Goal: Transaction & Acquisition: Purchase product/service

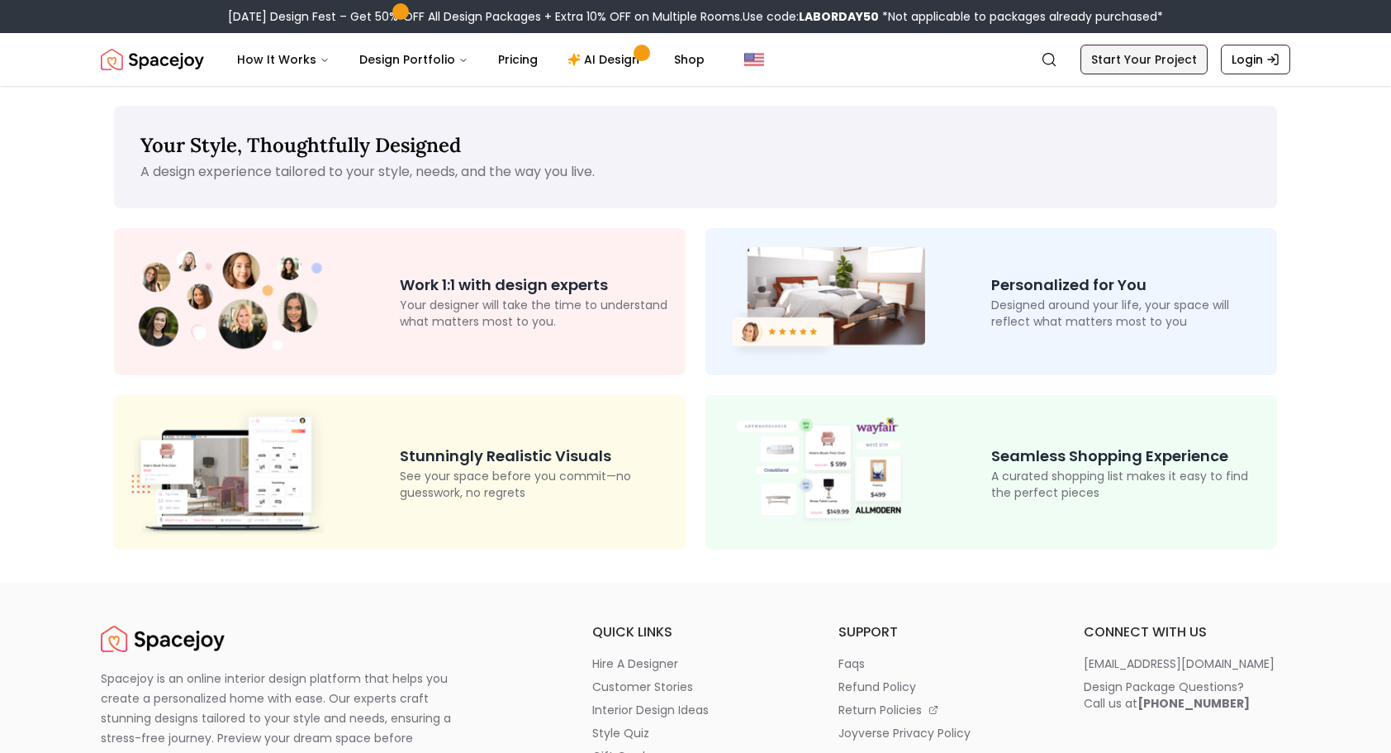
click at [1138, 55] on link "Start Your Project" at bounding box center [1144, 60] width 127 height 30
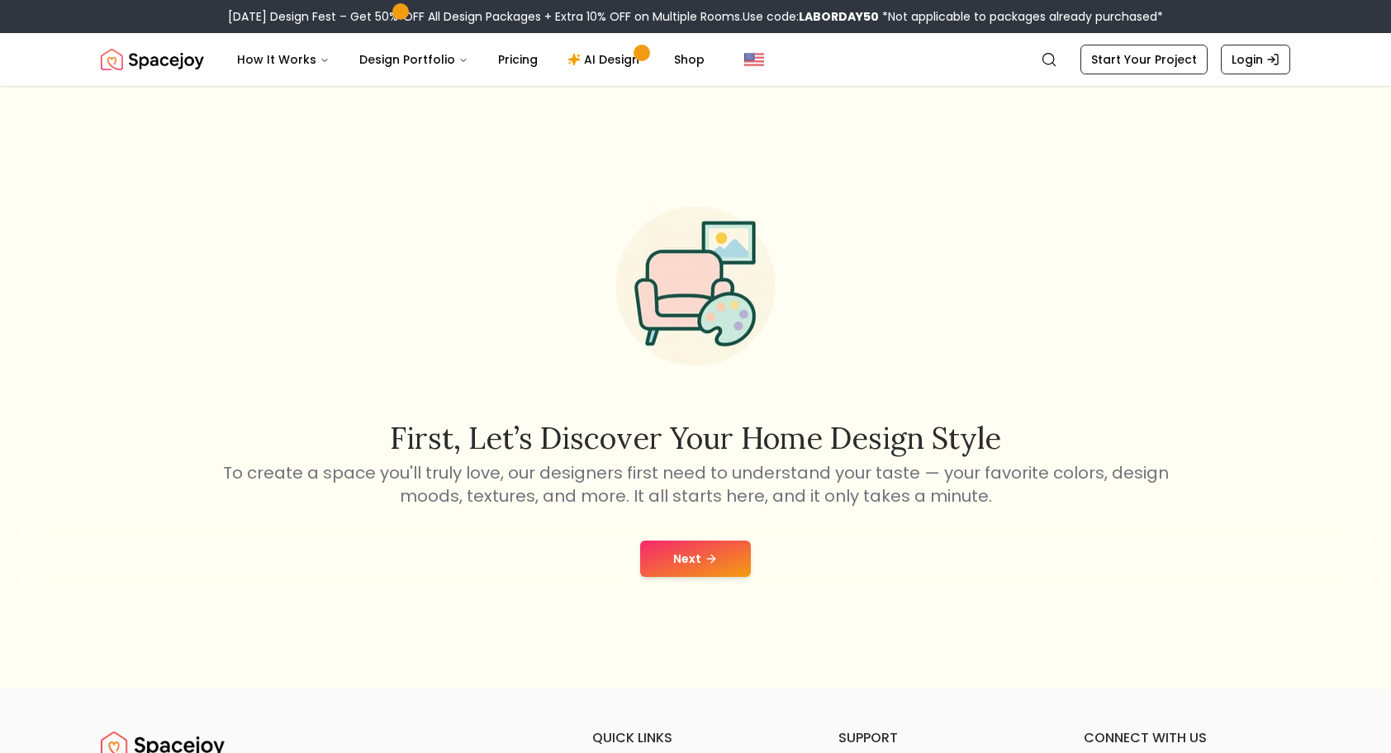
click at [693, 566] on button "Next" at bounding box center [695, 558] width 111 height 36
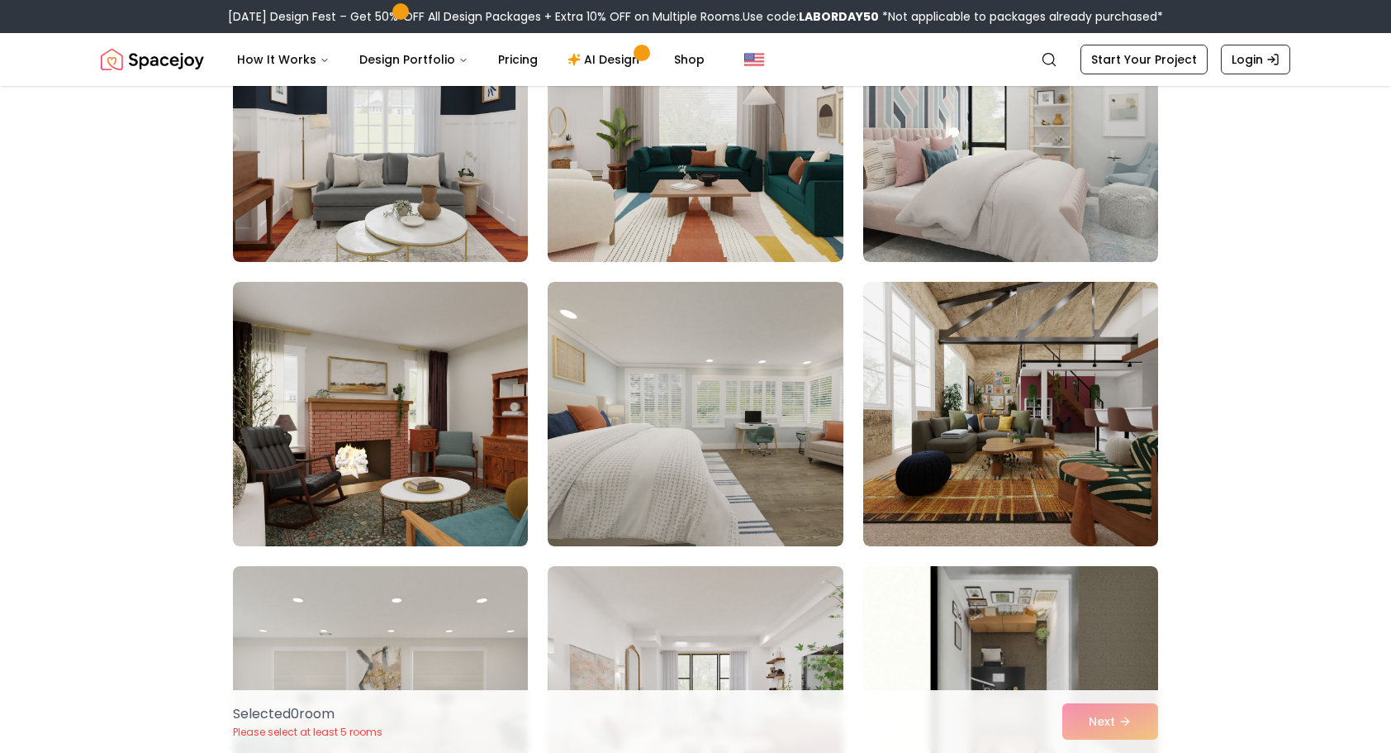
scroll to position [6610, 0]
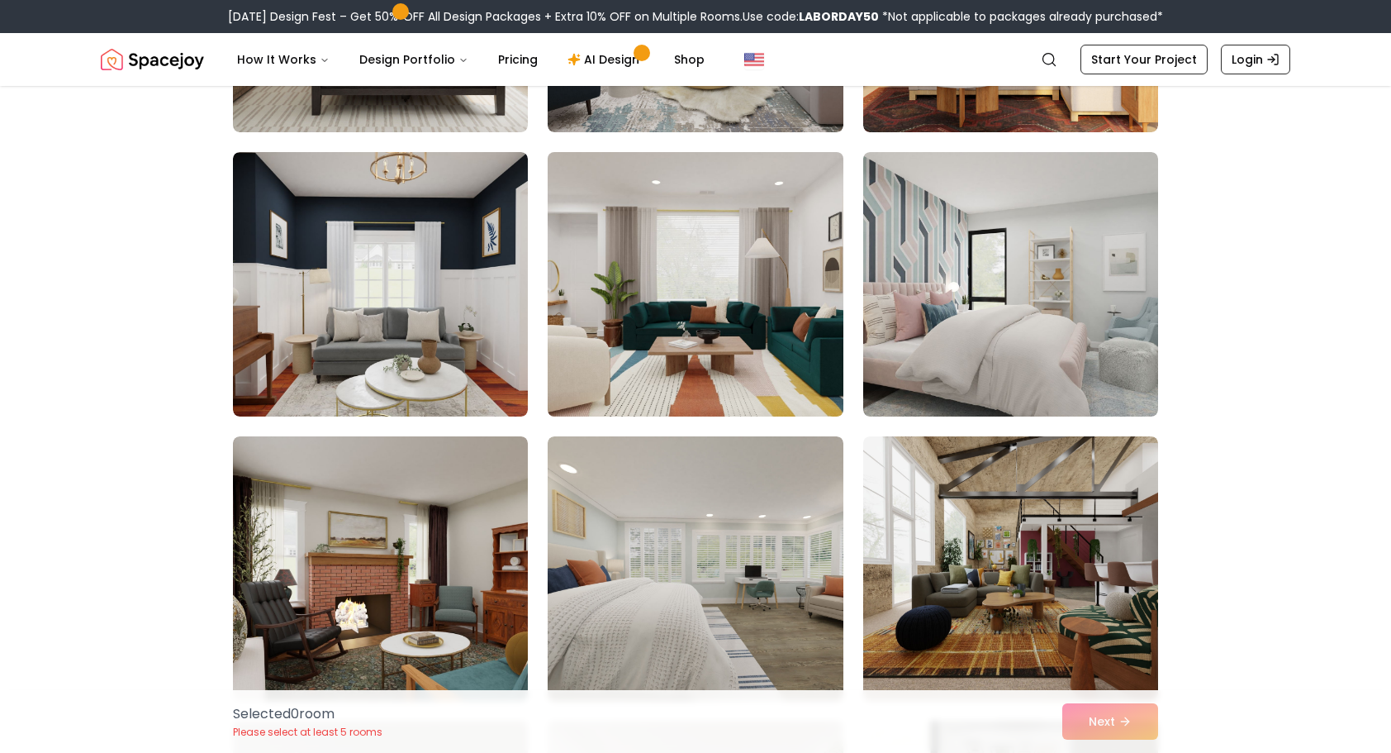
click at [800, 281] on img at bounding box center [695, 284] width 310 height 278
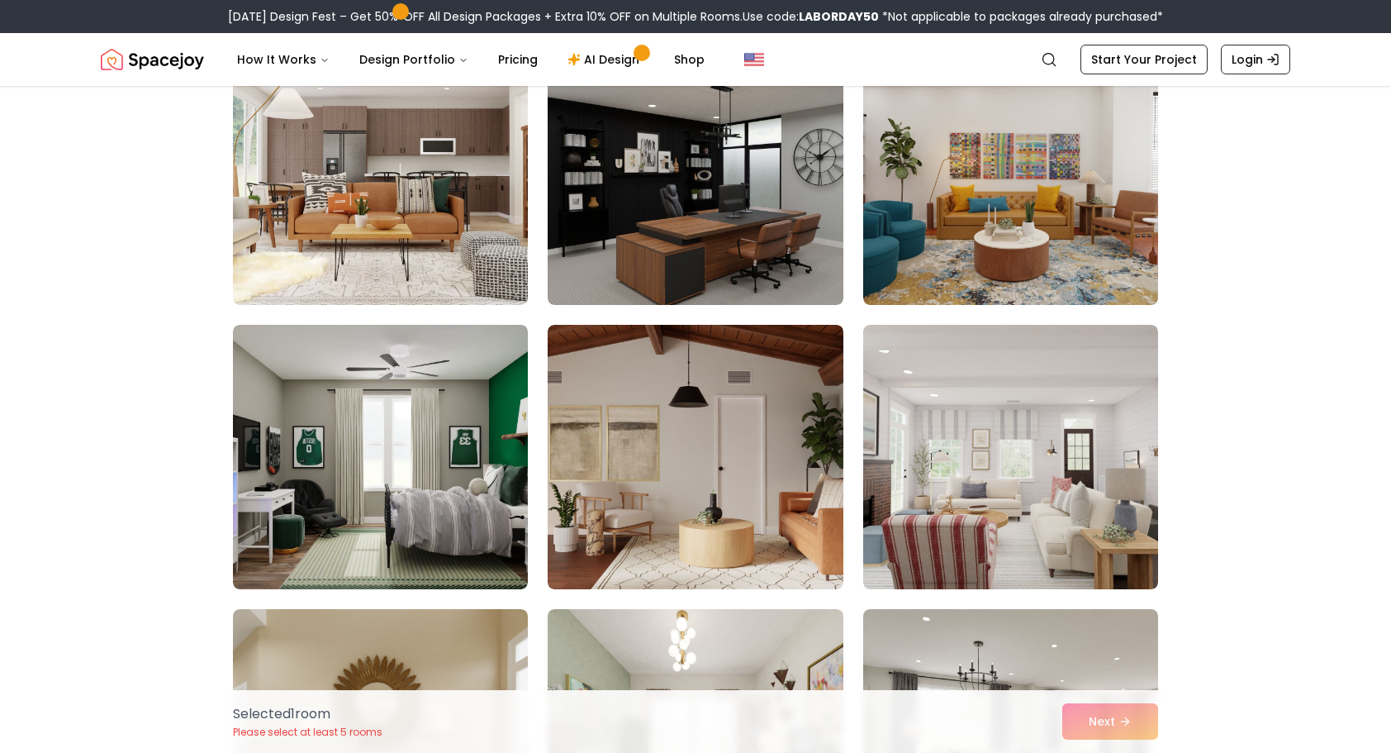
scroll to position [8014, 0]
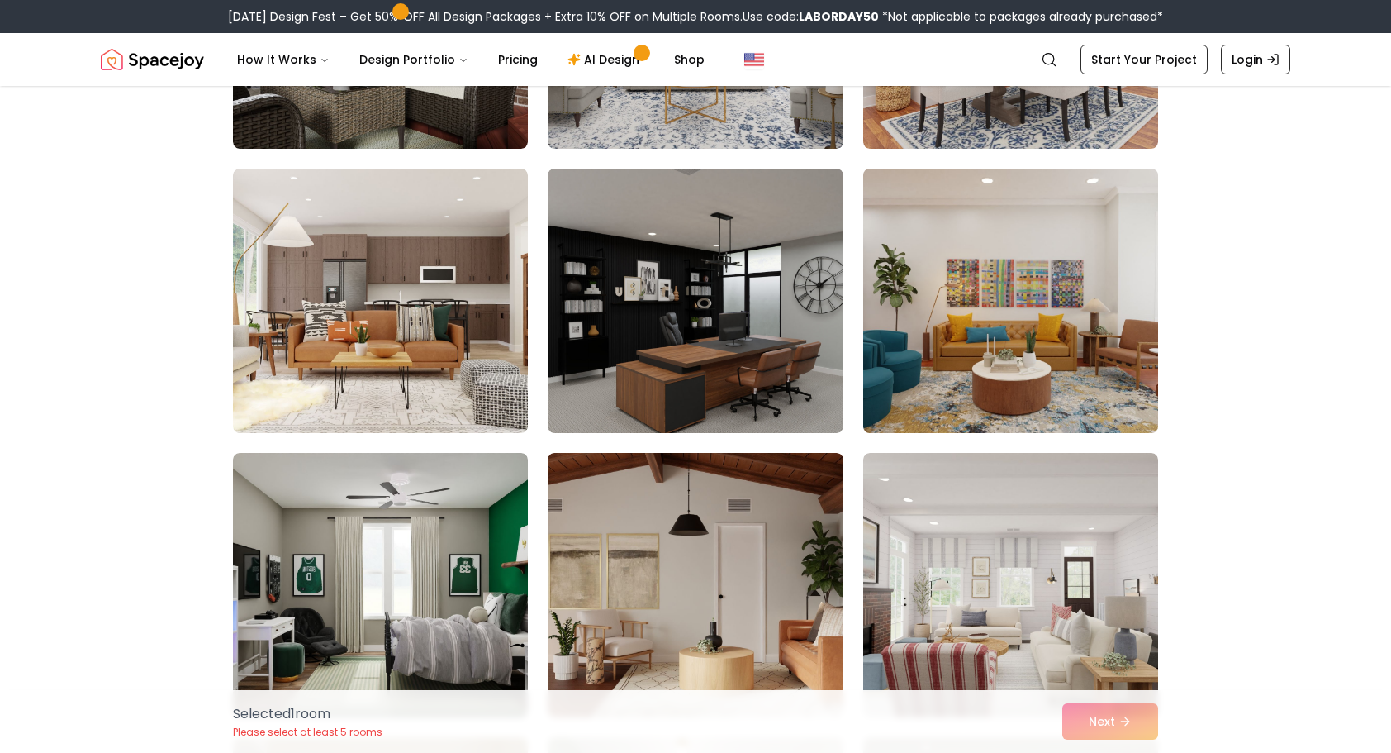
click at [1084, 284] on img at bounding box center [1011, 301] width 310 height 278
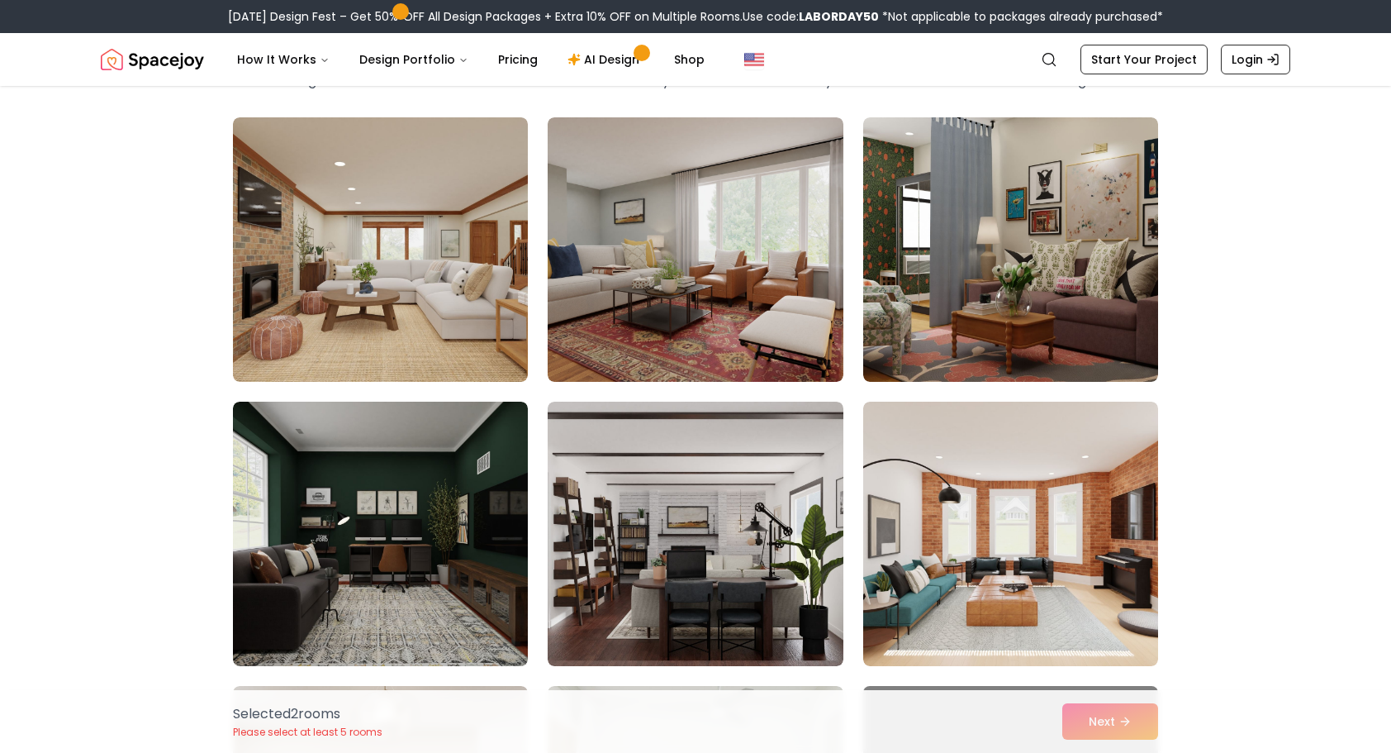
scroll to position [83, 0]
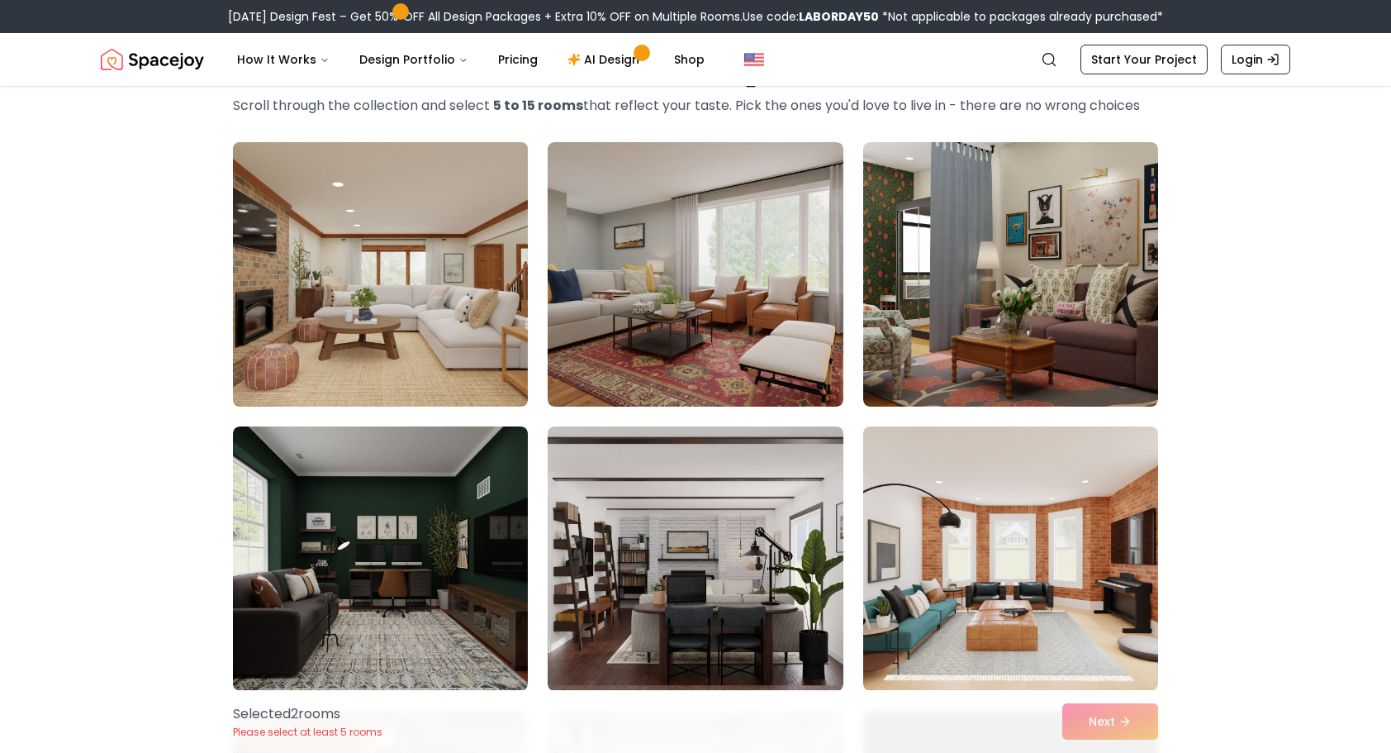
click at [403, 283] on img at bounding box center [381, 275] width 310 height 278
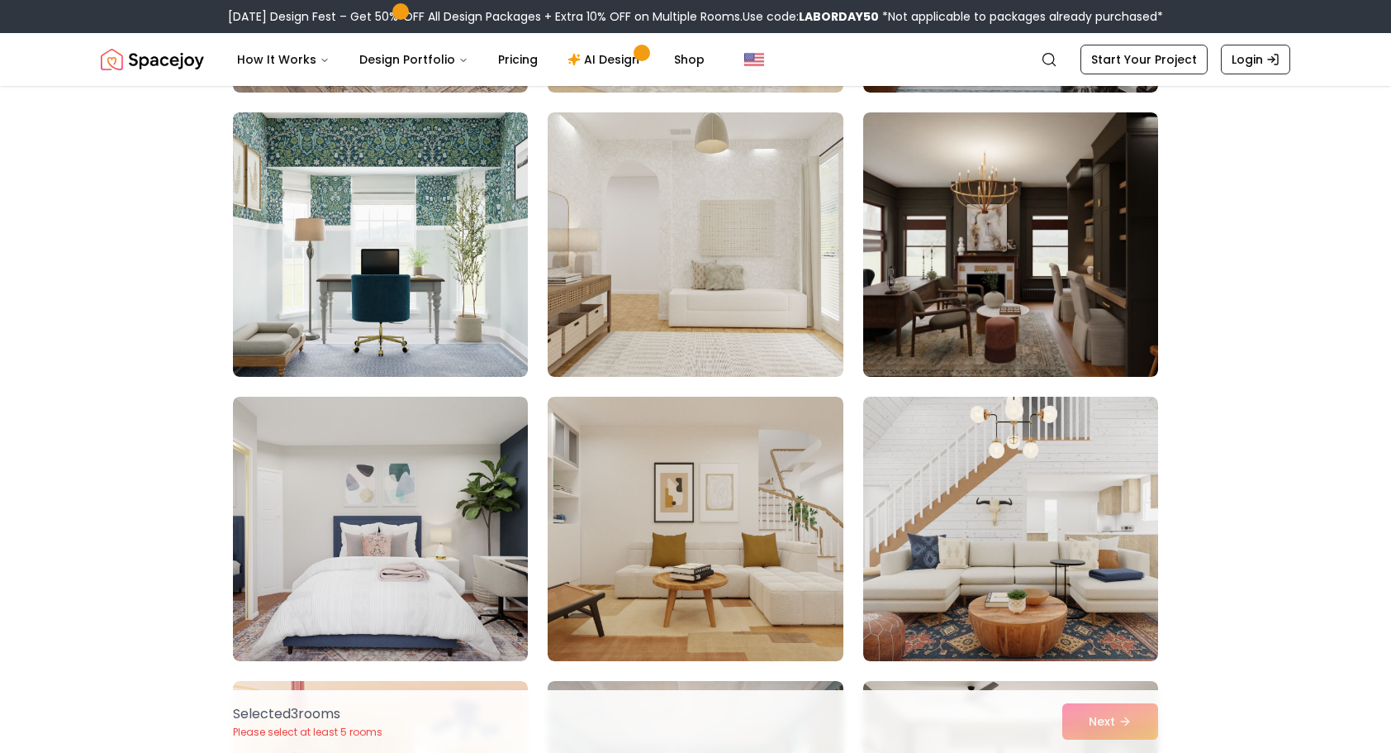
scroll to position [2066, 0]
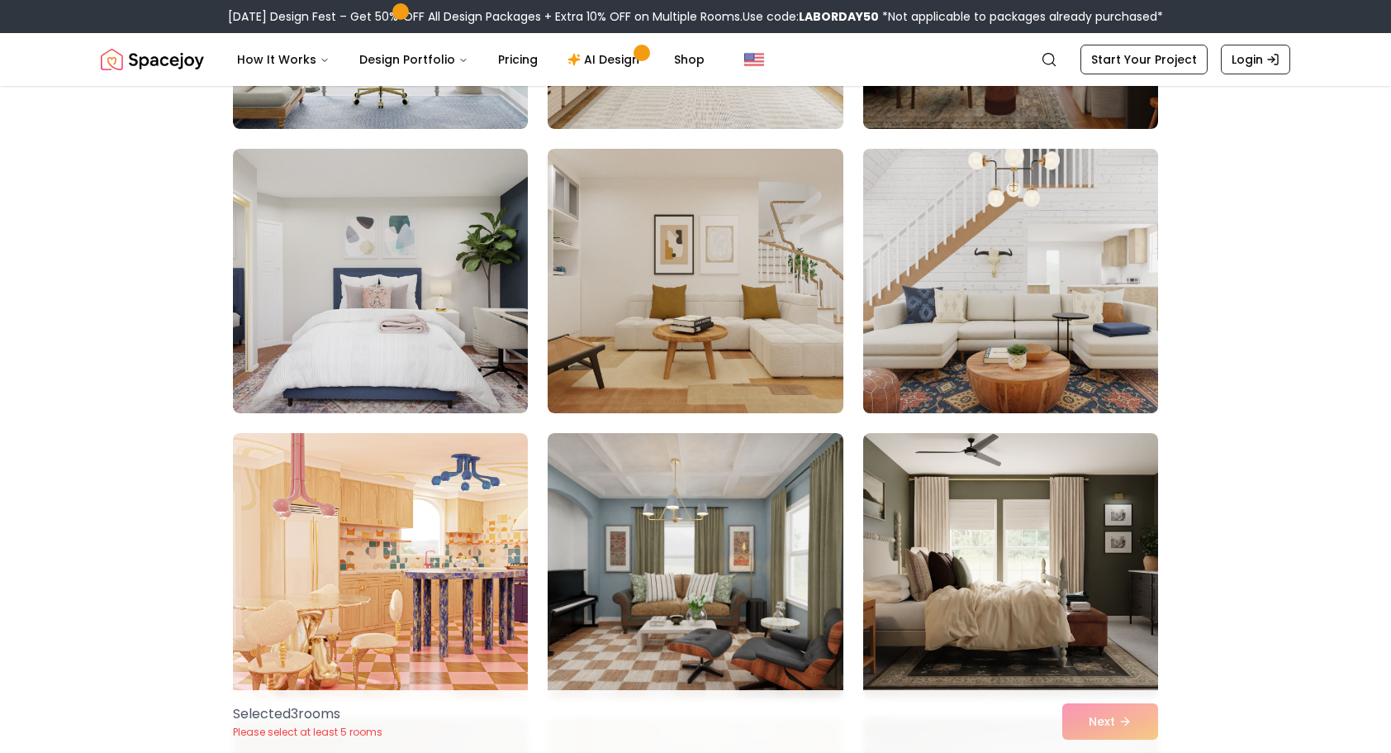
click at [1082, 244] on img at bounding box center [1011, 281] width 310 height 278
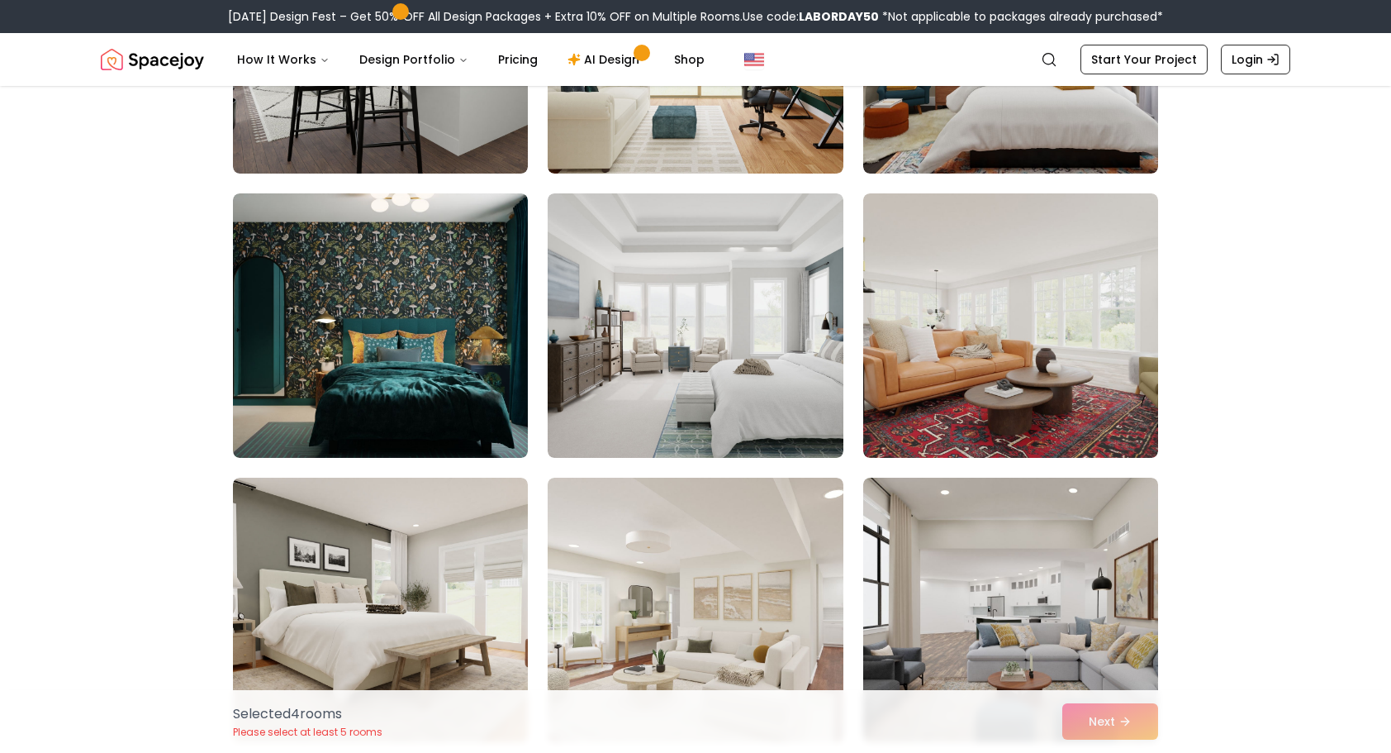
scroll to position [4296, 0]
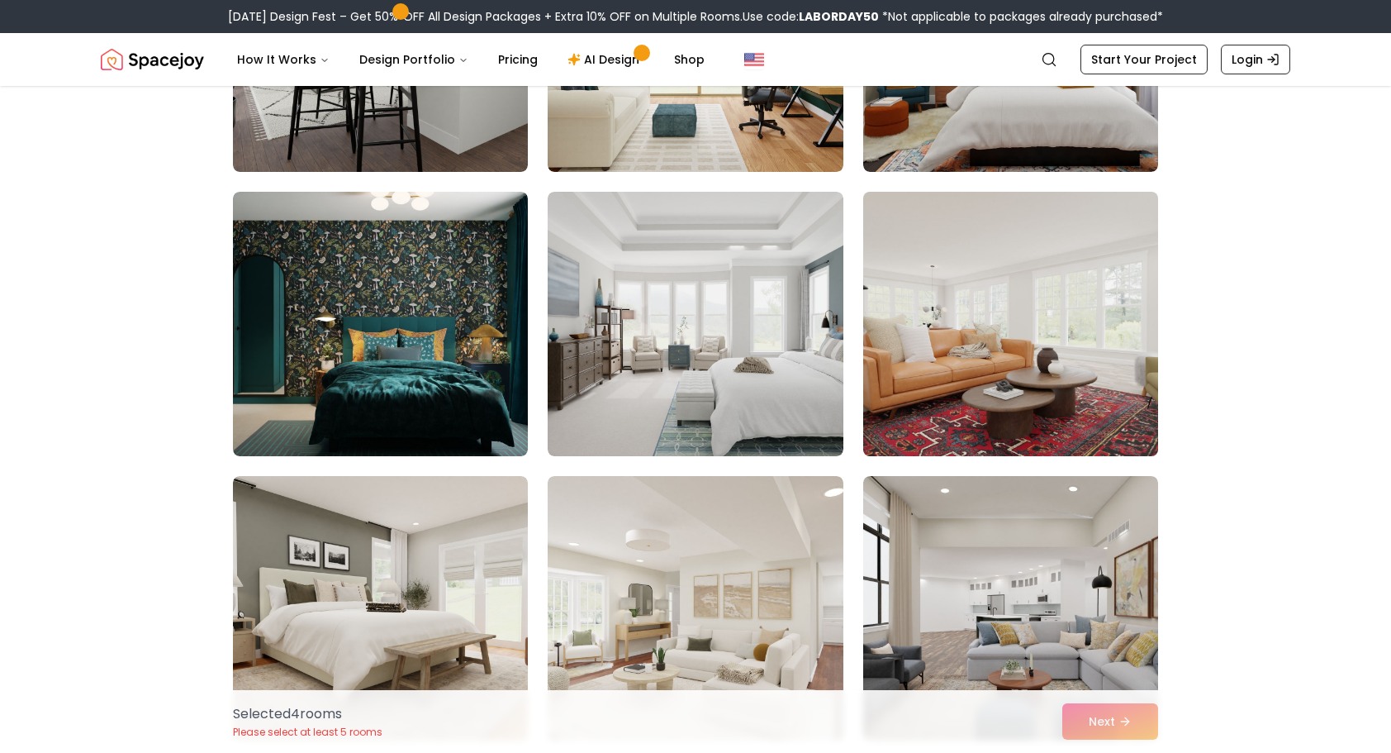
click at [1030, 289] on img at bounding box center [1011, 324] width 310 height 278
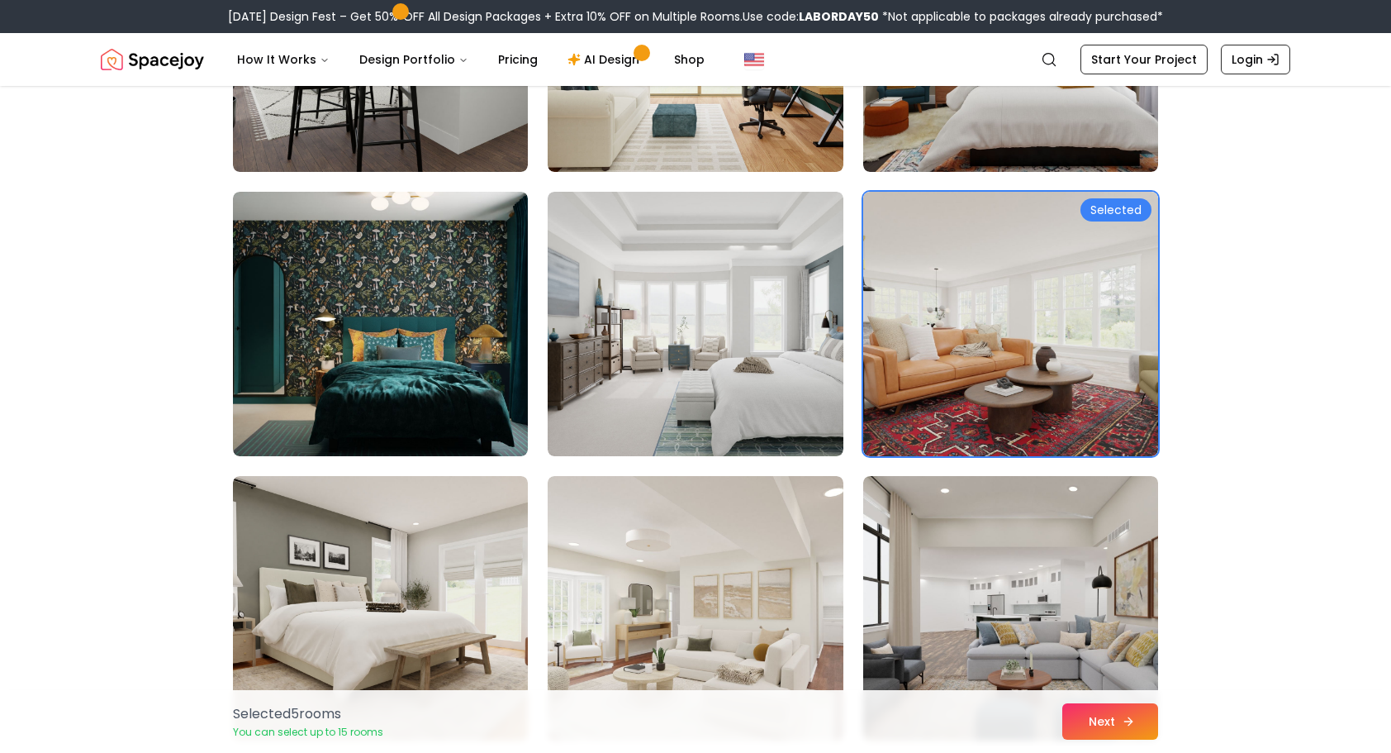
click at [1107, 727] on button "Next" at bounding box center [1111, 721] width 96 height 36
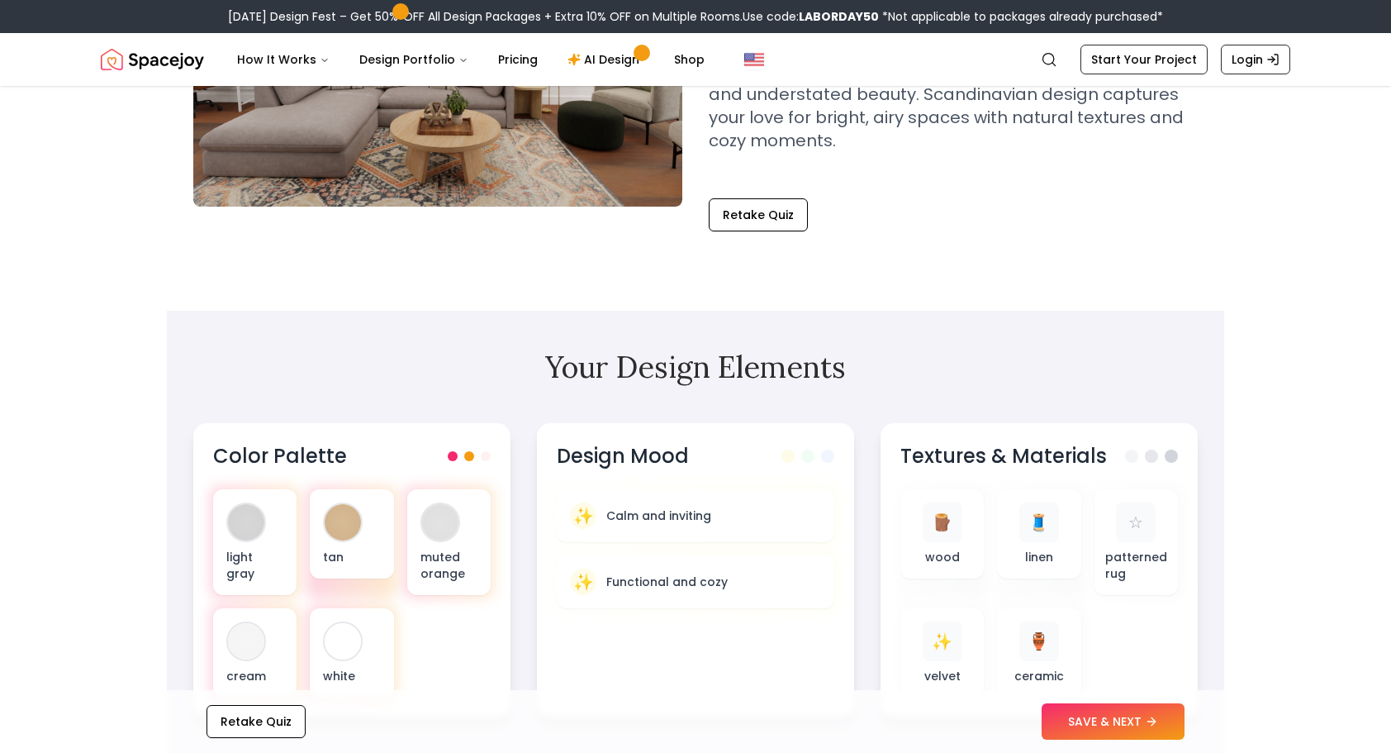
scroll to position [248, 0]
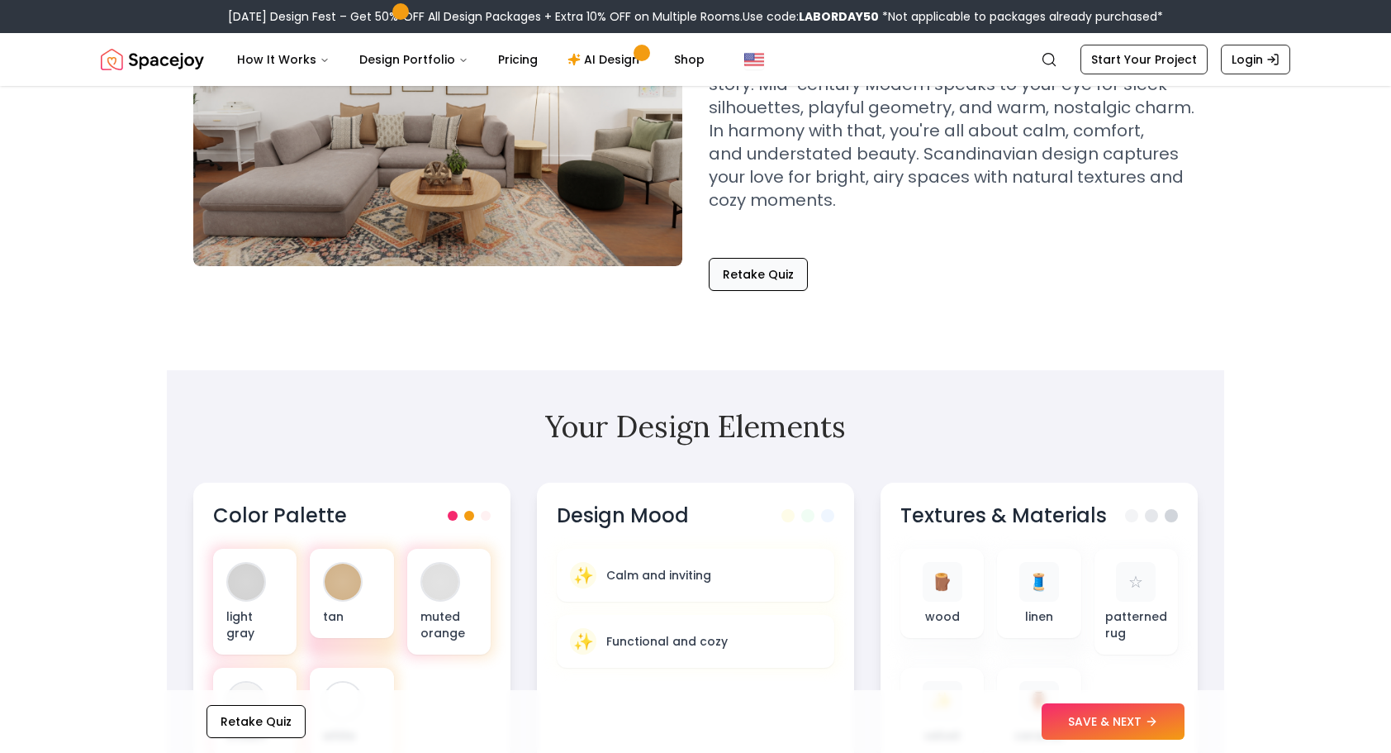
click at [744, 284] on button "Retake Quiz" at bounding box center [758, 274] width 99 height 33
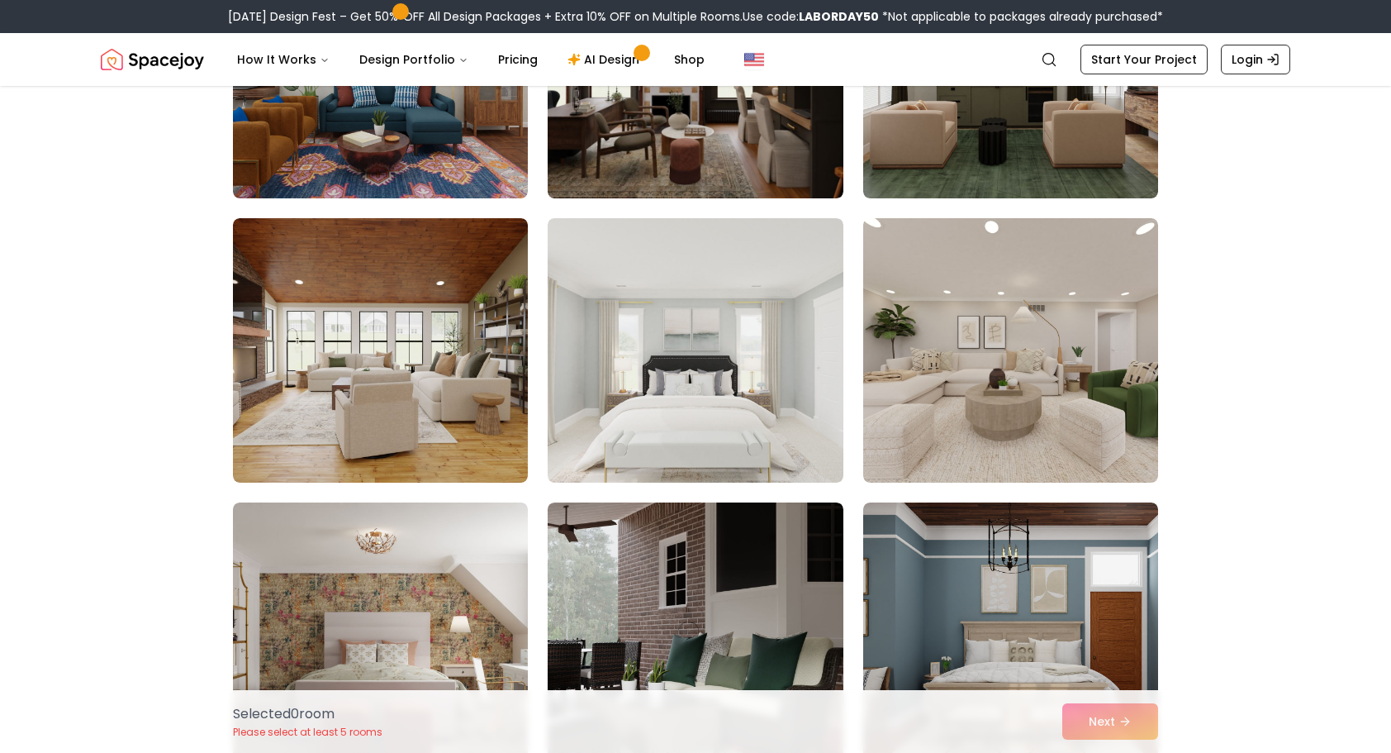
scroll to position [2644, 0]
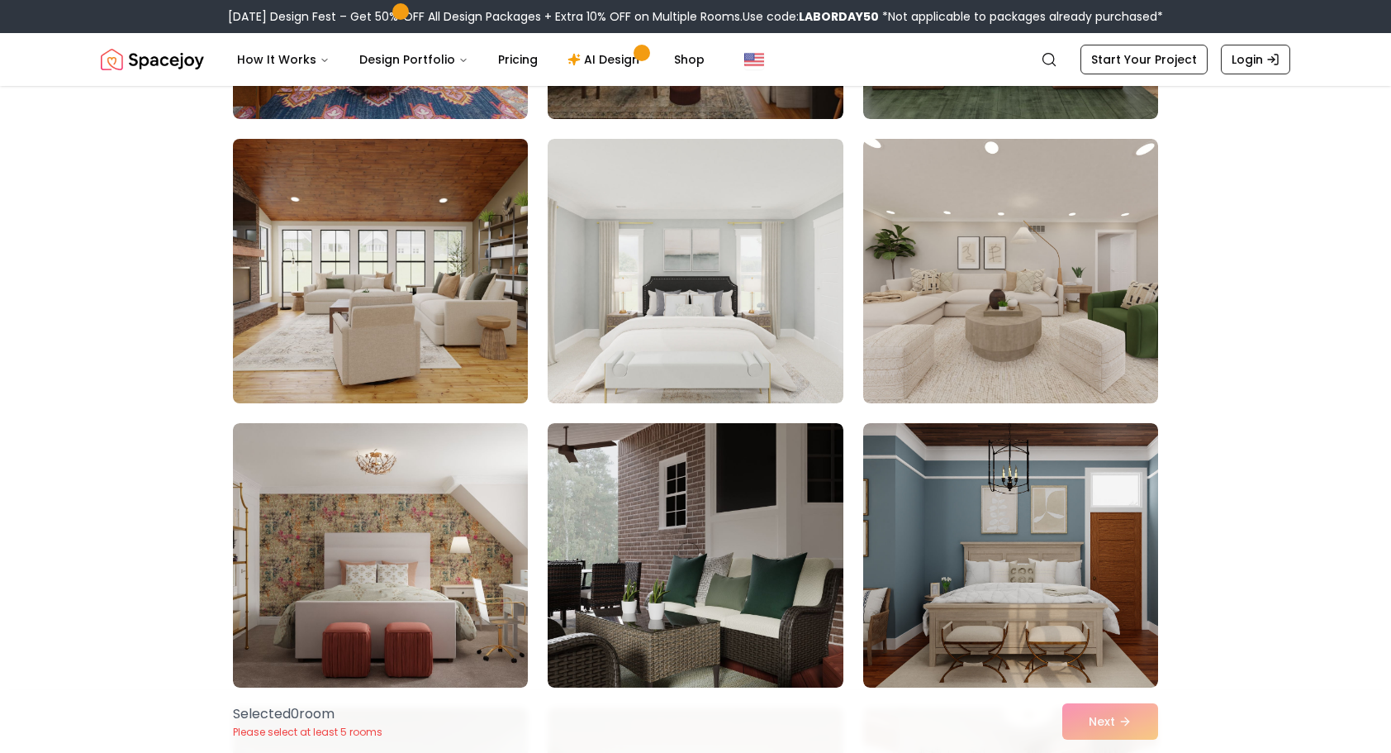
click at [308, 288] on img at bounding box center [381, 271] width 310 height 278
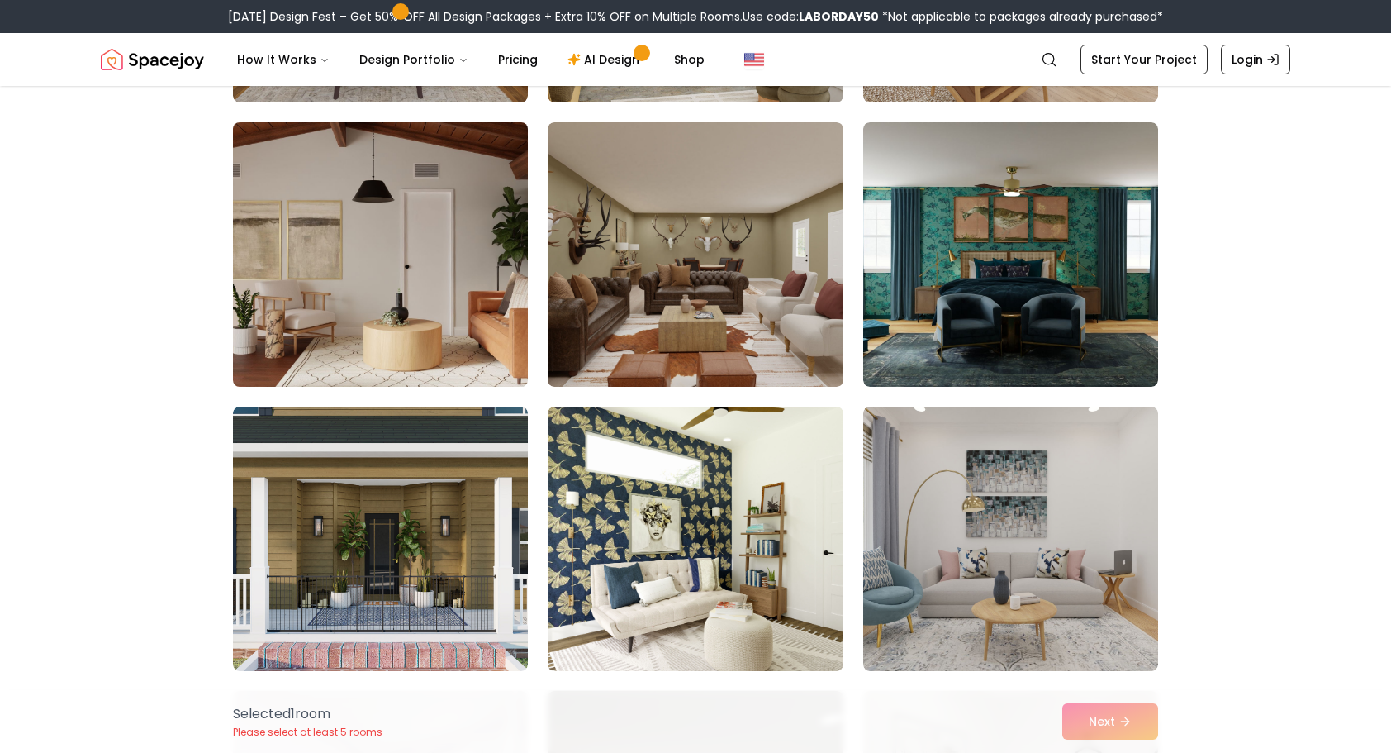
scroll to position [4049, 0]
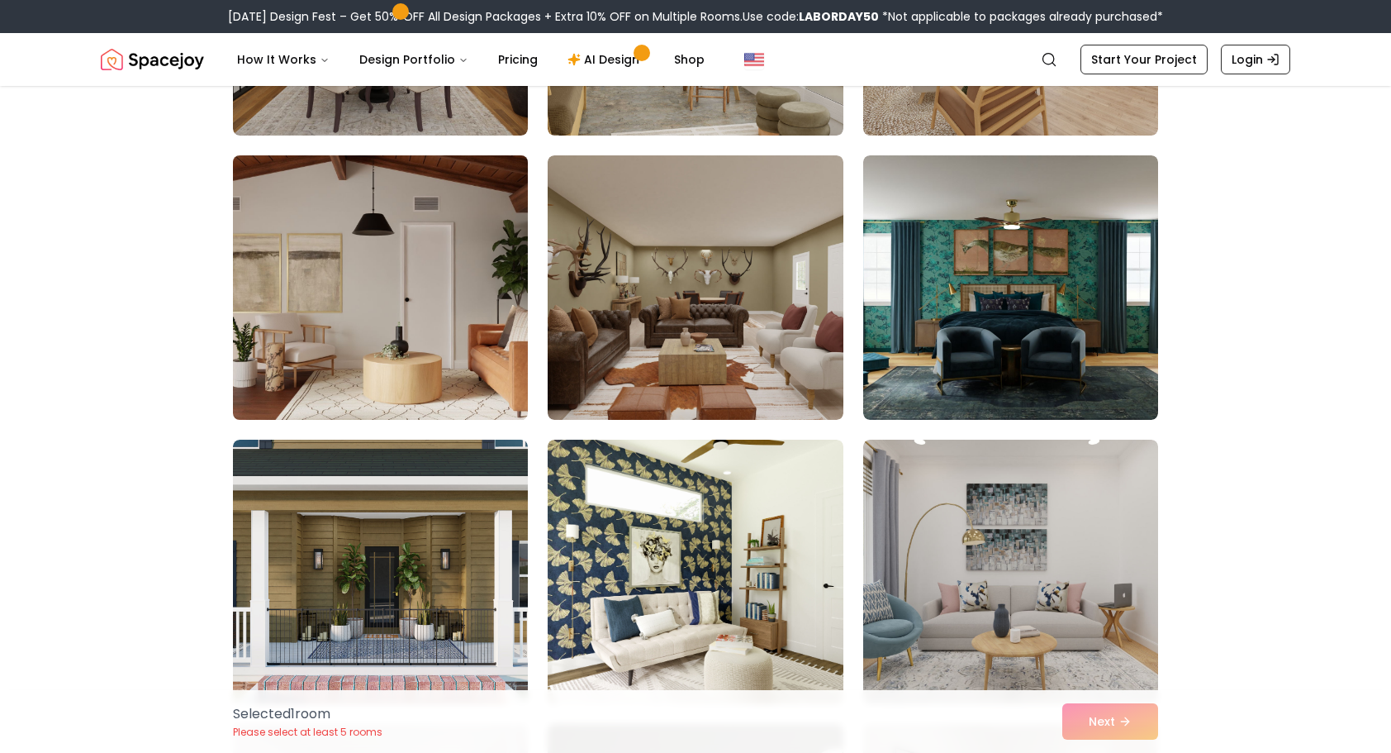
click at [392, 273] on img at bounding box center [381, 288] width 310 height 278
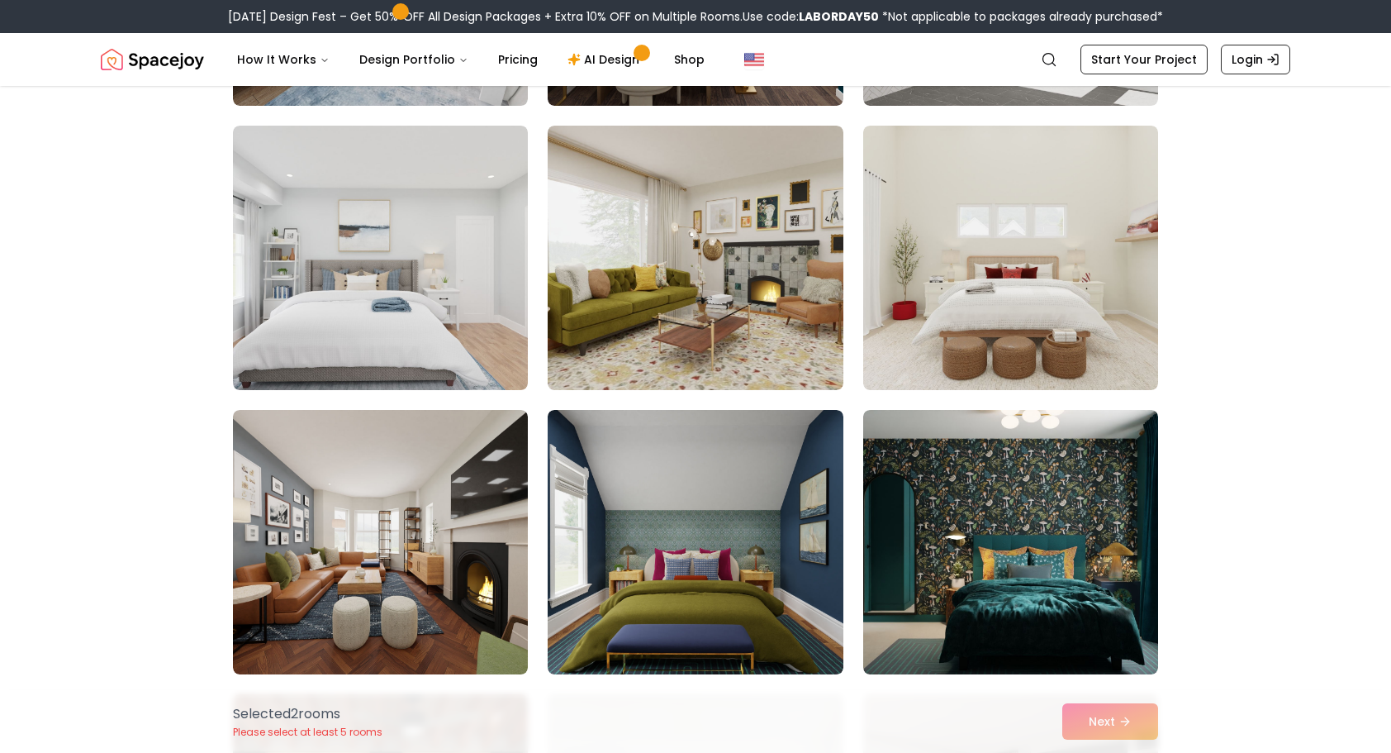
scroll to position [4957, 0]
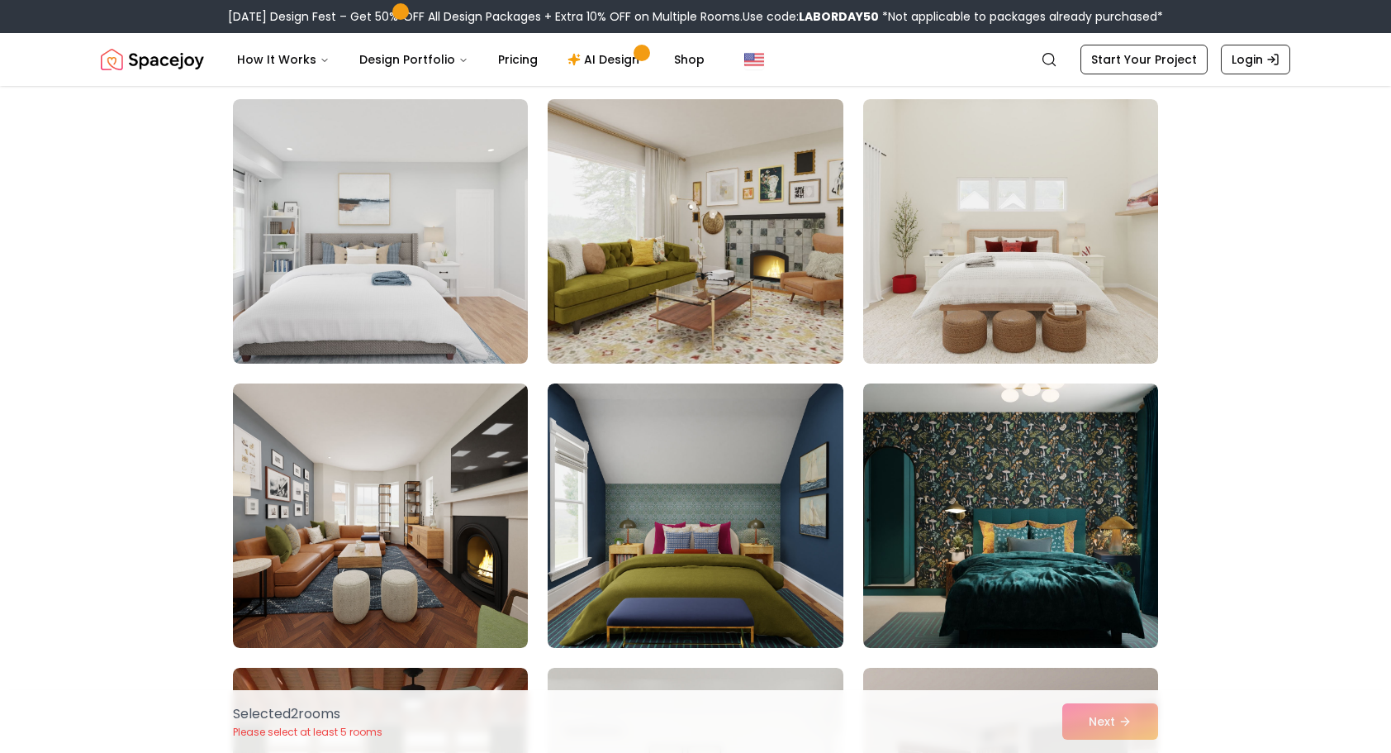
click at [729, 227] on img at bounding box center [695, 232] width 310 height 278
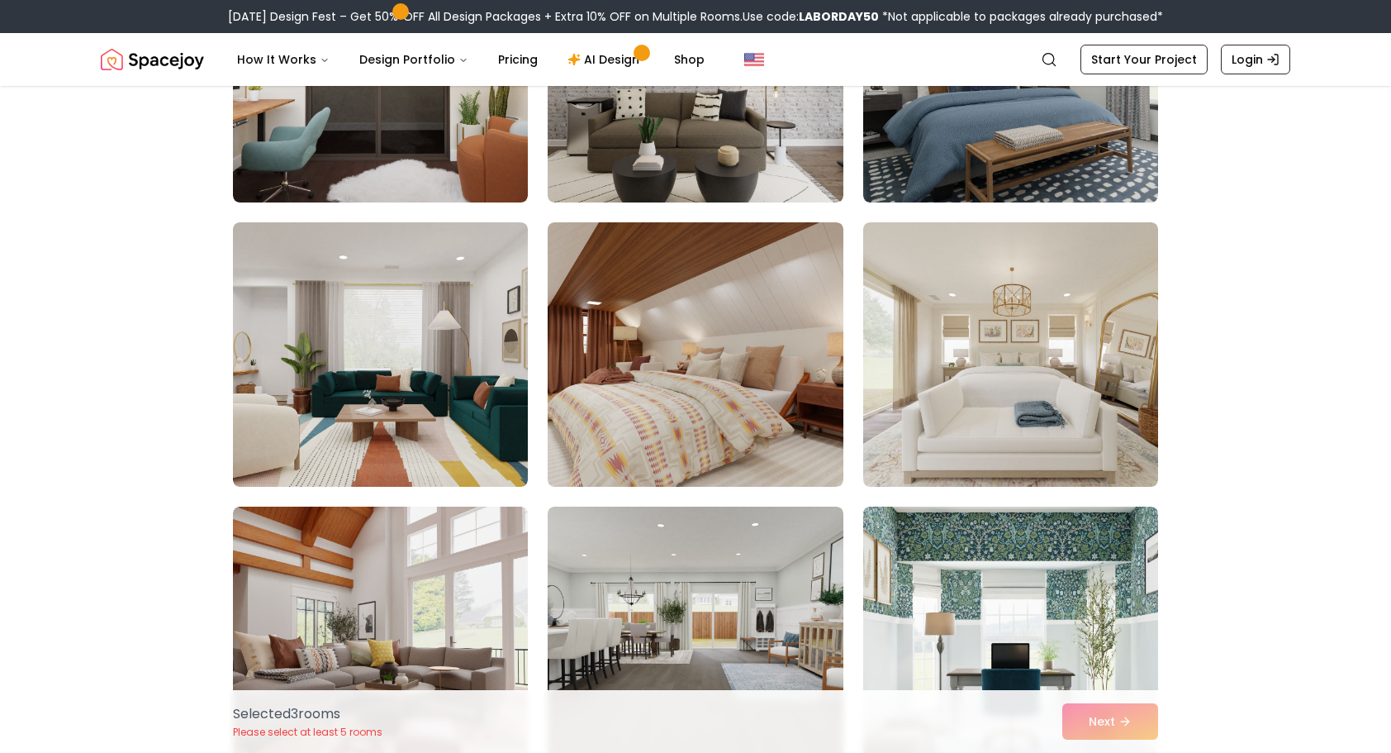
scroll to position [6692, 0]
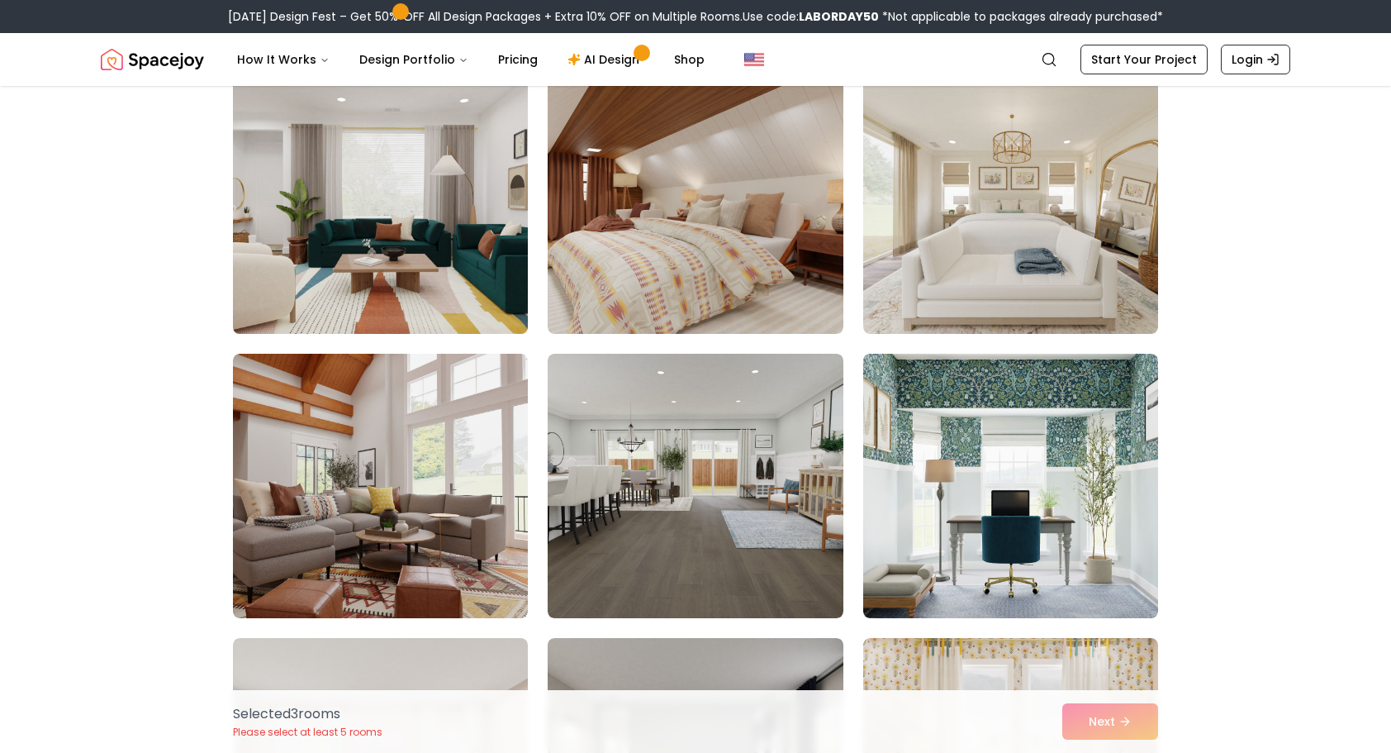
click at [399, 280] on img at bounding box center [381, 202] width 310 height 278
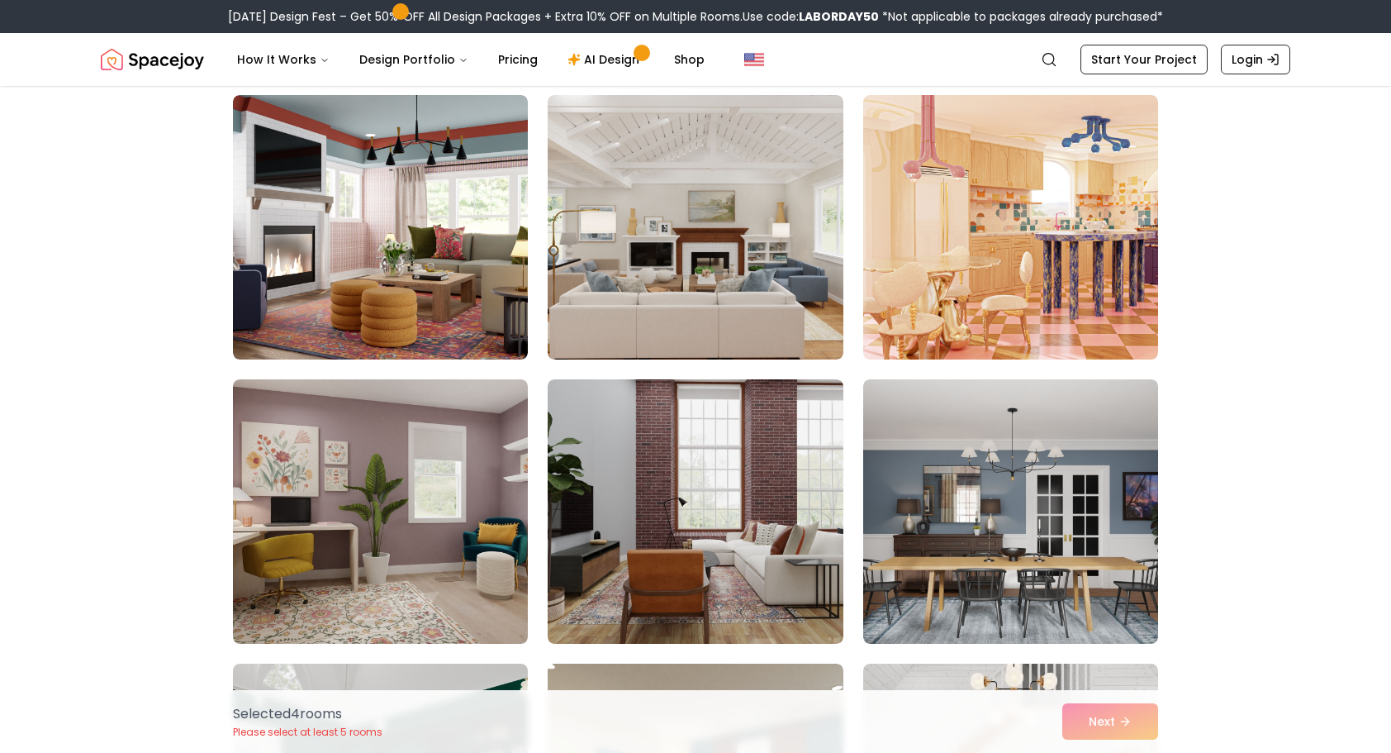
scroll to position [7519, 0]
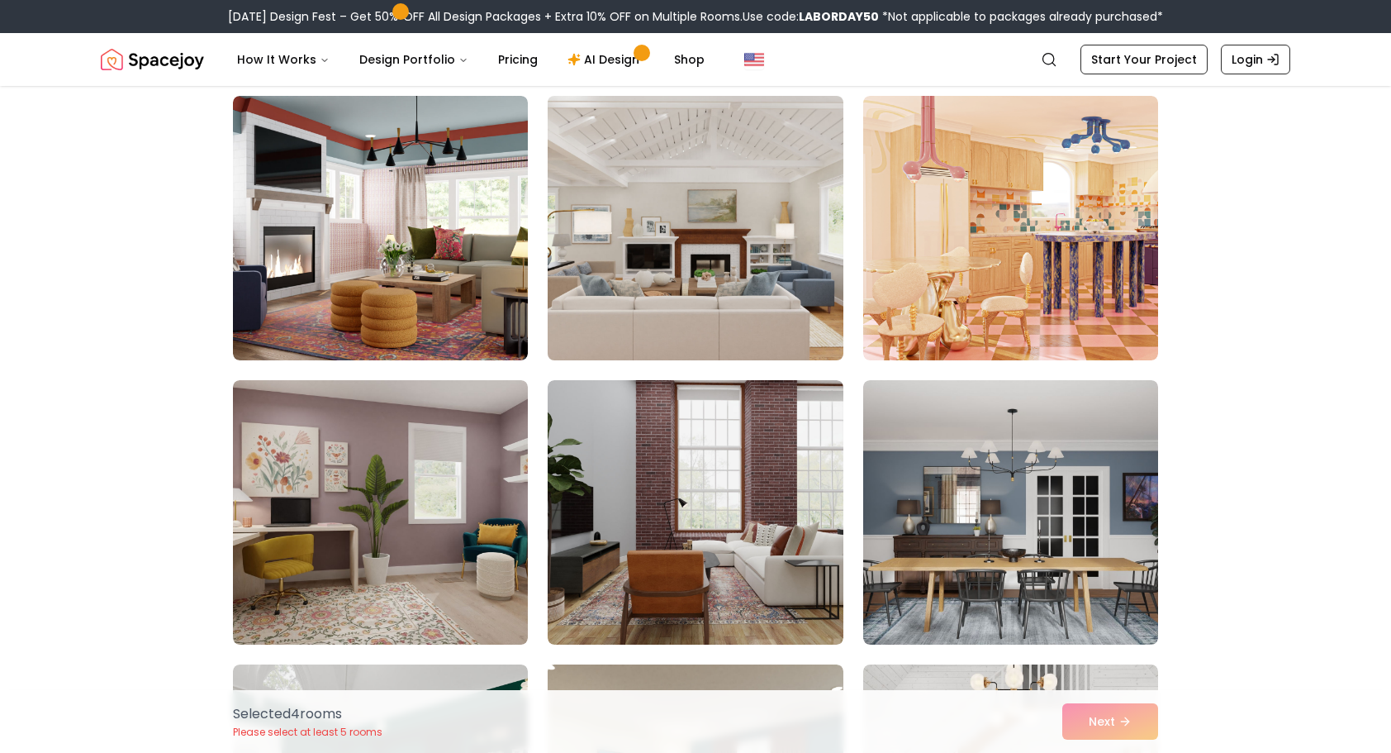
click at [750, 298] on img at bounding box center [695, 228] width 310 height 278
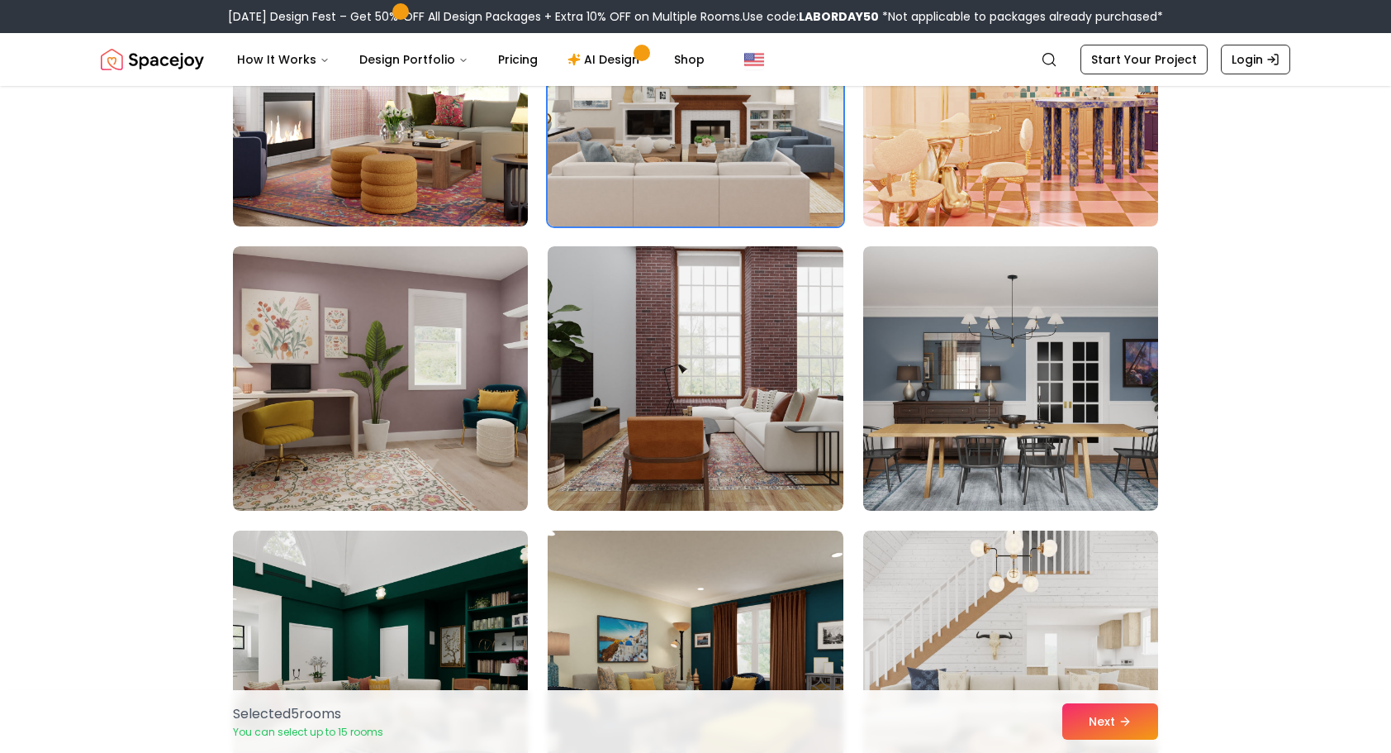
scroll to position [7684, 0]
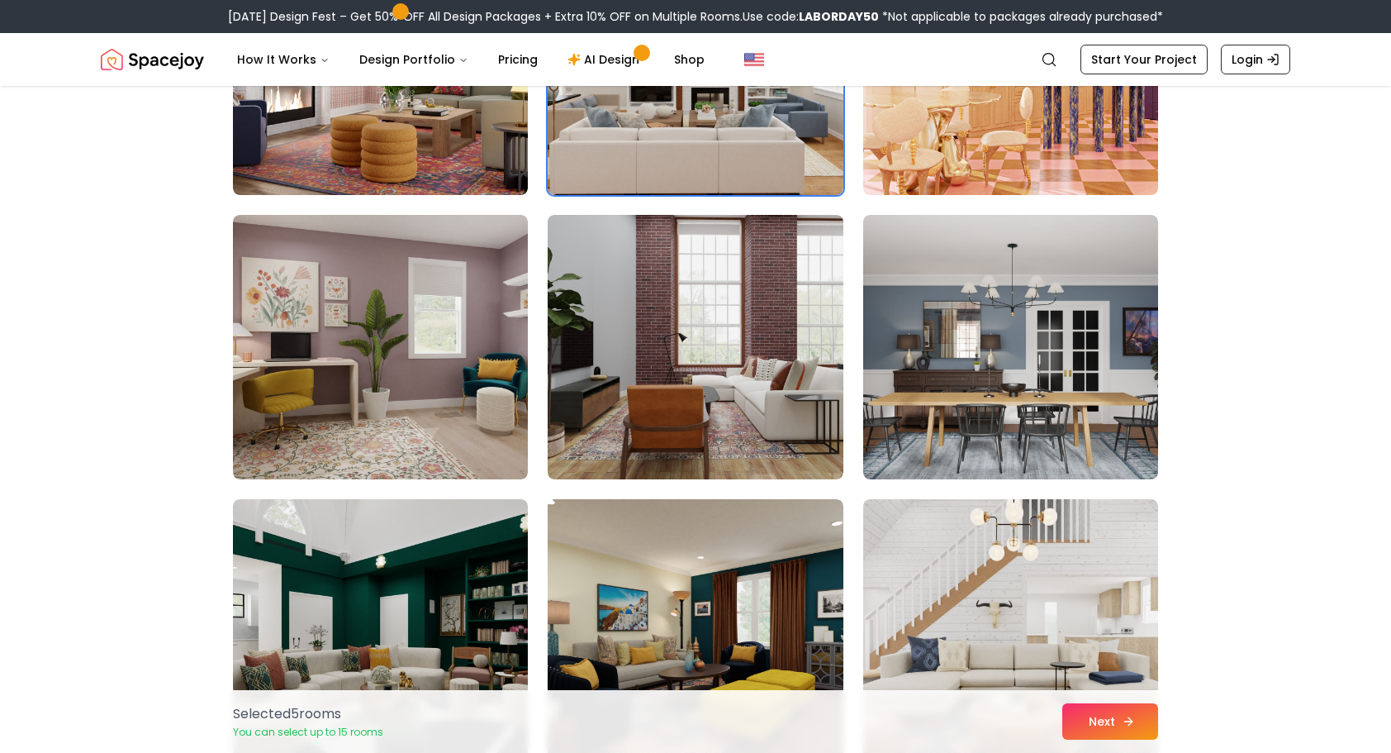
click at [1115, 723] on button "Next" at bounding box center [1111, 721] width 96 height 36
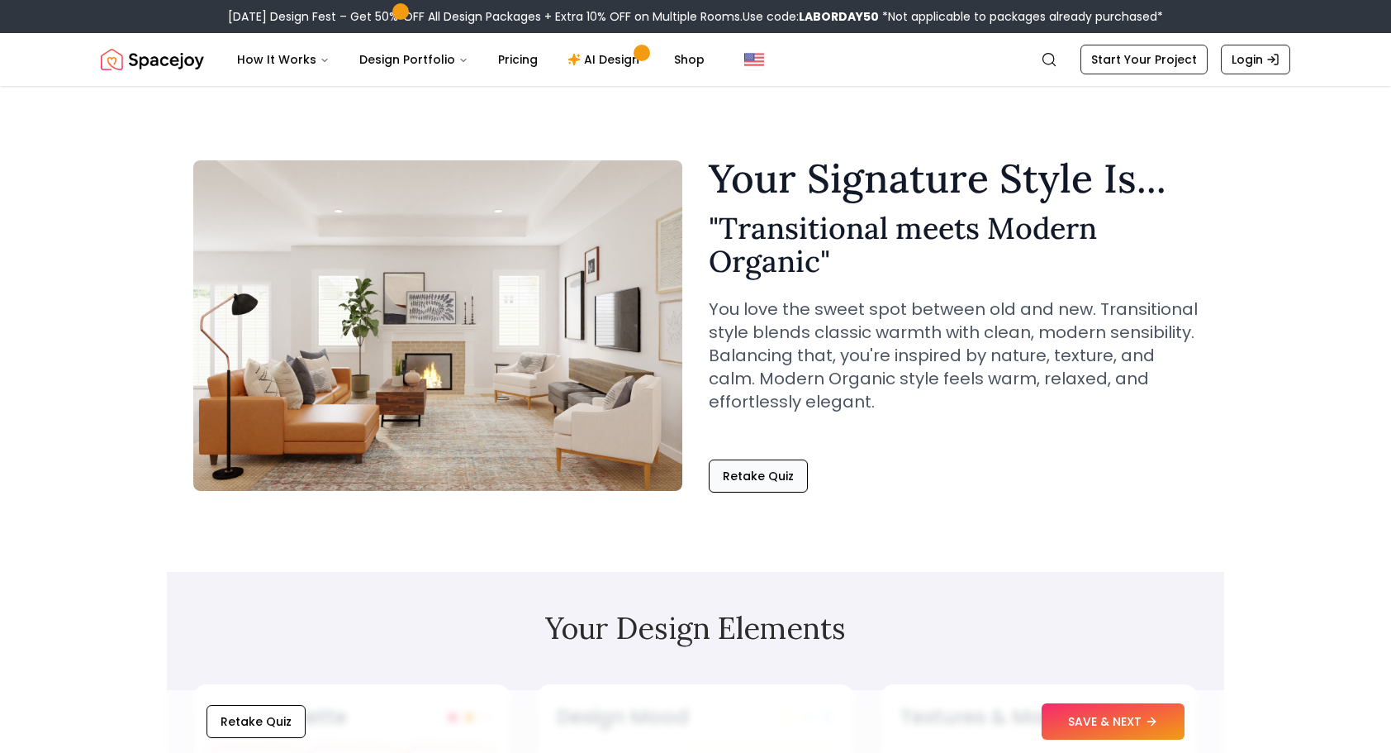
click at [768, 481] on button "Retake Quiz" at bounding box center [758, 475] width 99 height 33
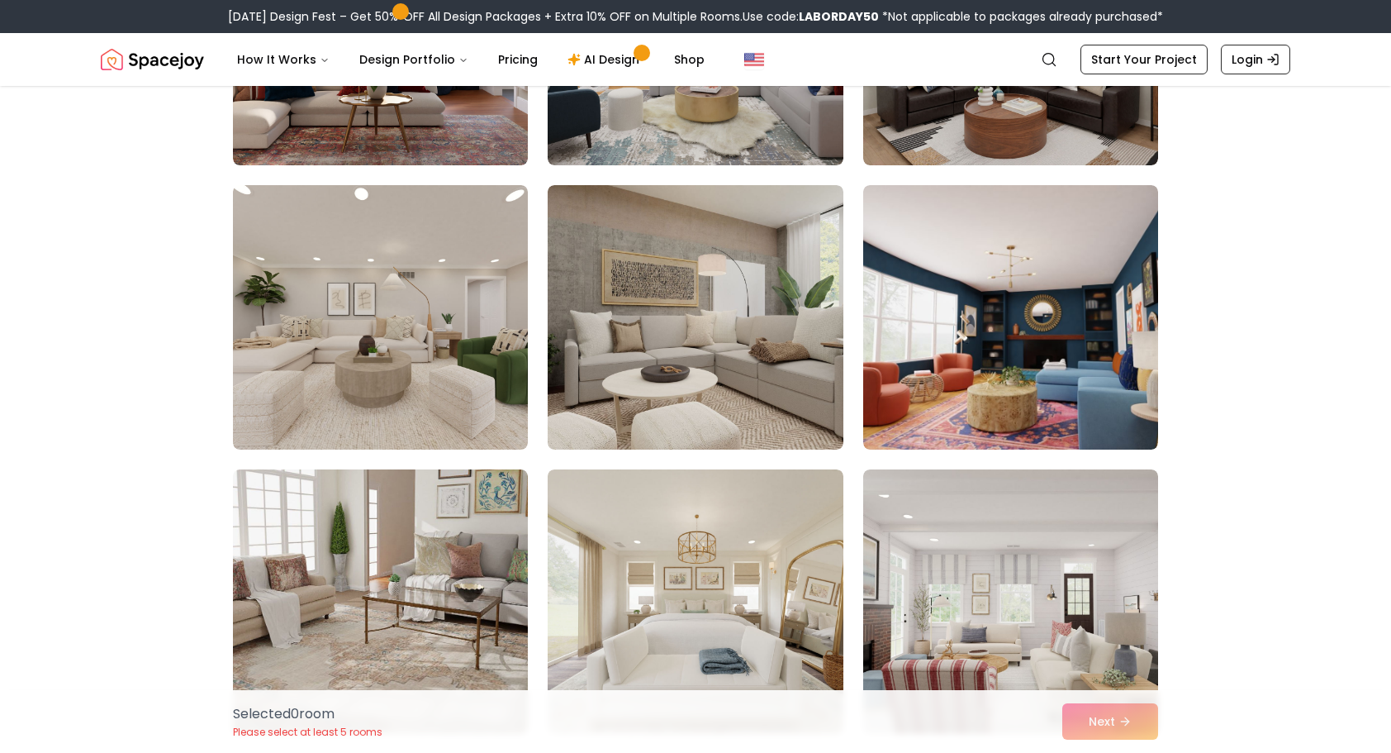
scroll to position [330, 0]
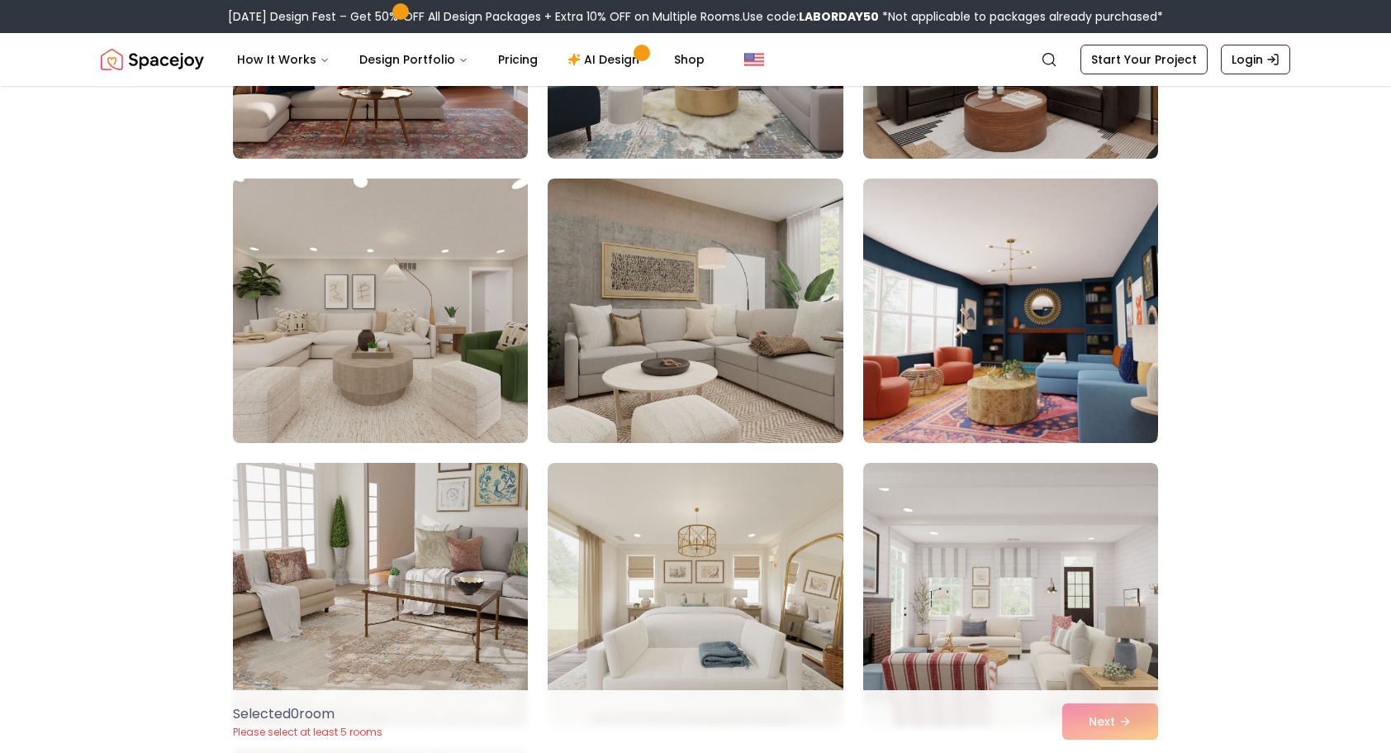
click at [307, 395] on img at bounding box center [381, 311] width 310 height 278
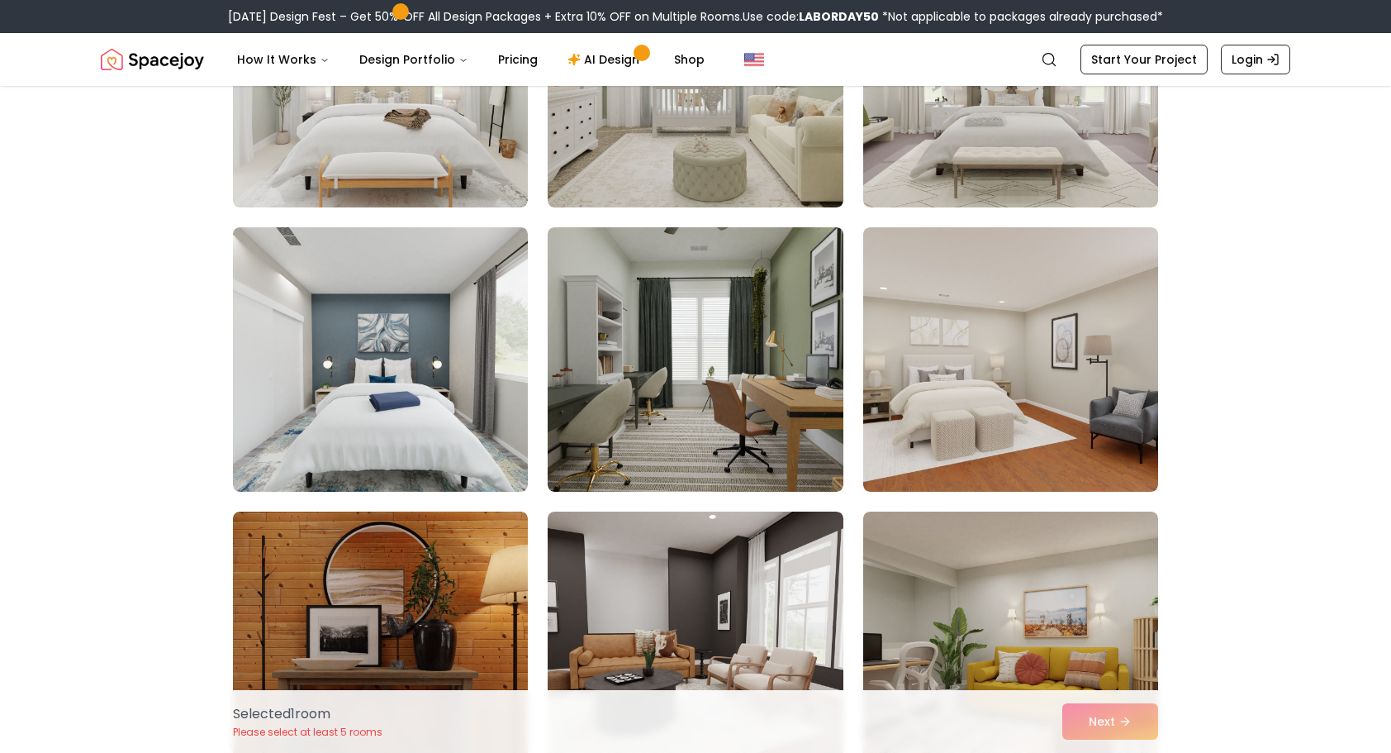
scroll to position [2148, 0]
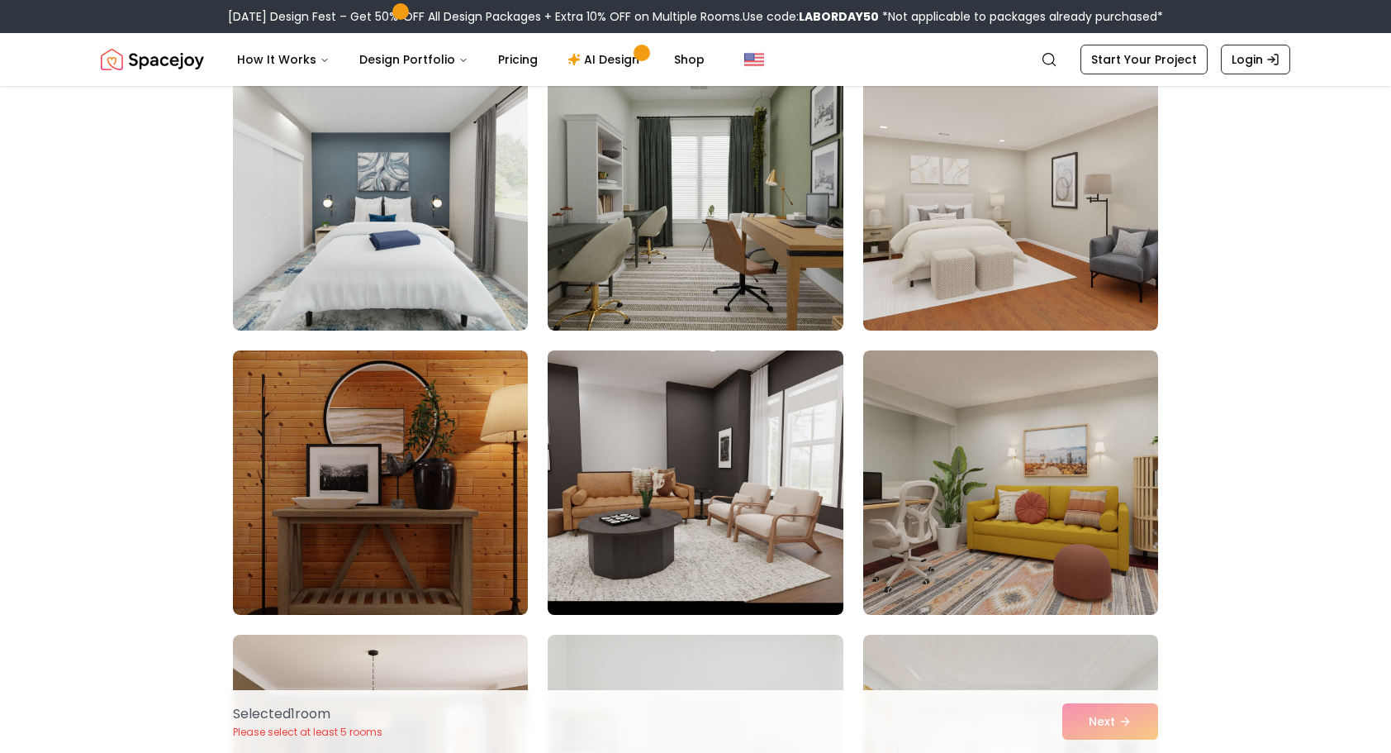
click at [709, 430] on img at bounding box center [695, 483] width 310 height 278
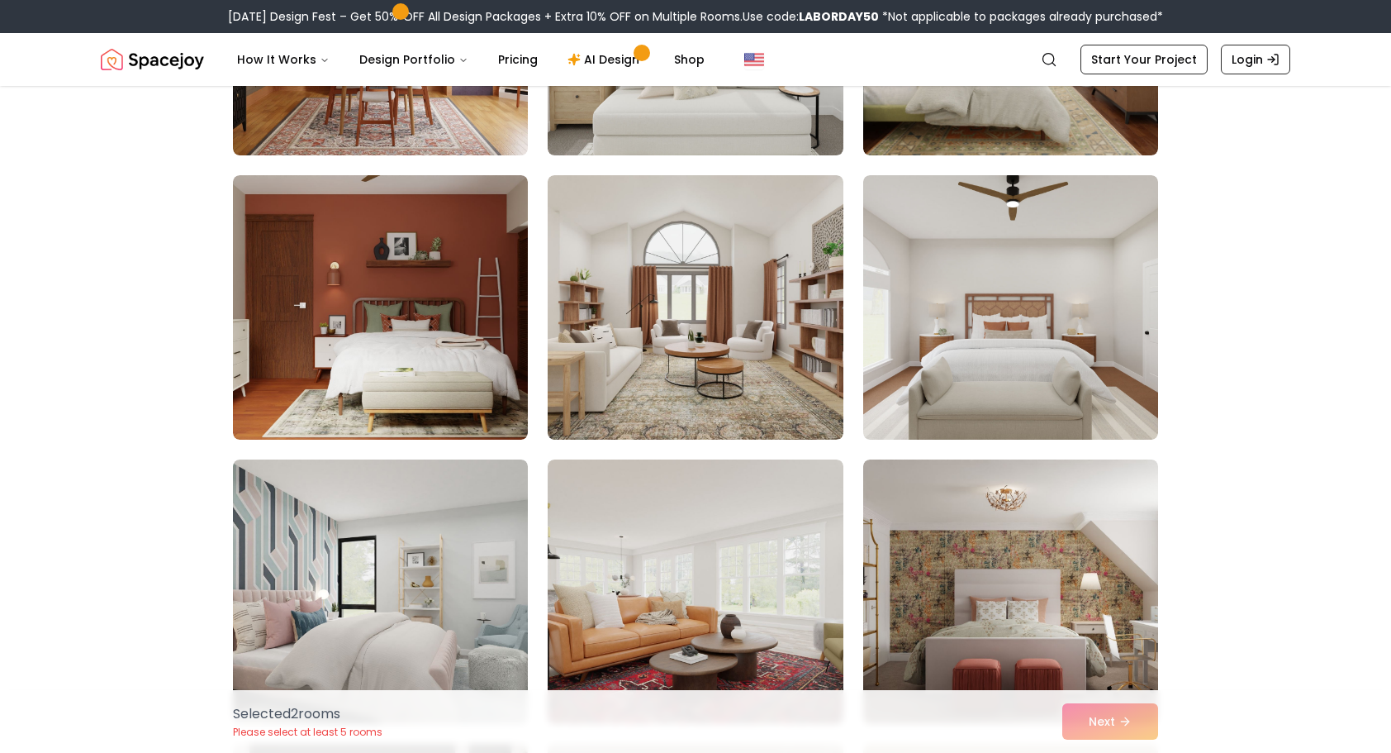
scroll to position [3140, 0]
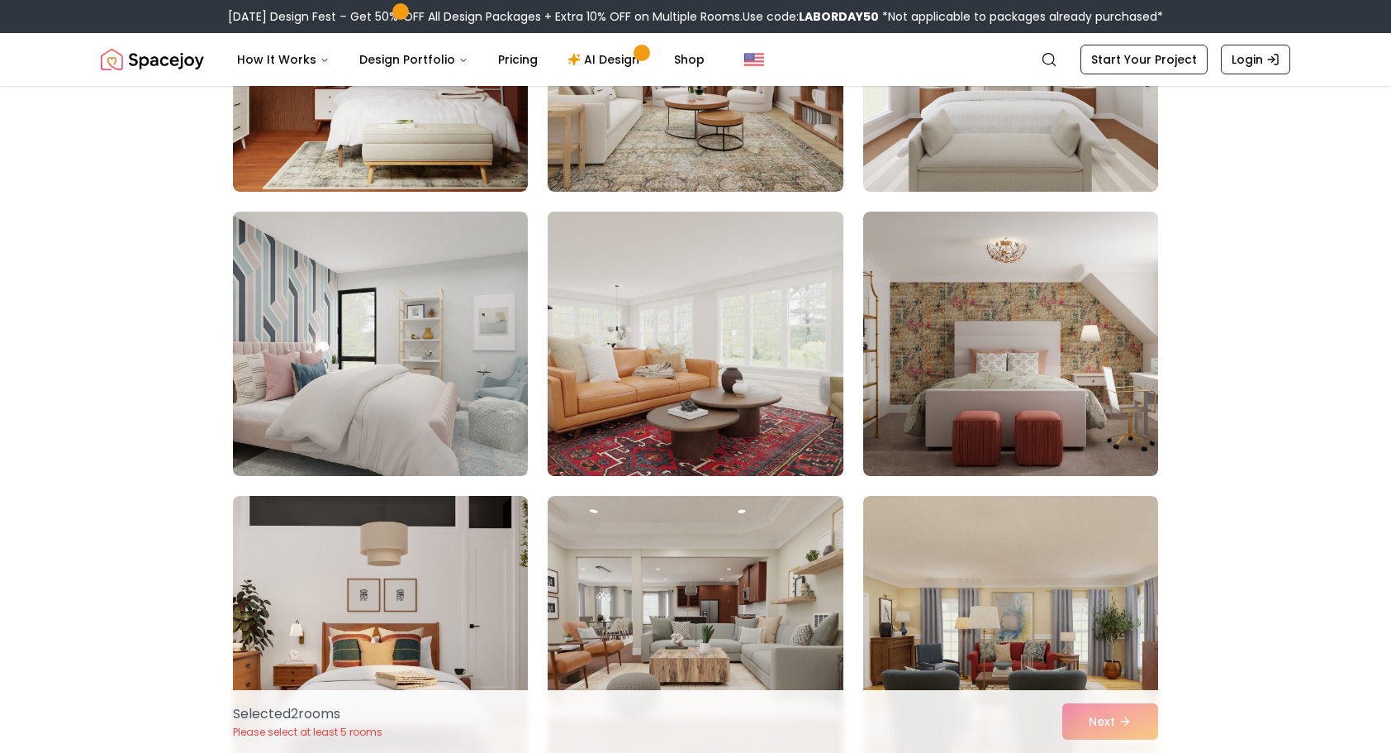
click at [631, 328] on img at bounding box center [695, 344] width 310 height 278
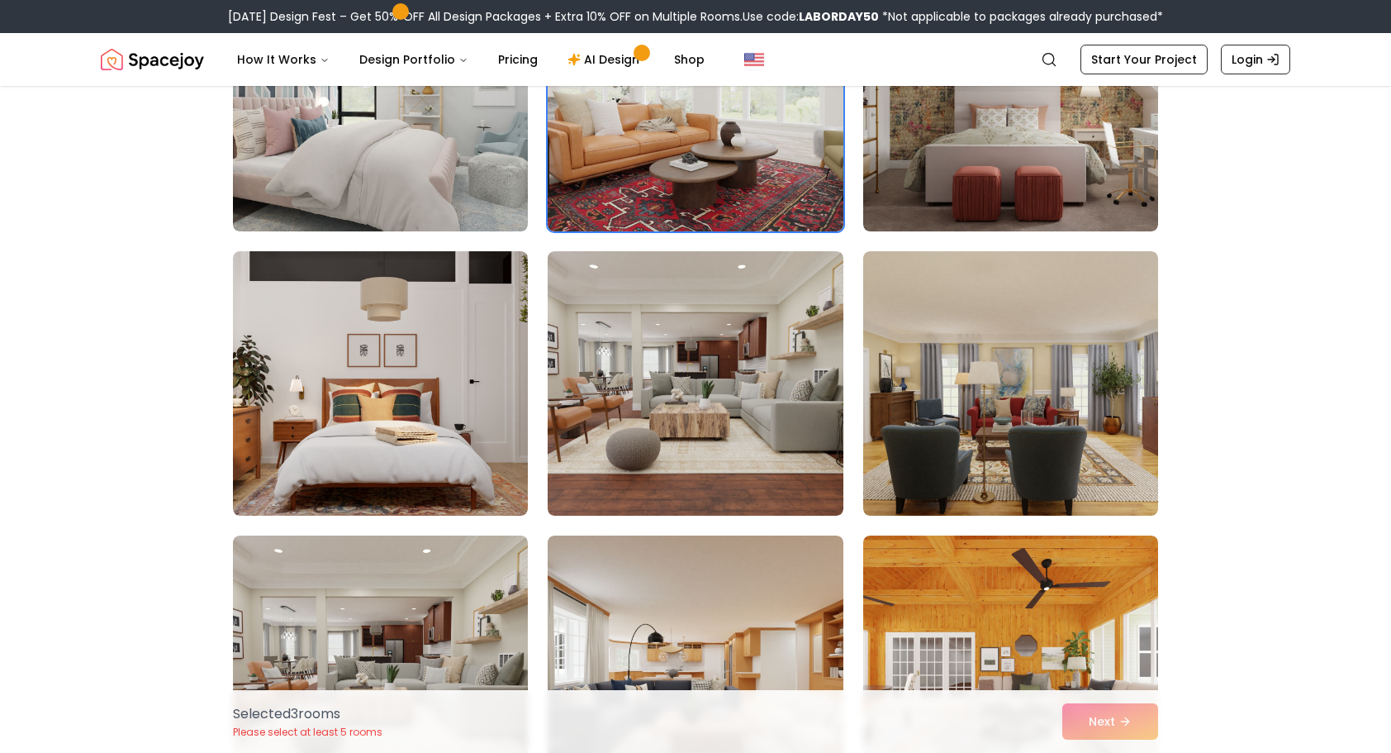
scroll to position [3470, 0]
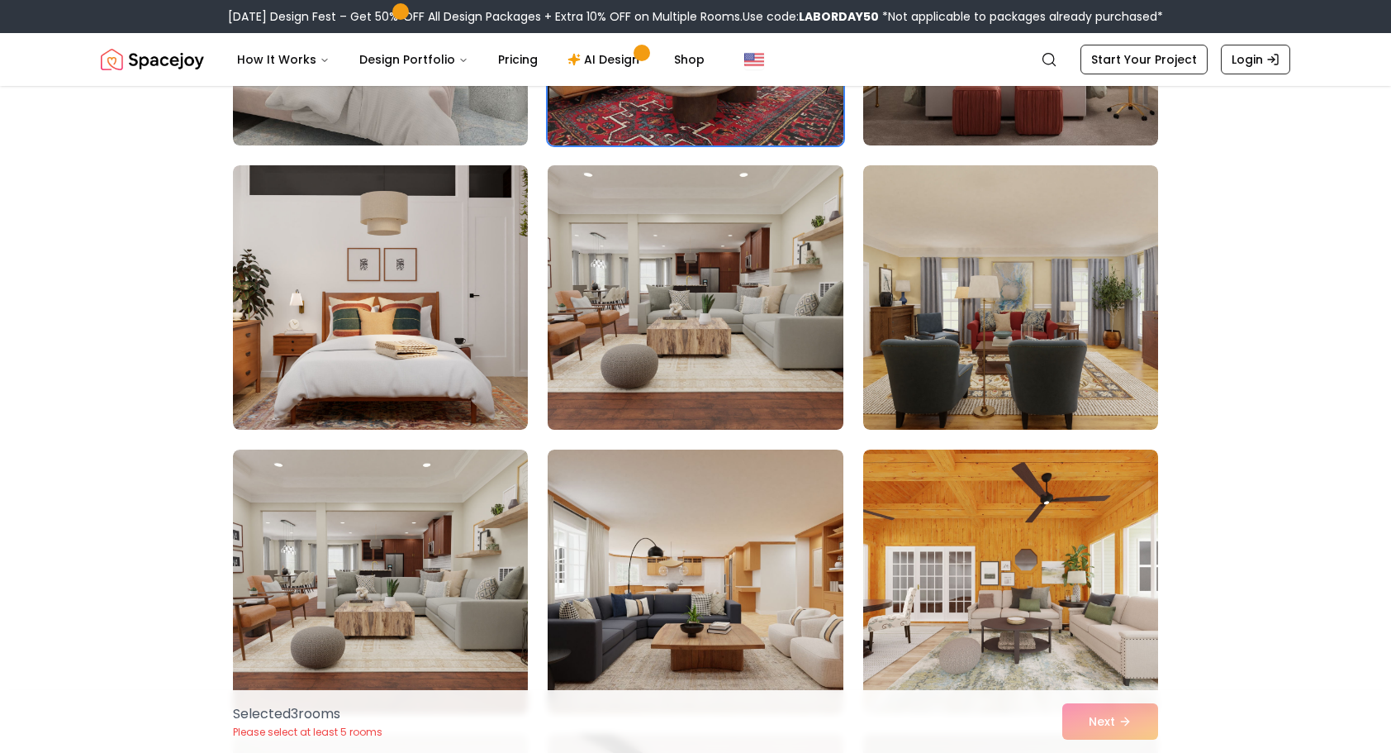
click at [701, 274] on img at bounding box center [695, 298] width 310 height 278
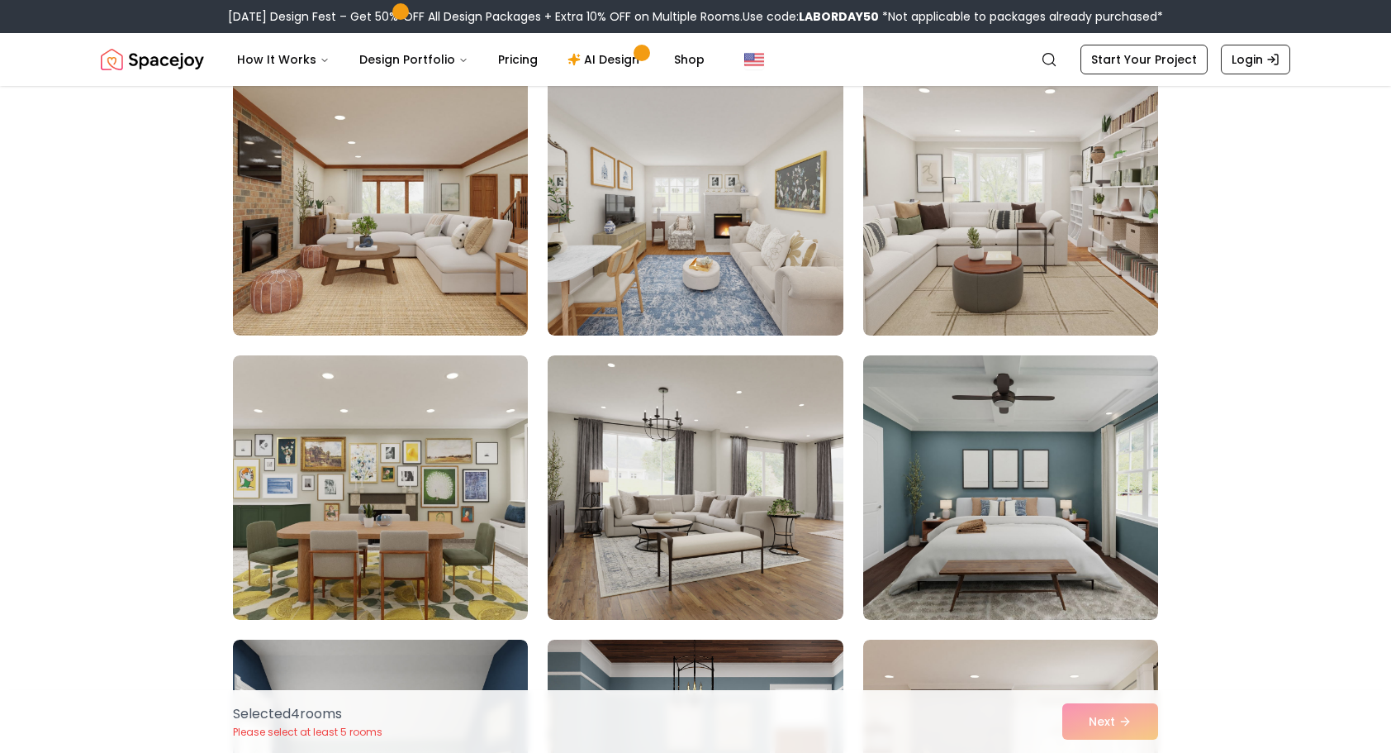
scroll to position [4792, 0]
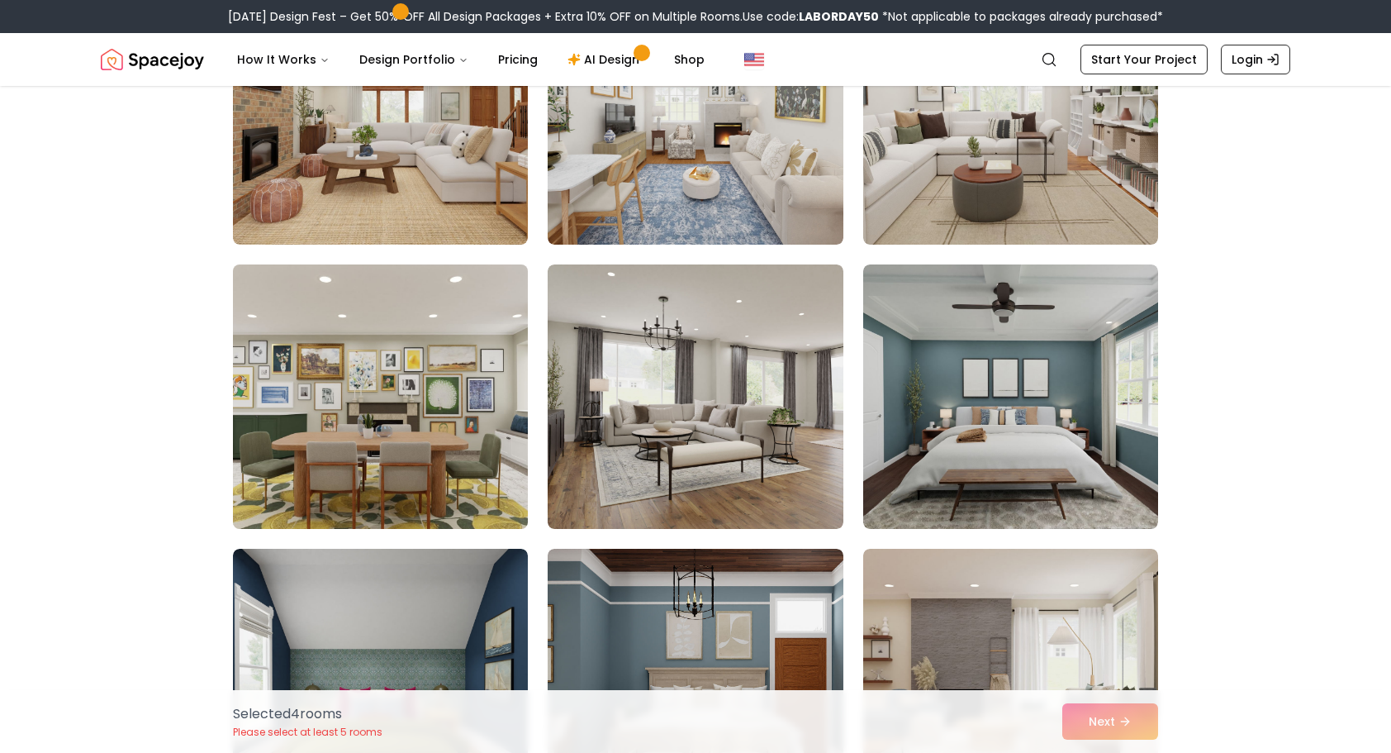
click at [326, 424] on img at bounding box center [381, 397] width 310 height 278
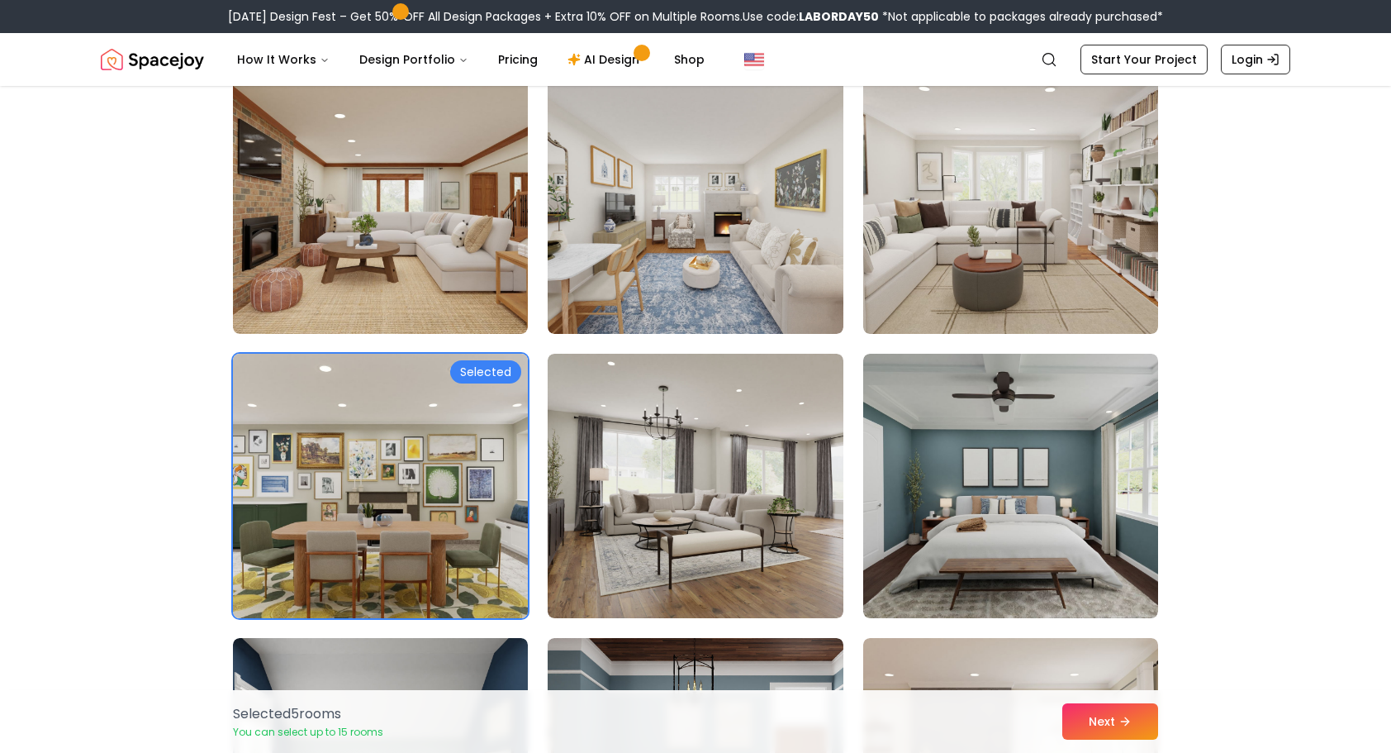
scroll to position [4627, 0]
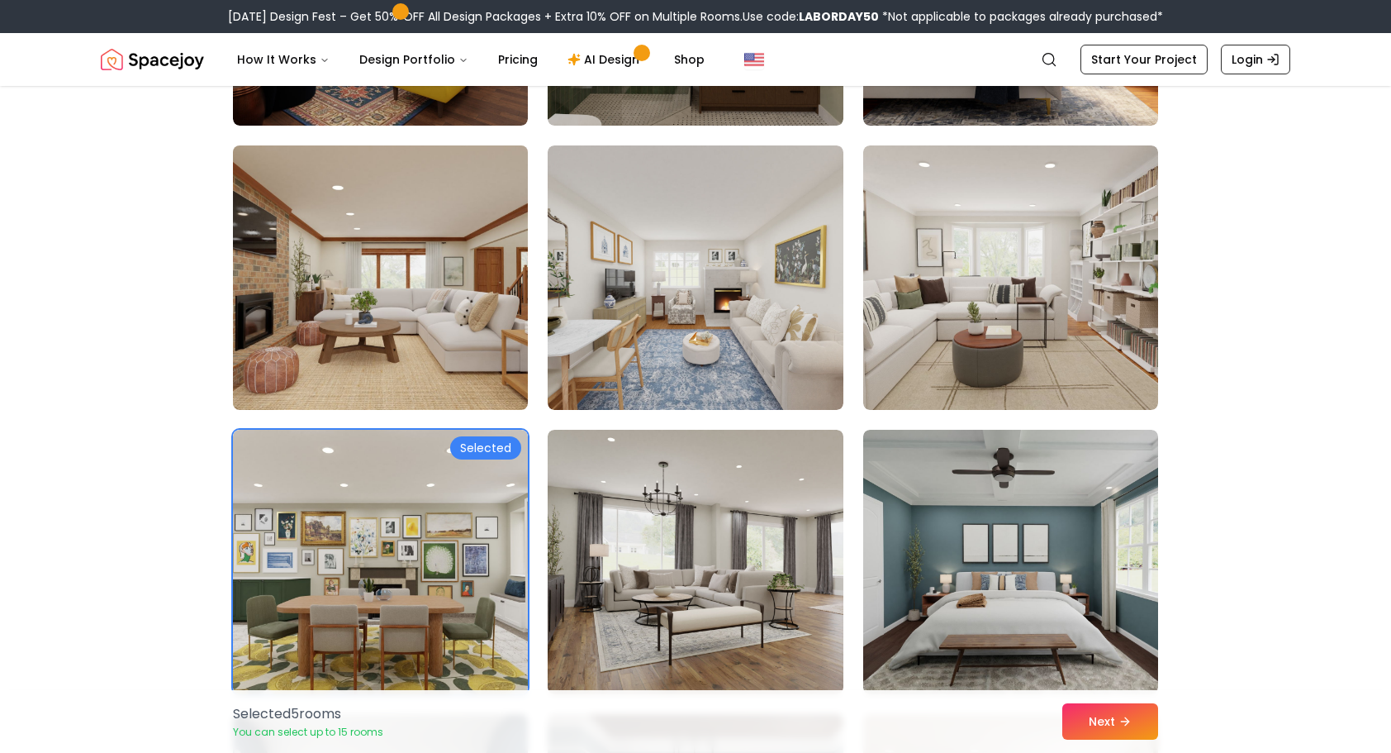
click at [321, 320] on img at bounding box center [381, 278] width 310 height 278
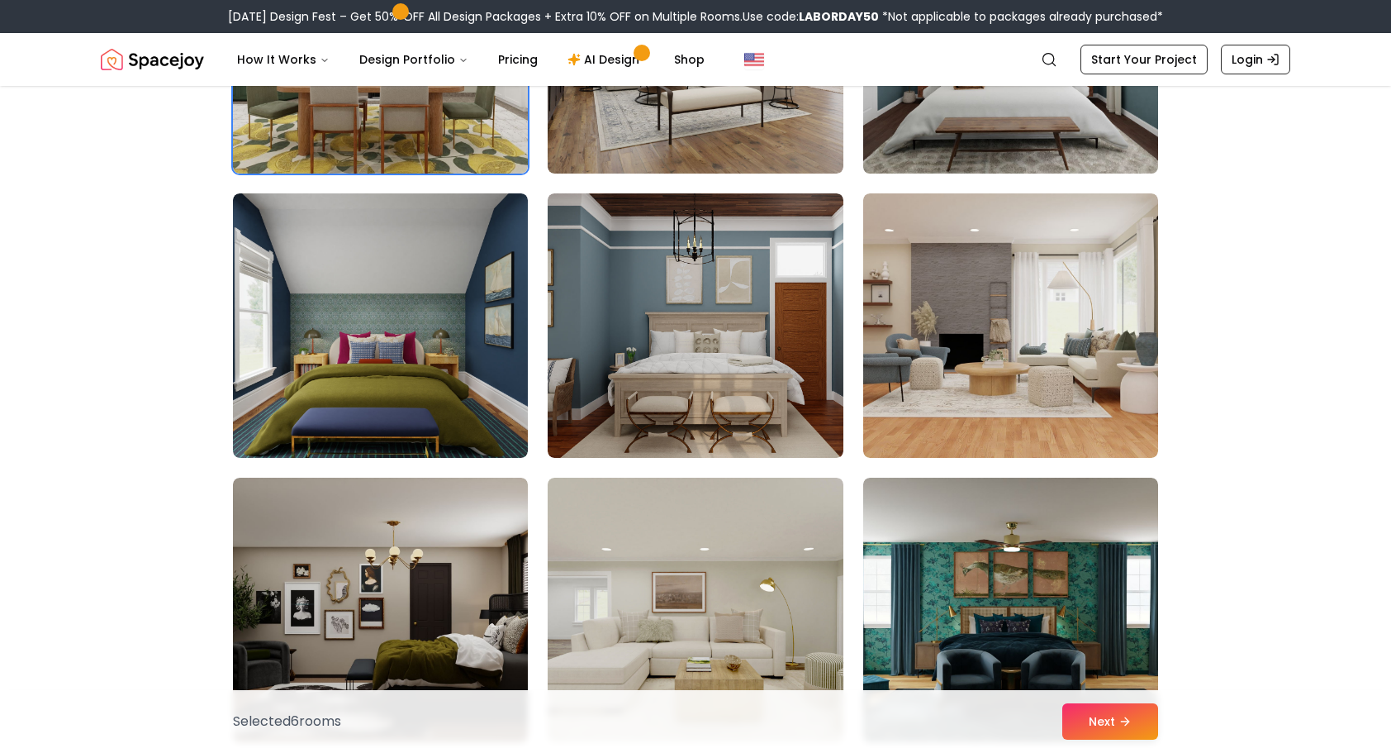
scroll to position [5205, 0]
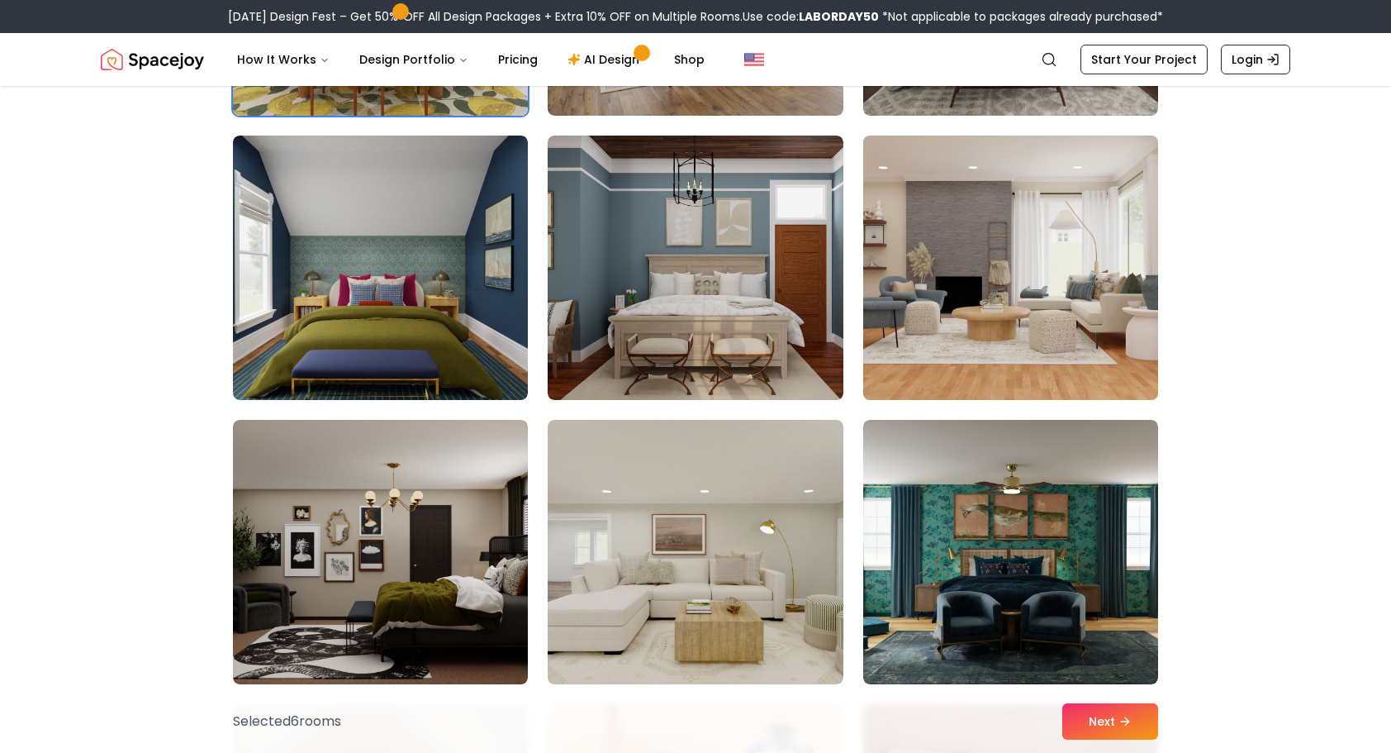
click at [911, 346] on img at bounding box center [1011, 268] width 310 height 278
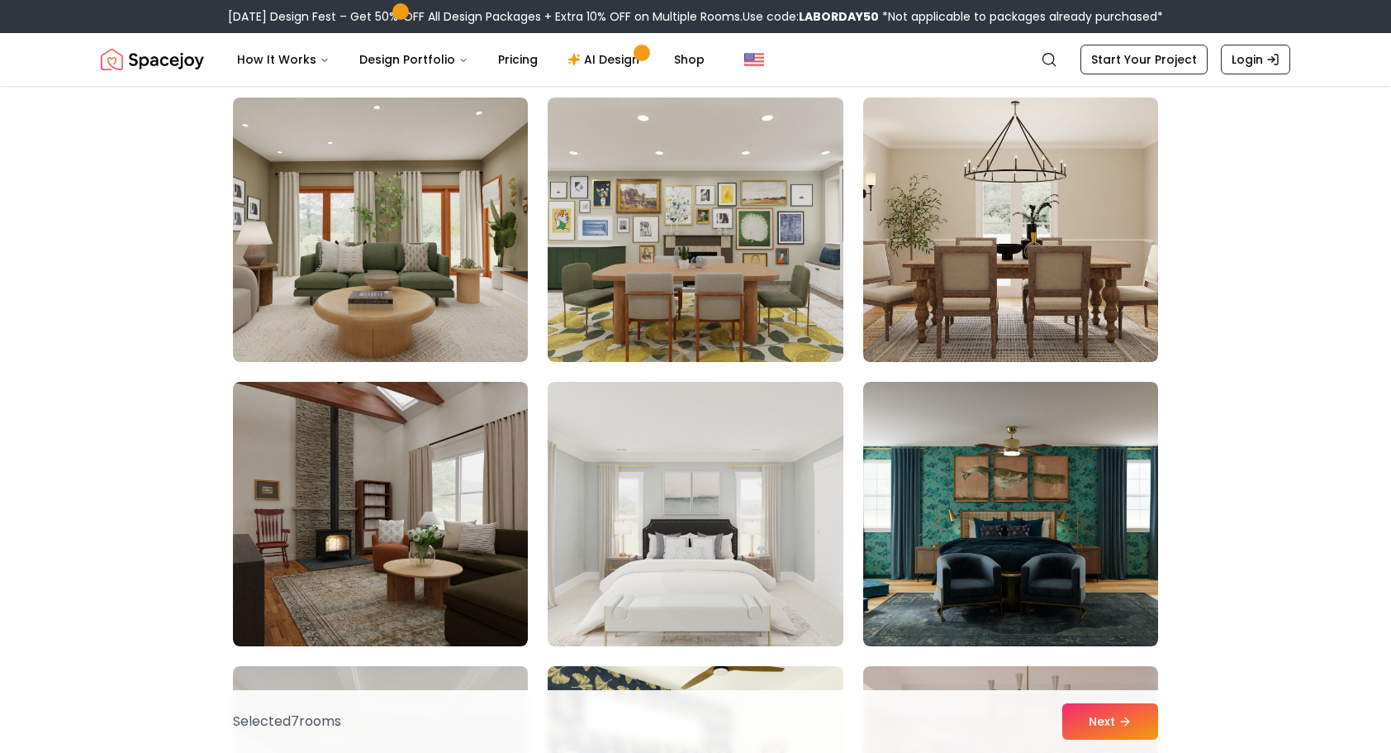
scroll to position [7519, 0]
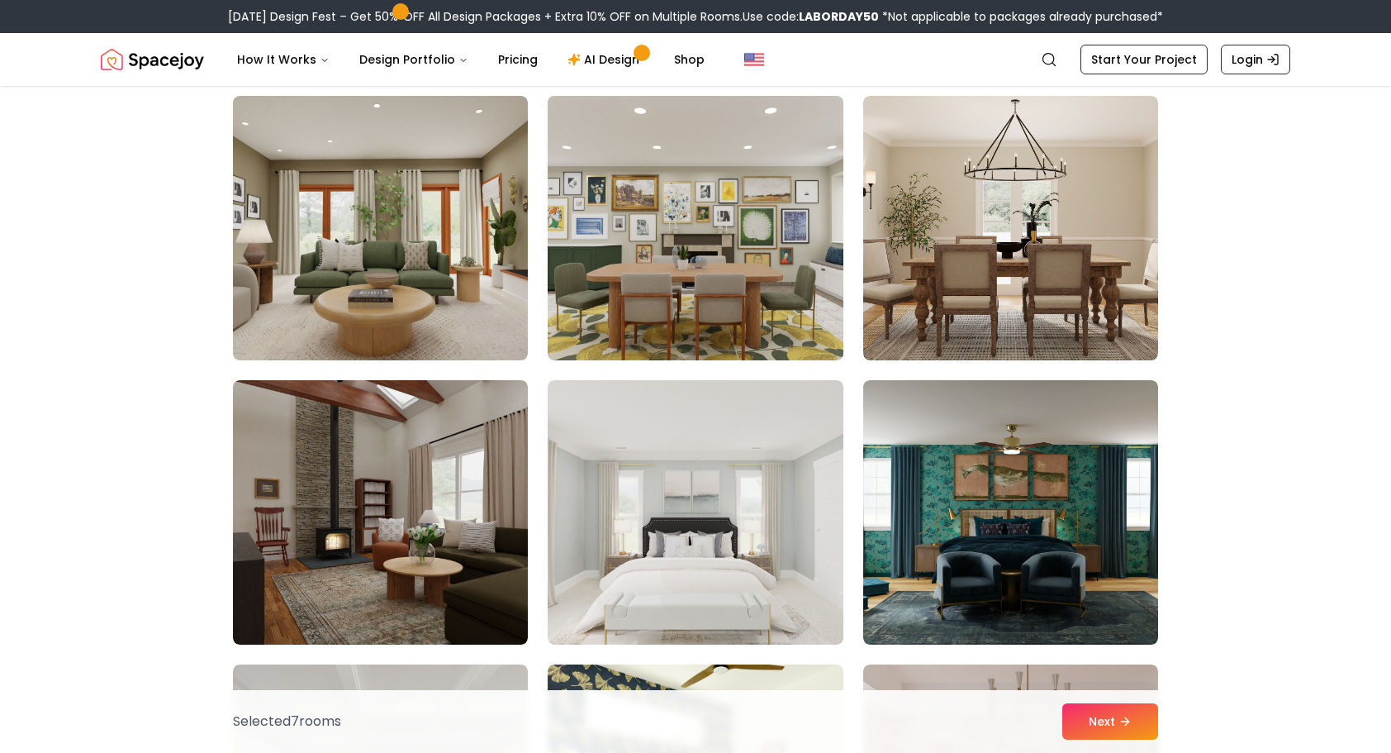
click at [776, 253] on img at bounding box center [695, 228] width 310 height 278
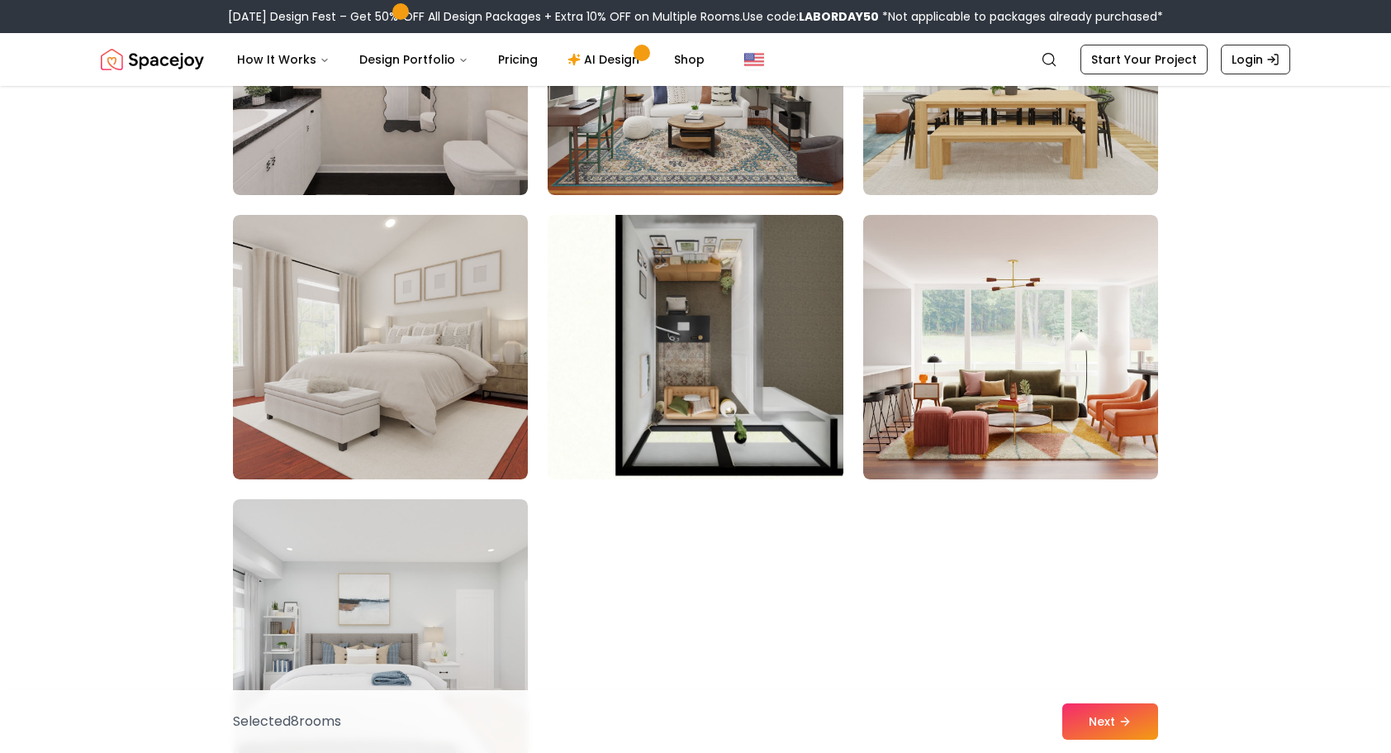
scroll to position [9171, 0]
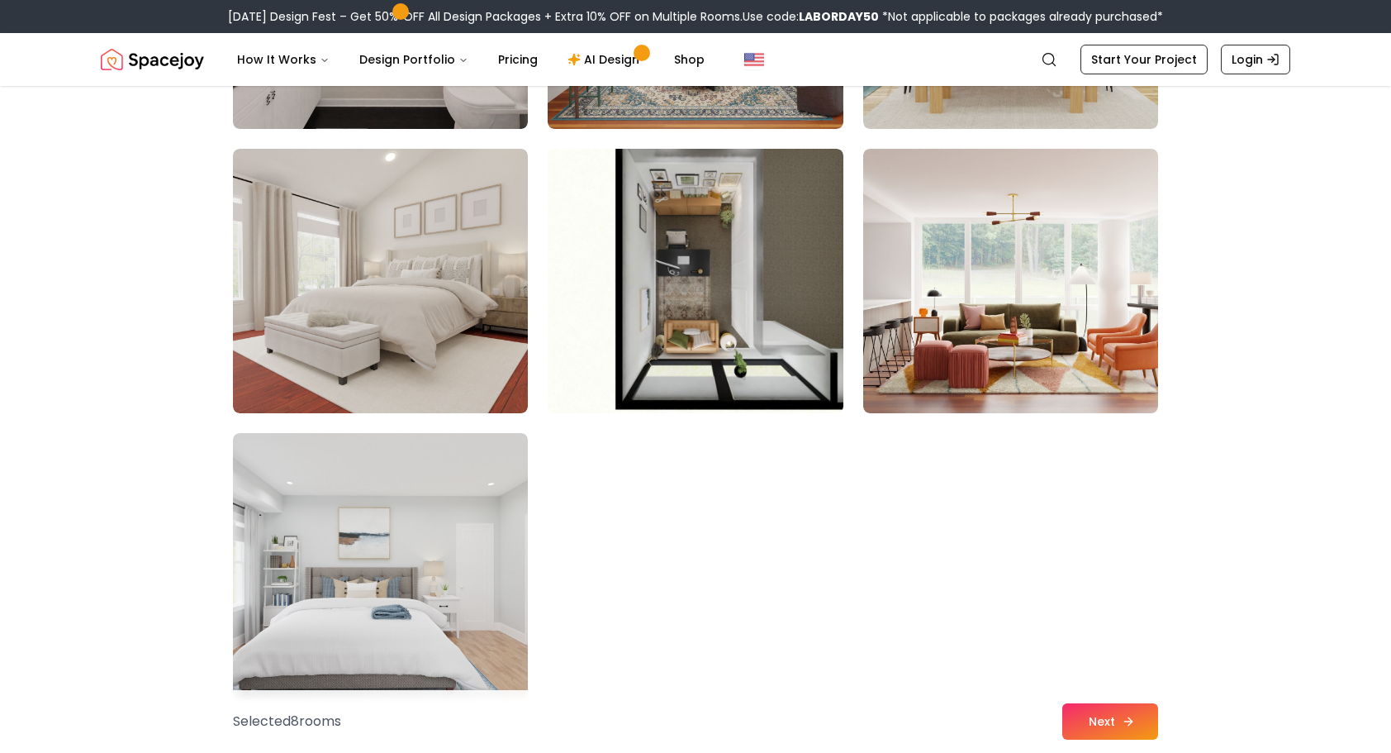
click at [1092, 716] on button "Next" at bounding box center [1111, 721] width 96 height 36
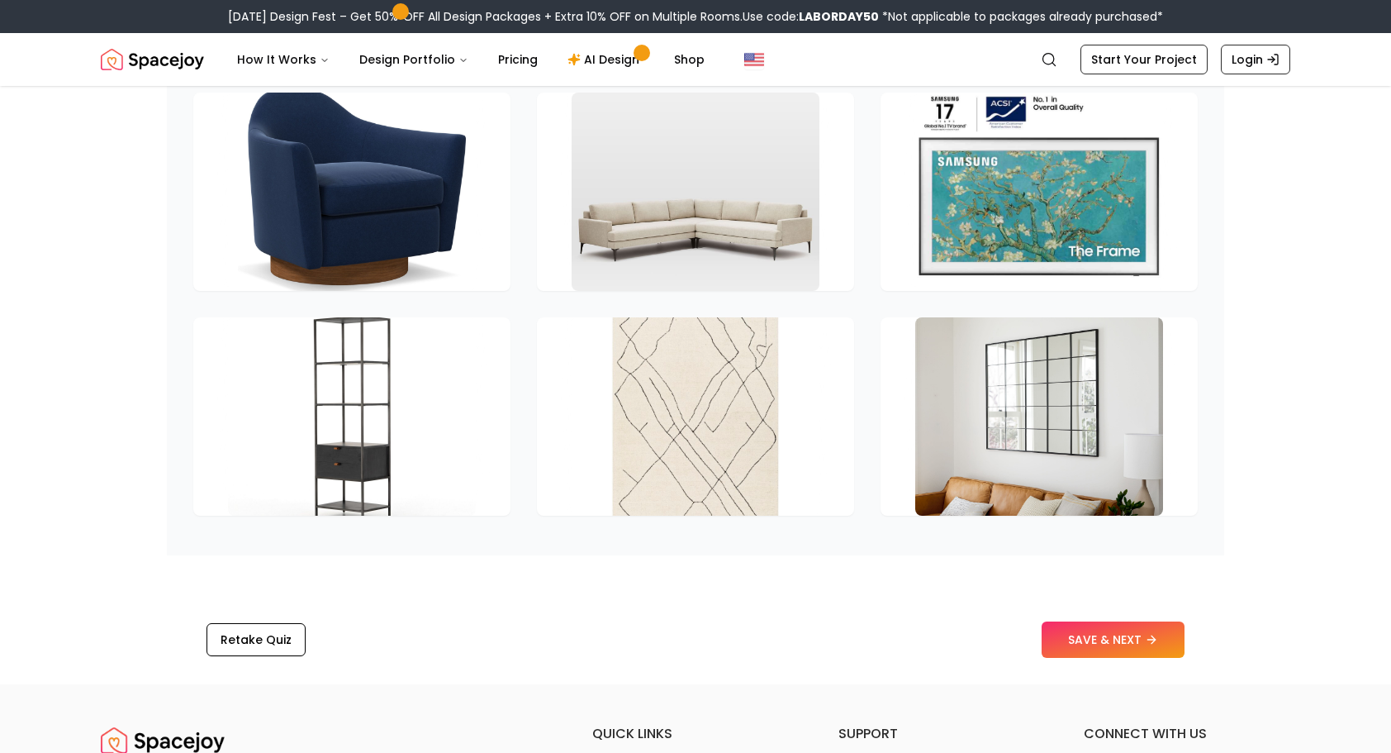
scroll to position [2561, 0]
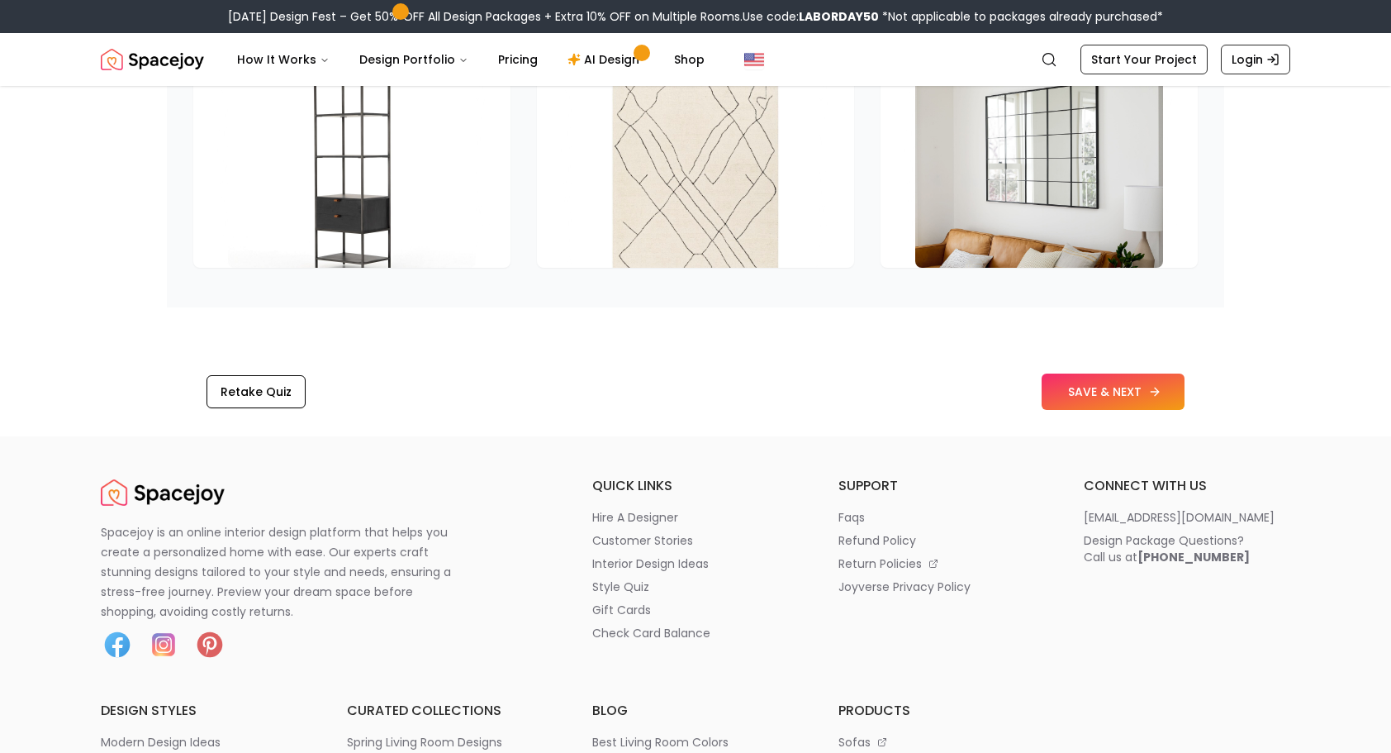
click at [1155, 385] on icon at bounding box center [1154, 391] width 13 height 13
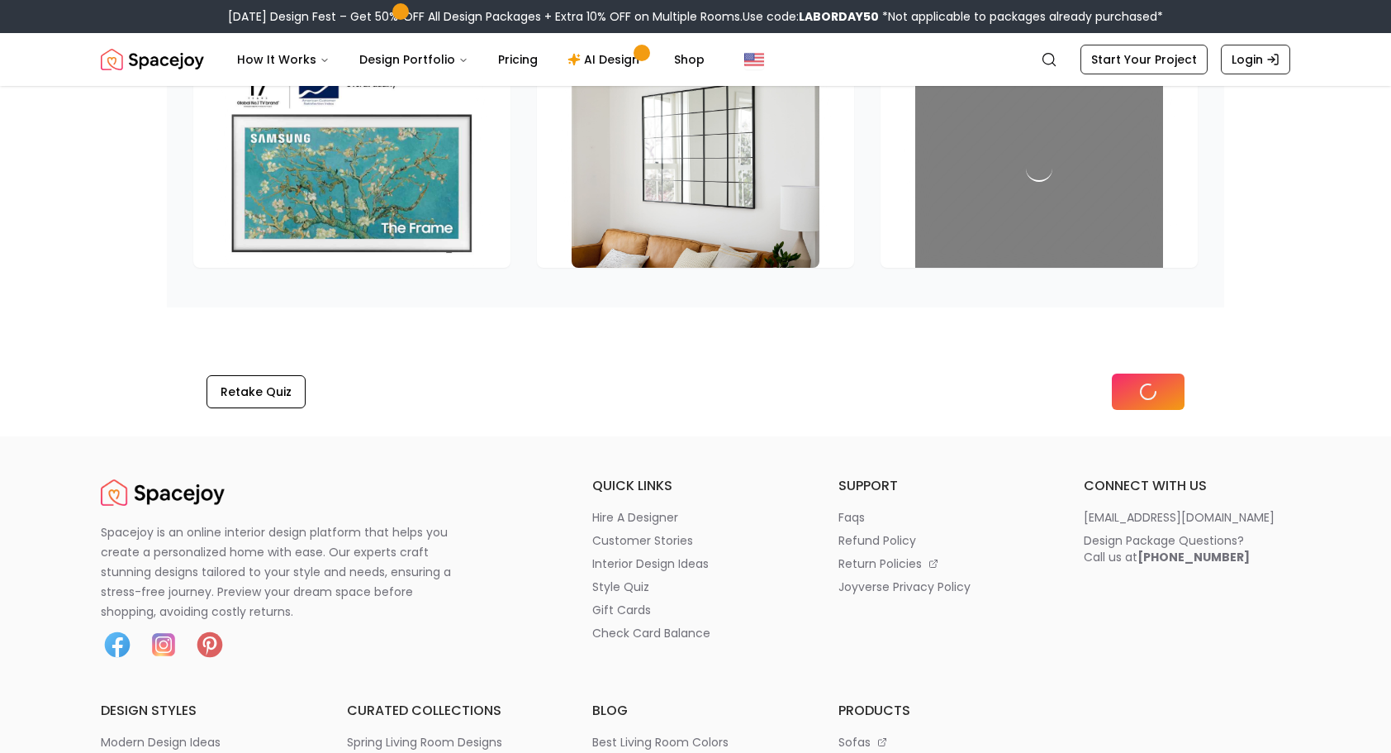
scroll to position [2337, 0]
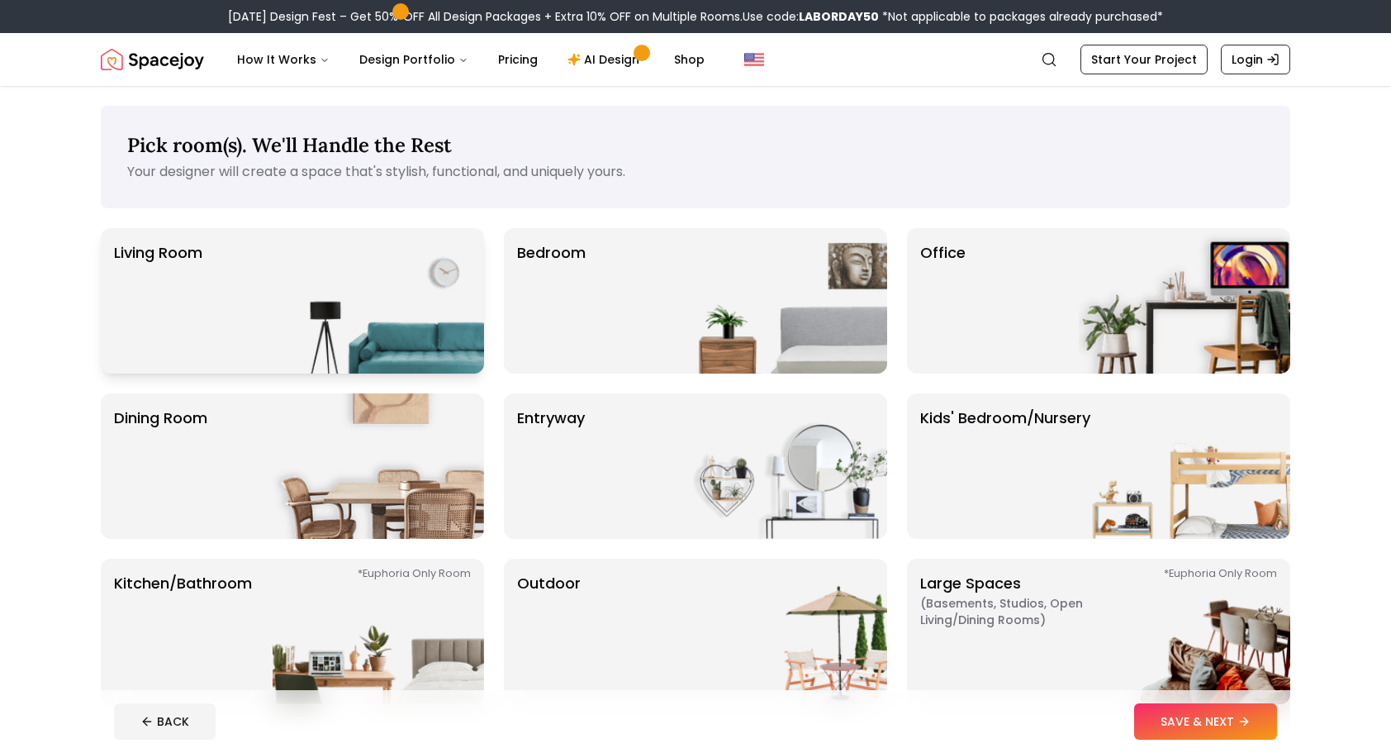
click at [329, 348] on img at bounding box center [379, 300] width 212 height 145
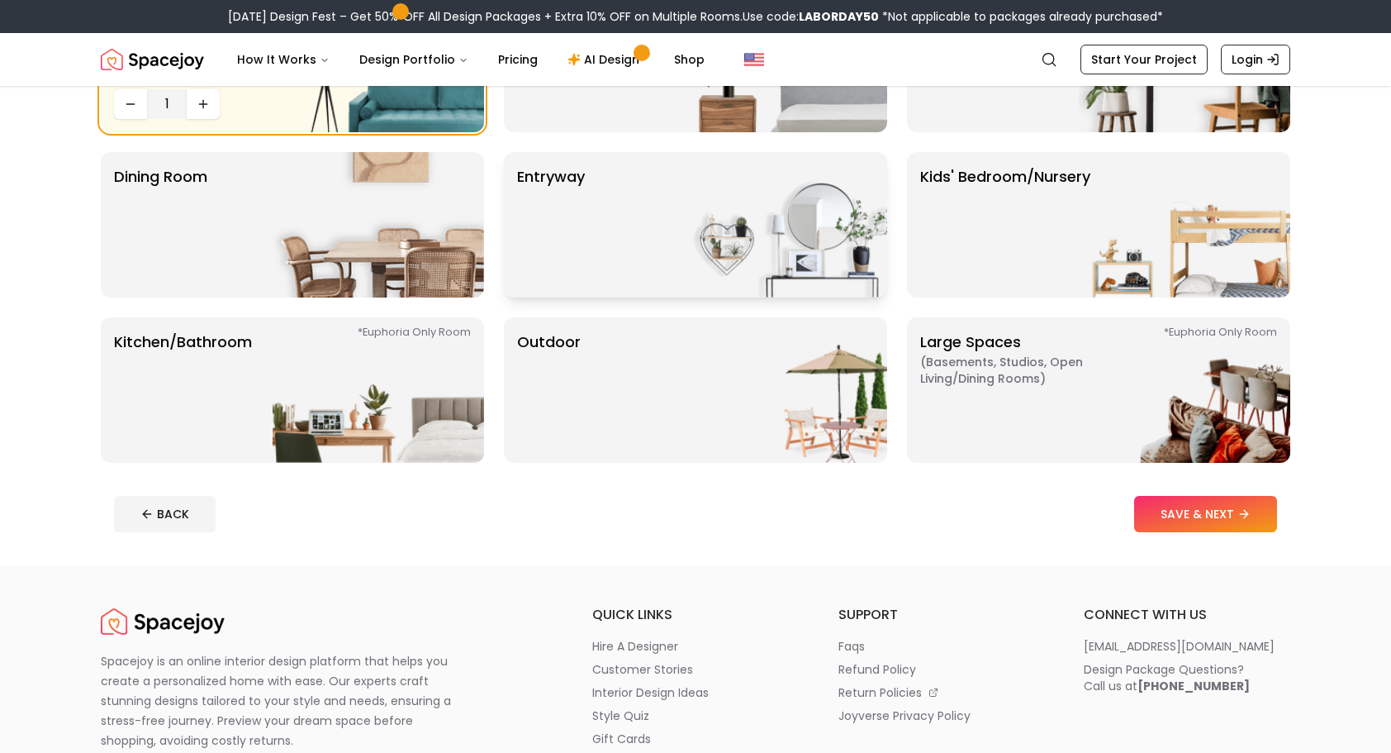
scroll to position [330, 0]
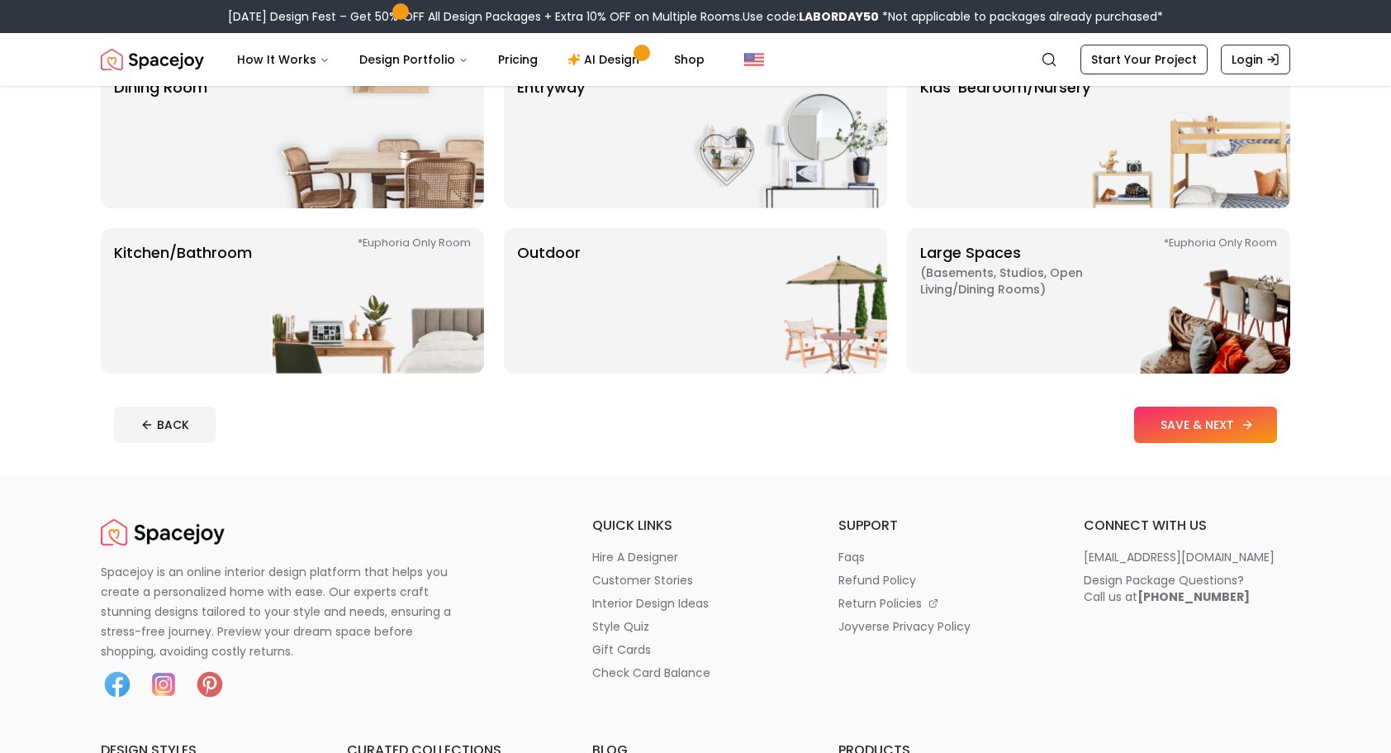
click at [1155, 433] on button "SAVE & NEXT" at bounding box center [1205, 425] width 143 height 36
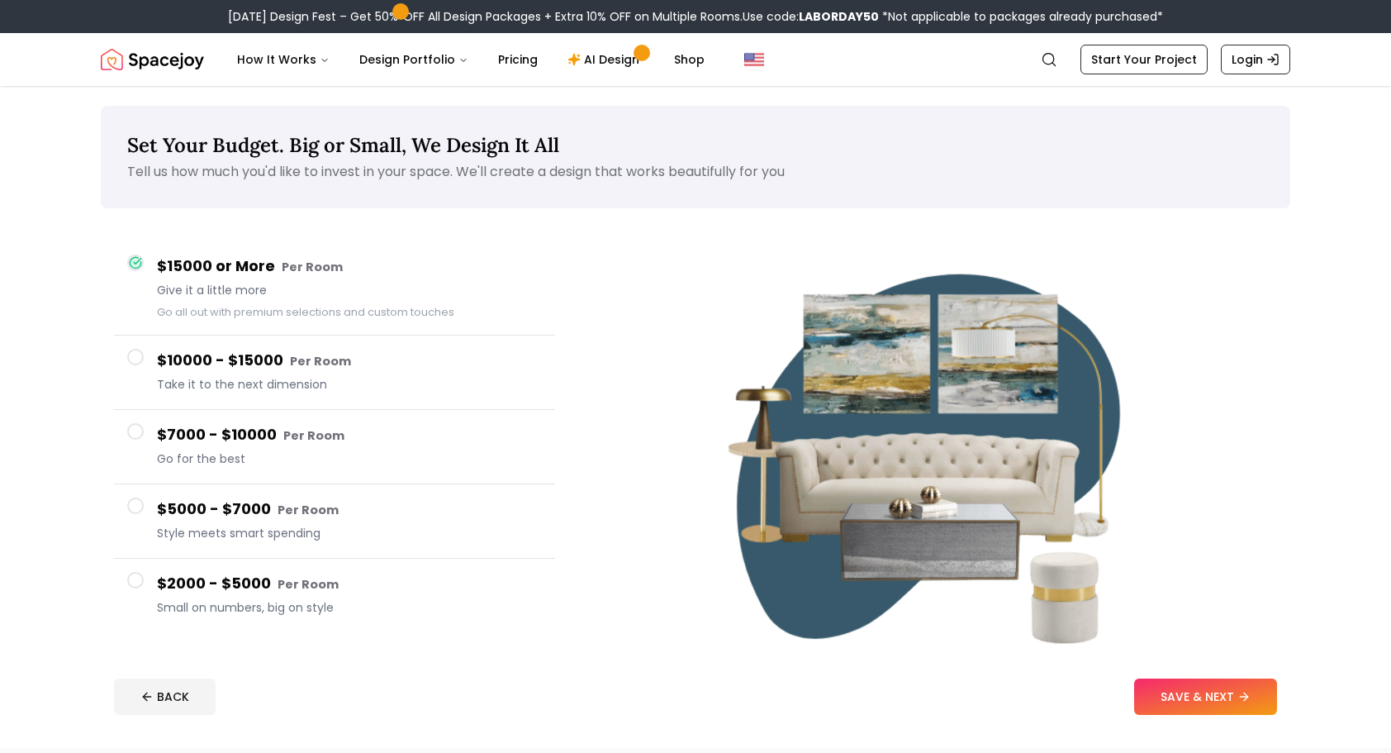
click at [134, 579] on span at bounding box center [135, 580] width 17 height 17
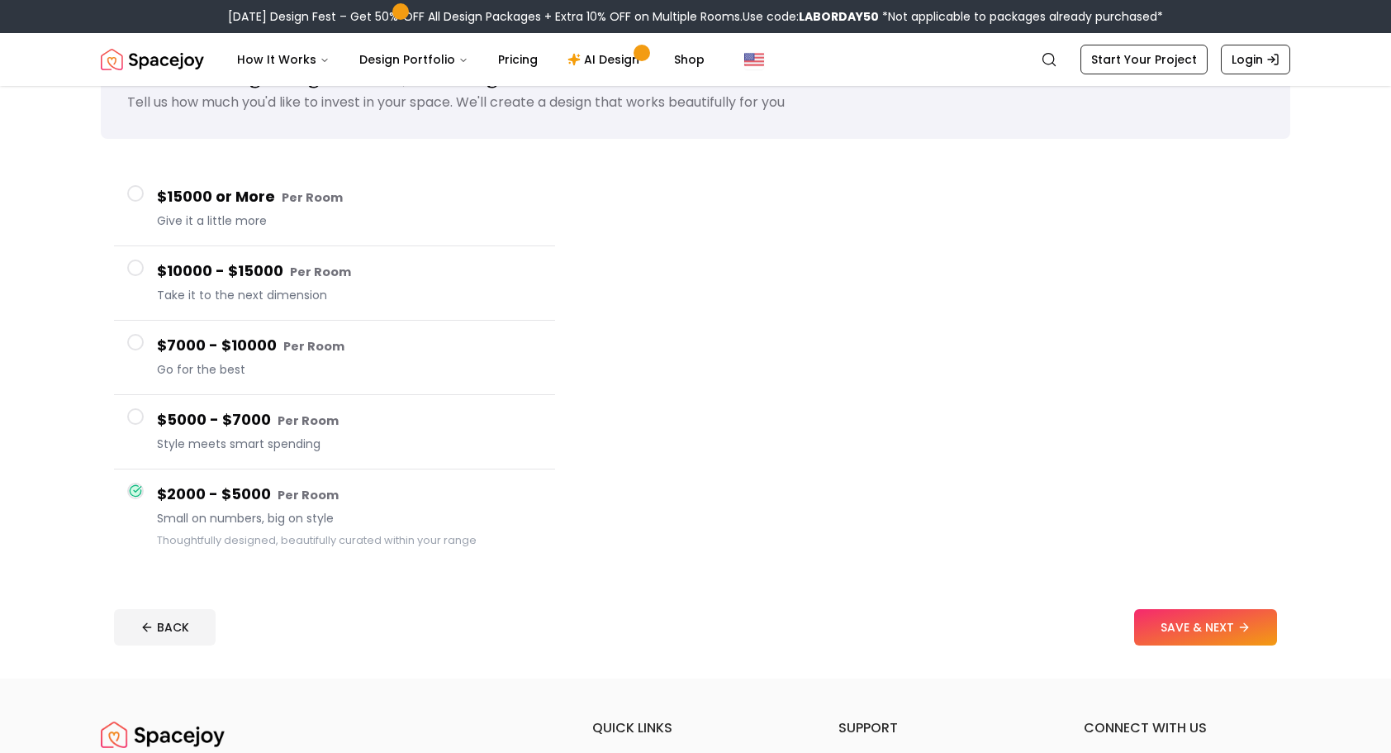
scroll to position [165, 0]
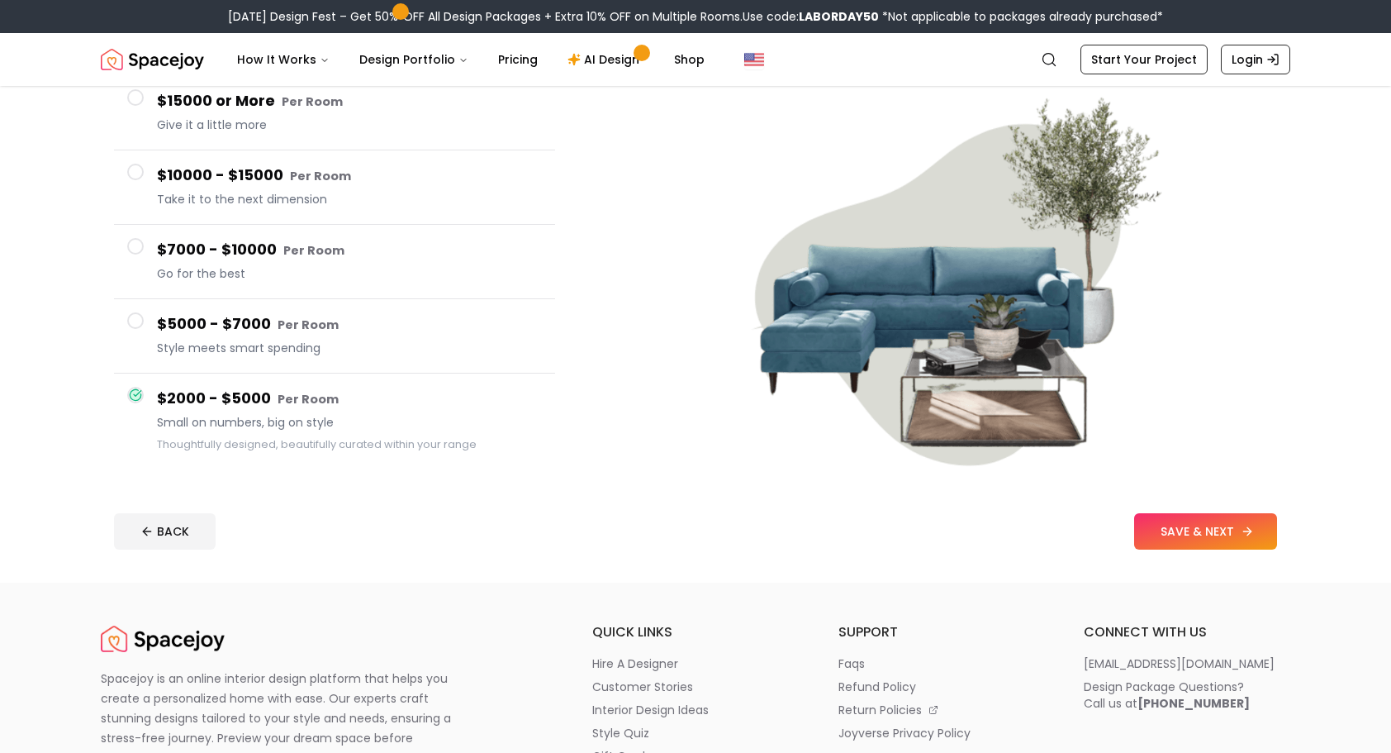
click at [1198, 533] on button "SAVE & NEXT" at bounding box center [1205, 531] width 143 height 36
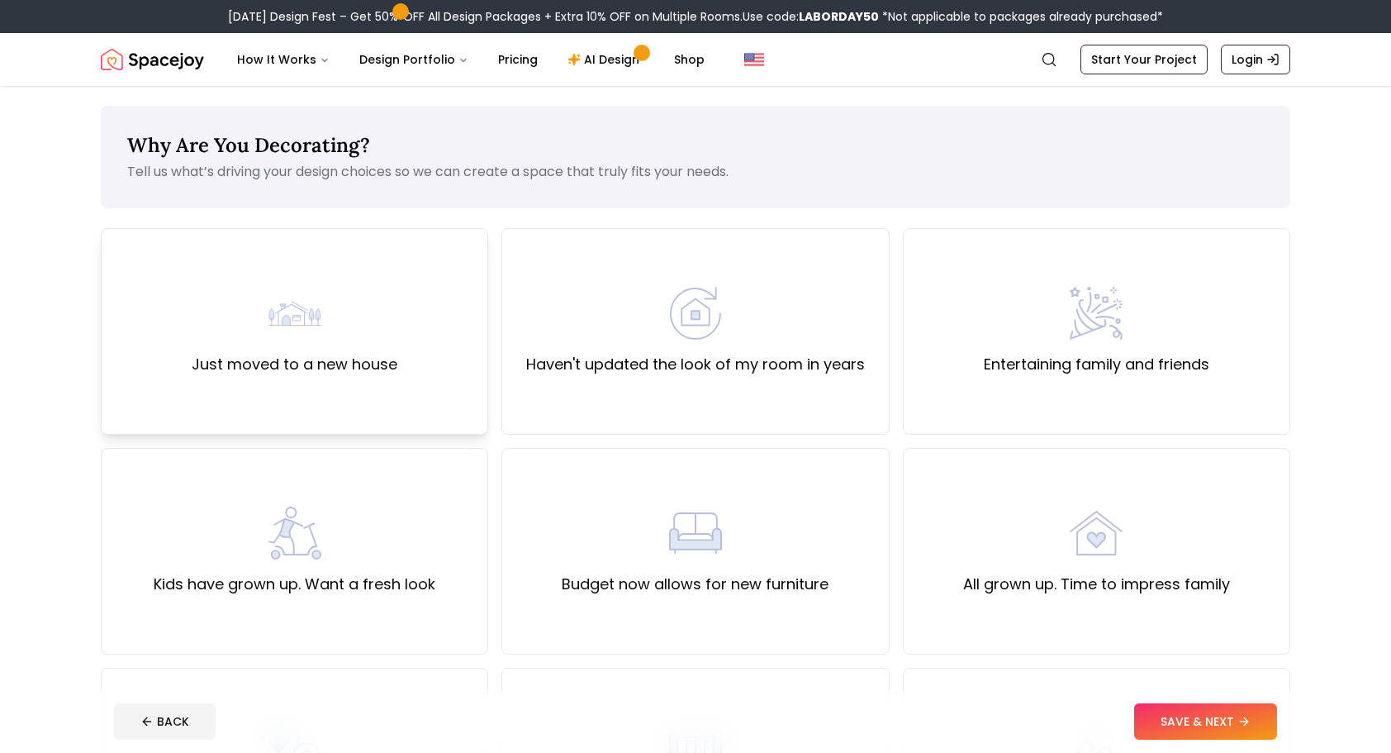
click at [282, 290] on img at bounding box center [295, 313] width 53 height 53
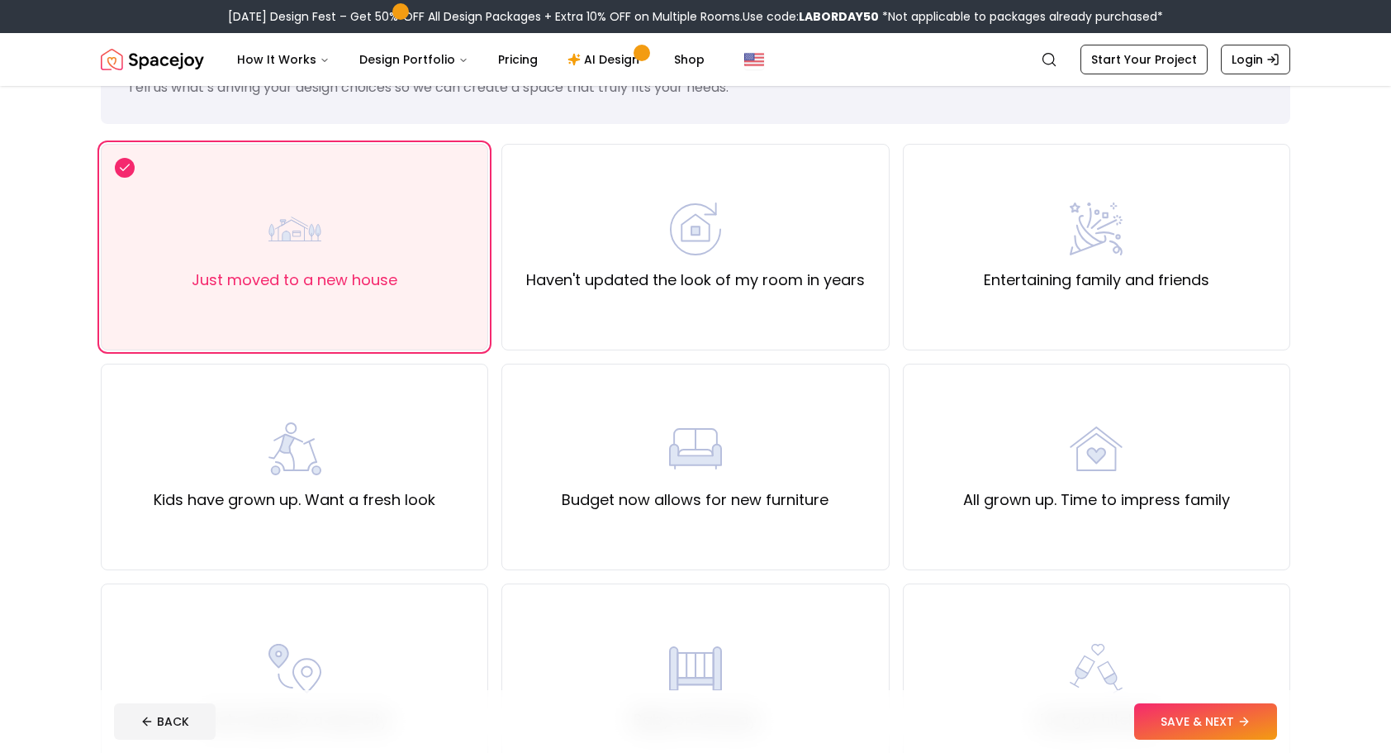
scroll to position [165, 0]
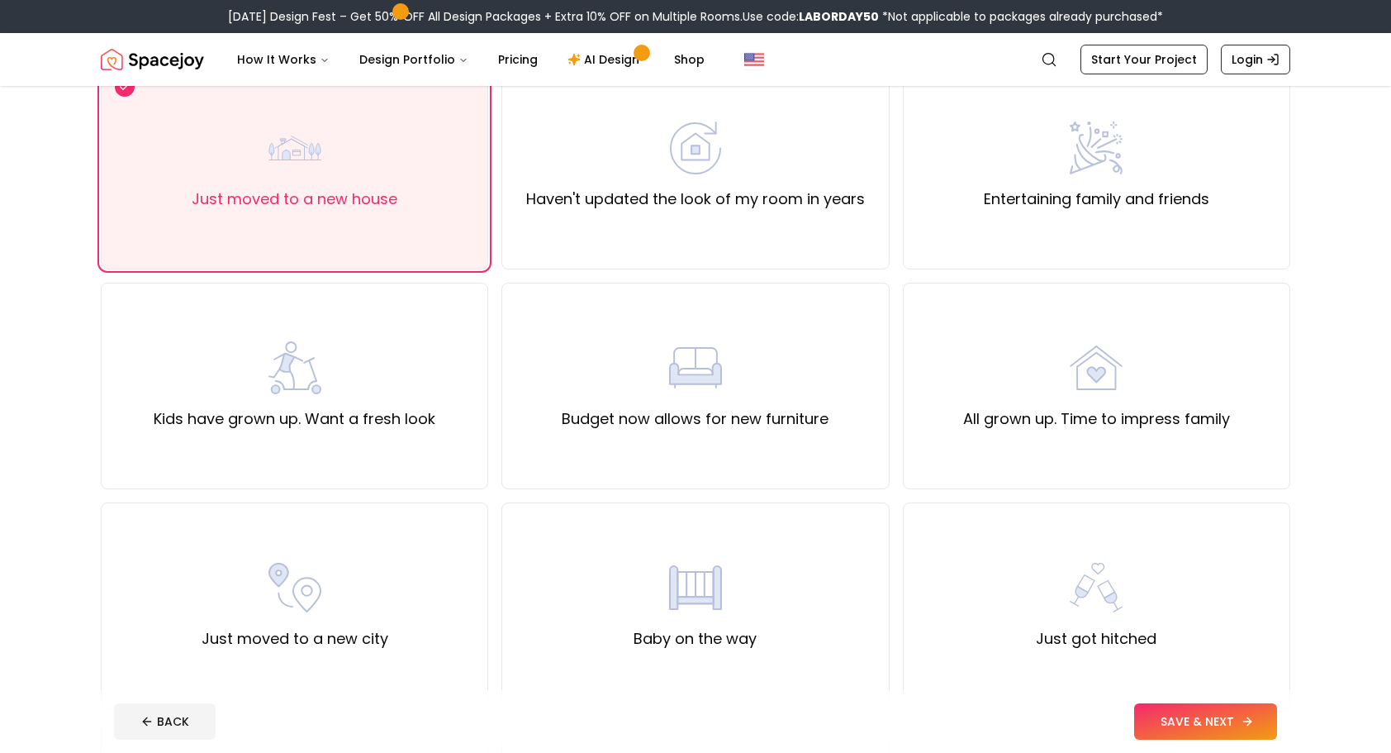
click at [1167, 714] on button "SAVE & NEXT" at bounding box center [1205, 721] width 143 height 36
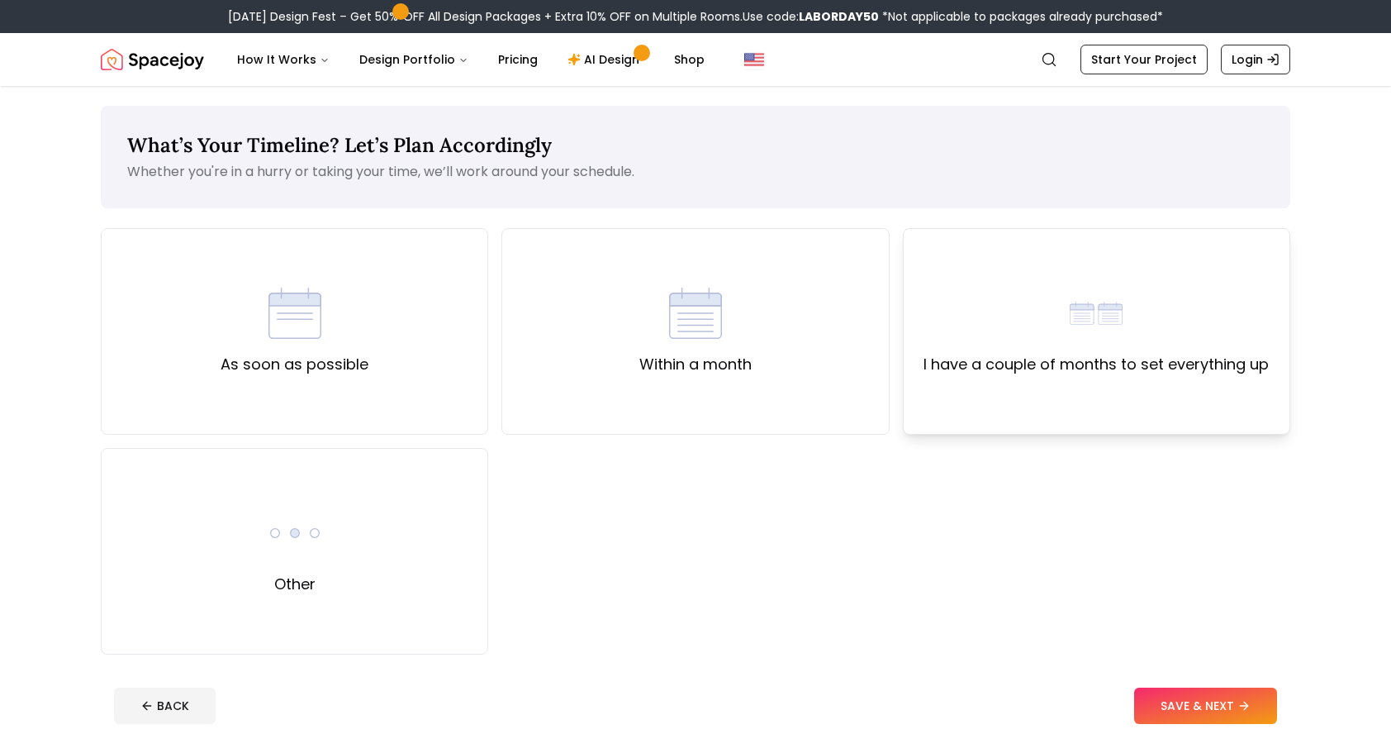
click at [1123, 331] on div "I have a couple of months to set everything up" at bounding box center [1096, 331] width 345 height 89
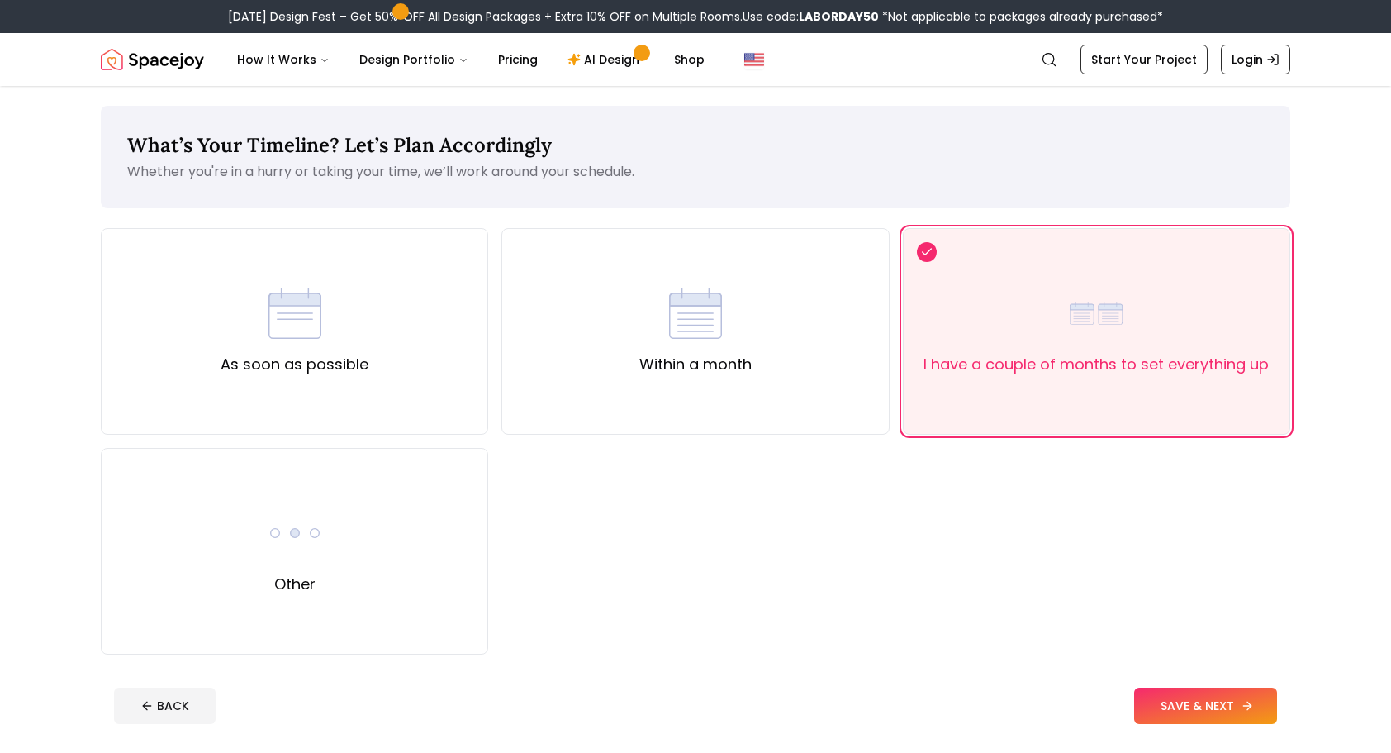
click at [1205, 701] on button "SAVE & NEXT" at bounding box center [1205, 705] width 143 height 36
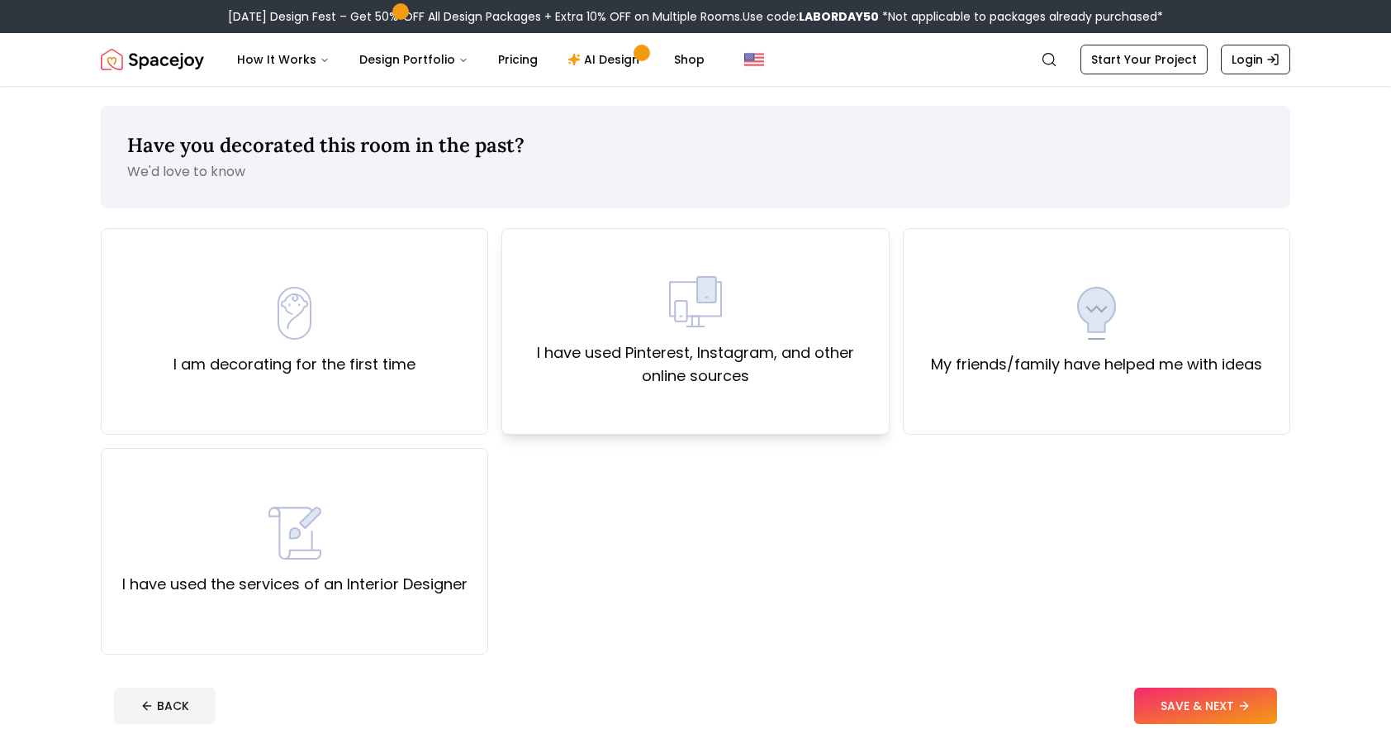
click at [701, 331] on div "I have used Pinterest, Instagram, and other online sources" at bounding box center [695, 331] width 359 height 112
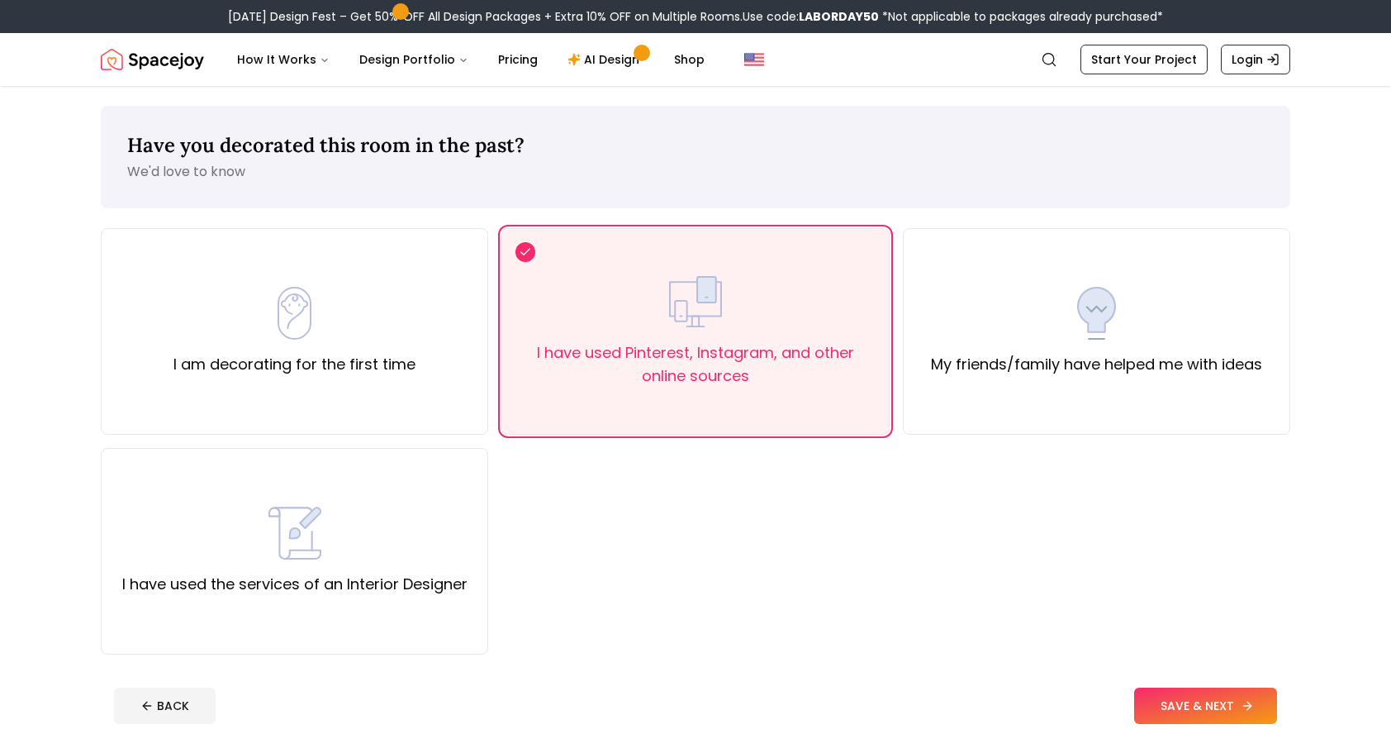
click at [1163, 694] on button "SAVE & NEXT" at bounding box center [1205, 705] width 143 height 36
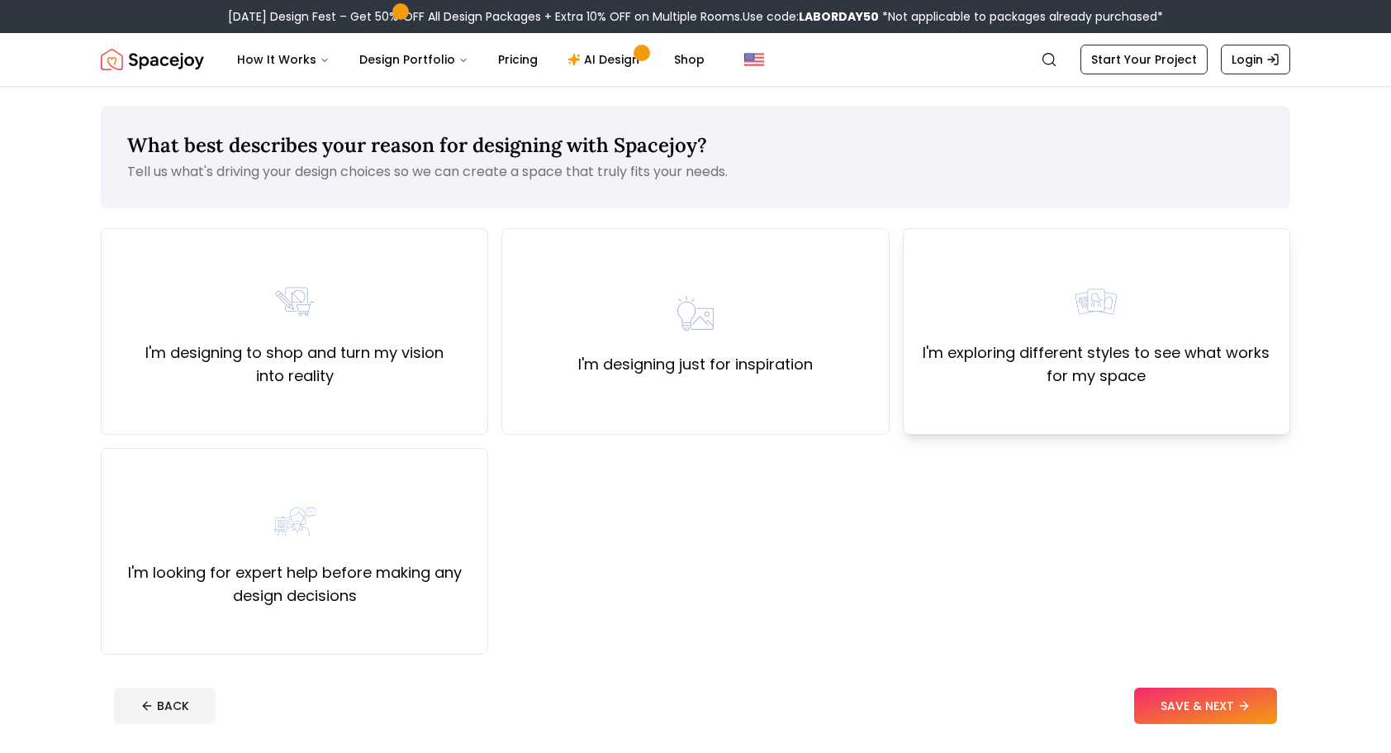
click at [1096, 295] on img at bounding box center [1096, 301] width 53 height 53
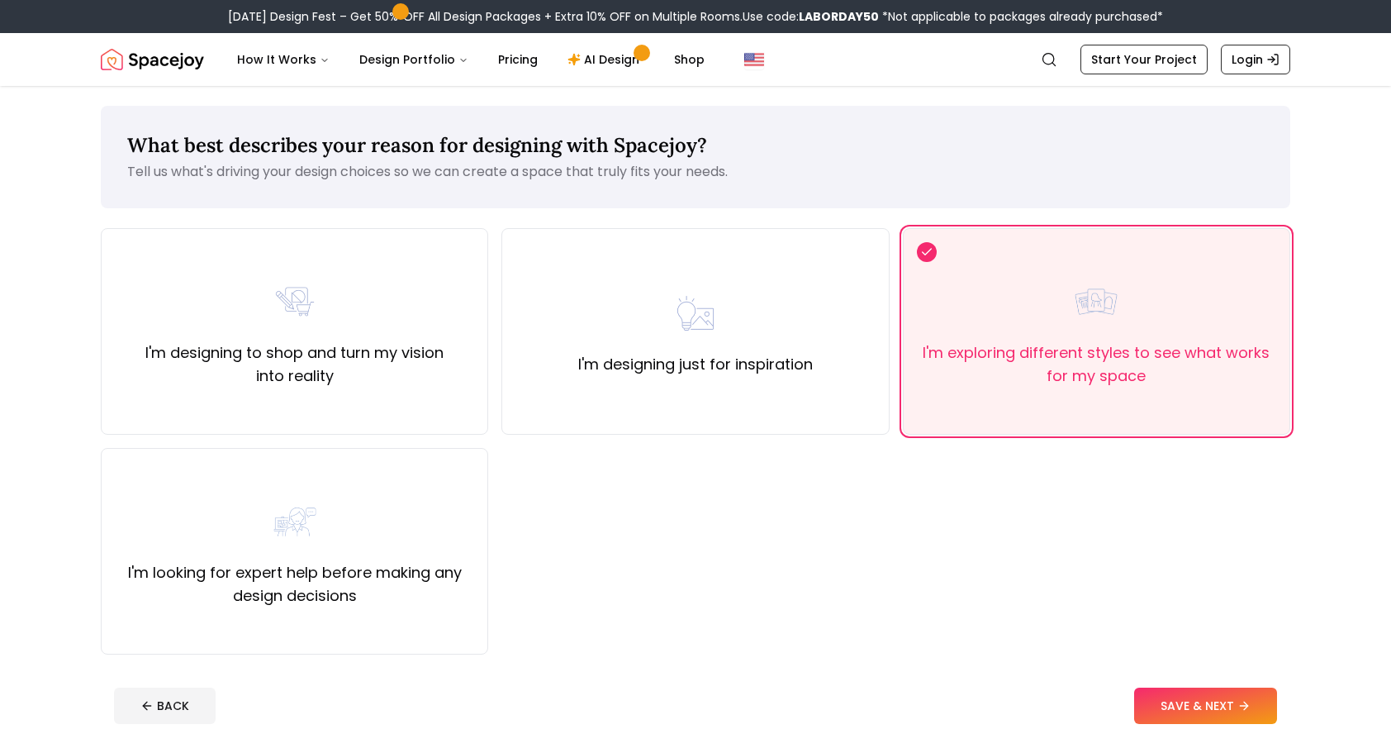
click at [1254, 714] on button "SAVE & NEXT" at bounding box center [1205, 705] width 143 height 36
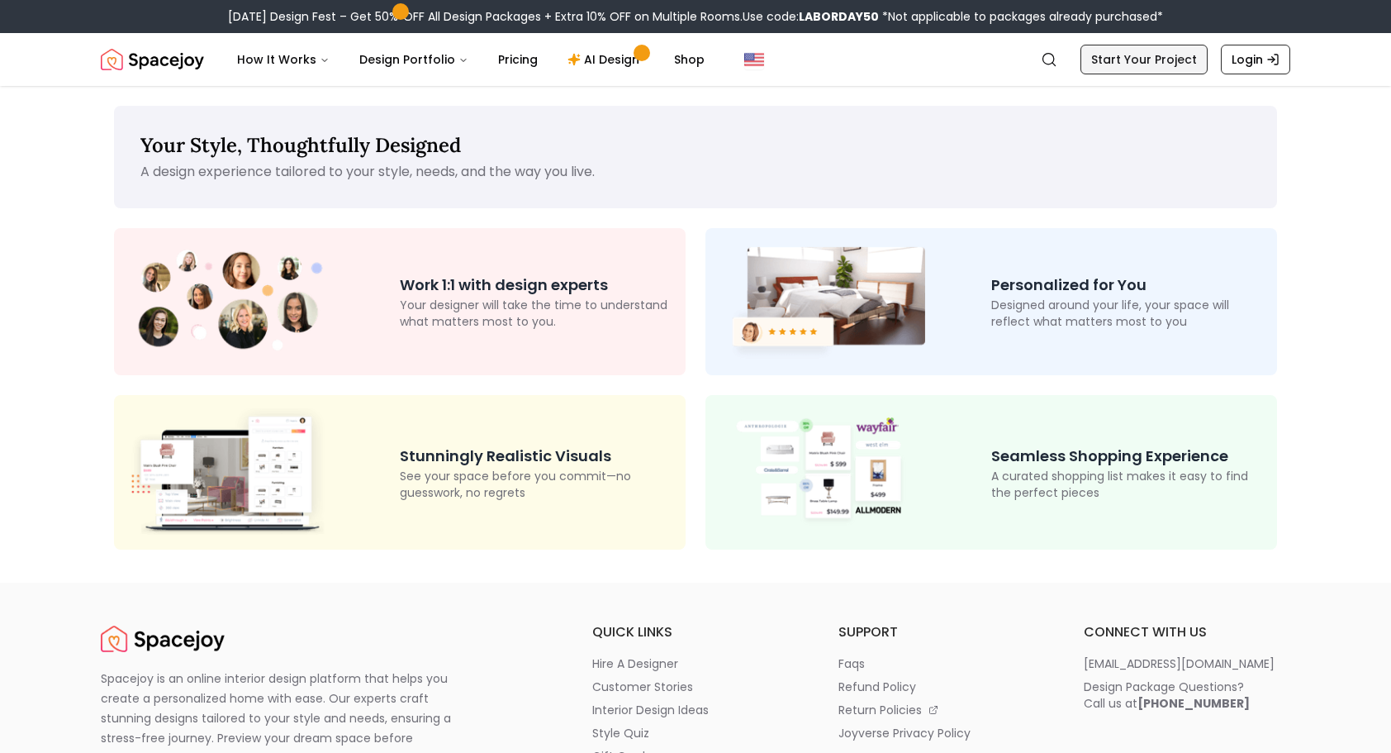
click at [1149, 61] on link "Start Your Project" at bounding box center [1144, 60] width 127 height 30
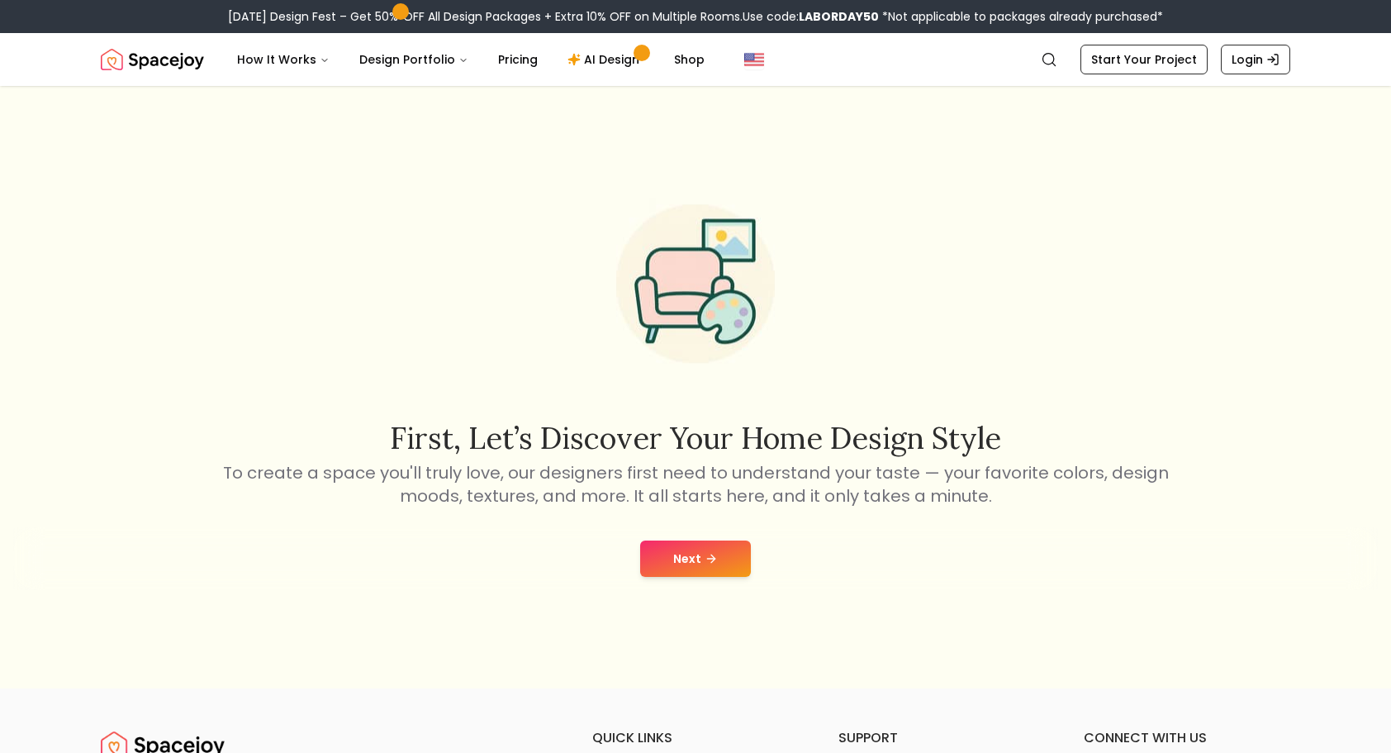
click at [721, 559] on button "Next" at bounding box center [695, 558] width 111 height 36
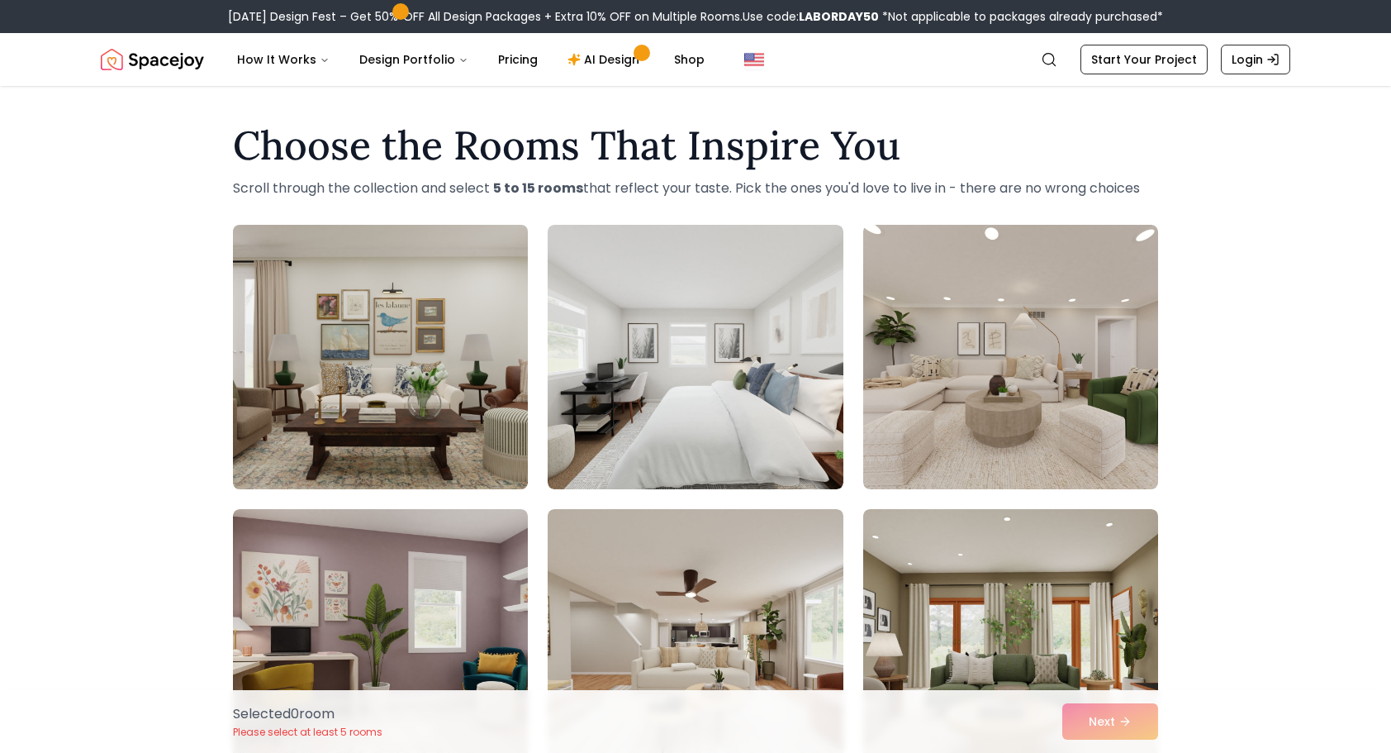
click at [318, 303] on img at bounding box center [381, 357] width 310 height 278
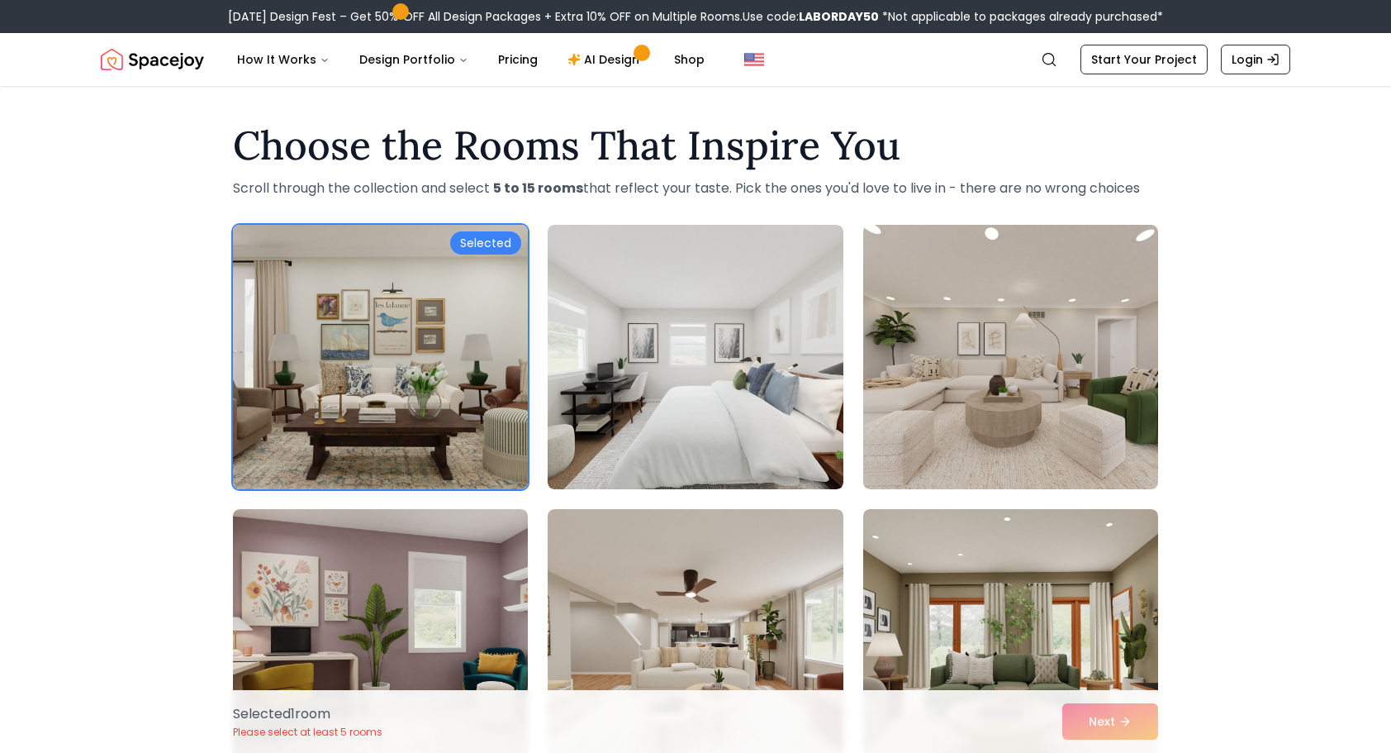
click at [464, 269] on img at bounding box center [381, 357] width 310 height 278
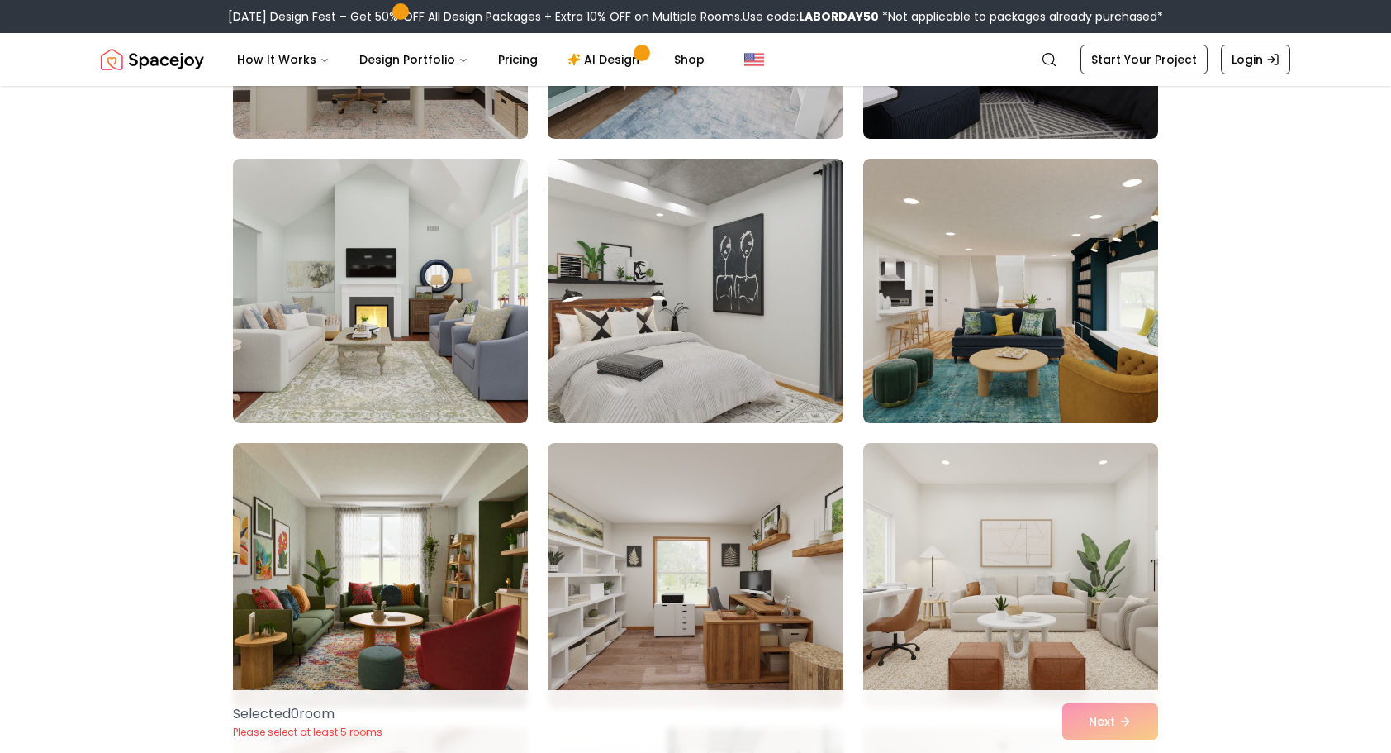
scroll to position [1735, 0]
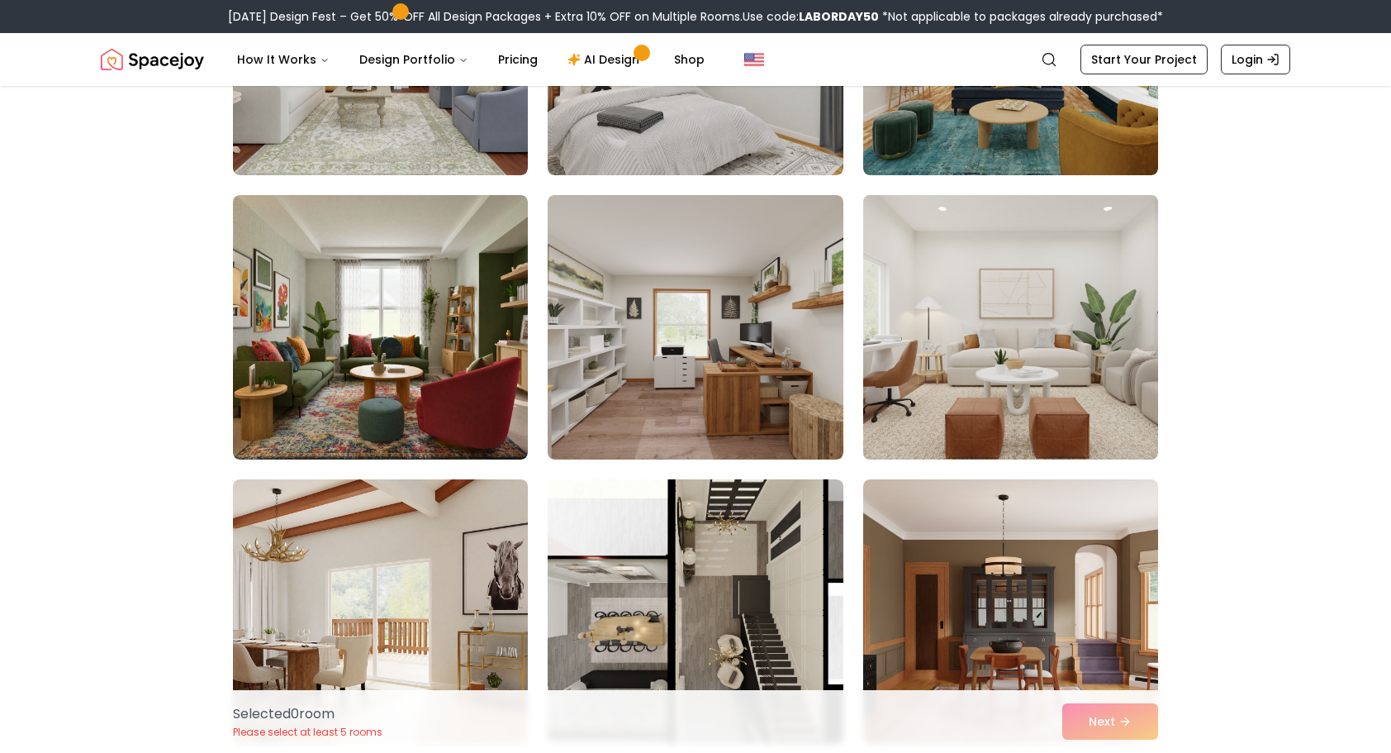
click at [1048, 304] on img at bounding box center [1011, 327] width 310 height 278
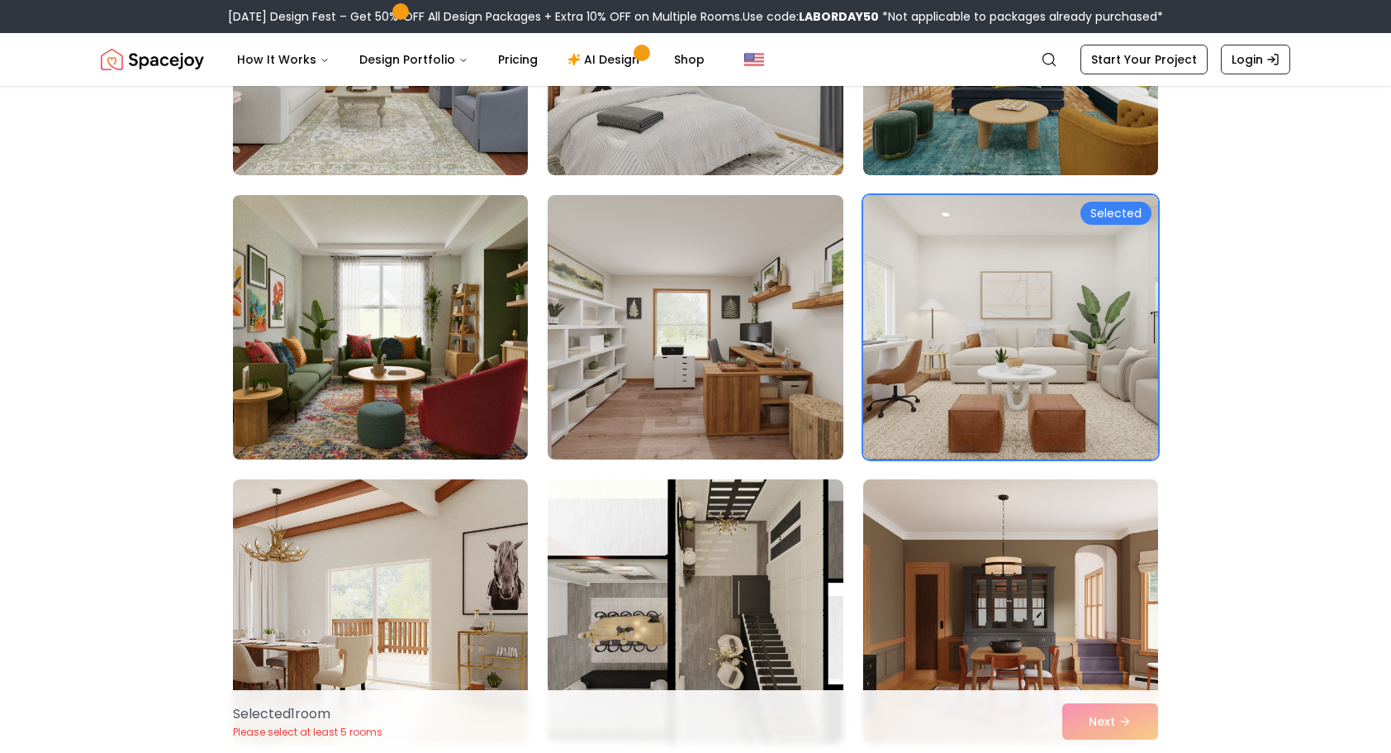
click at [307, 369] on img at bounding box center [381, 327] width 310 height 278
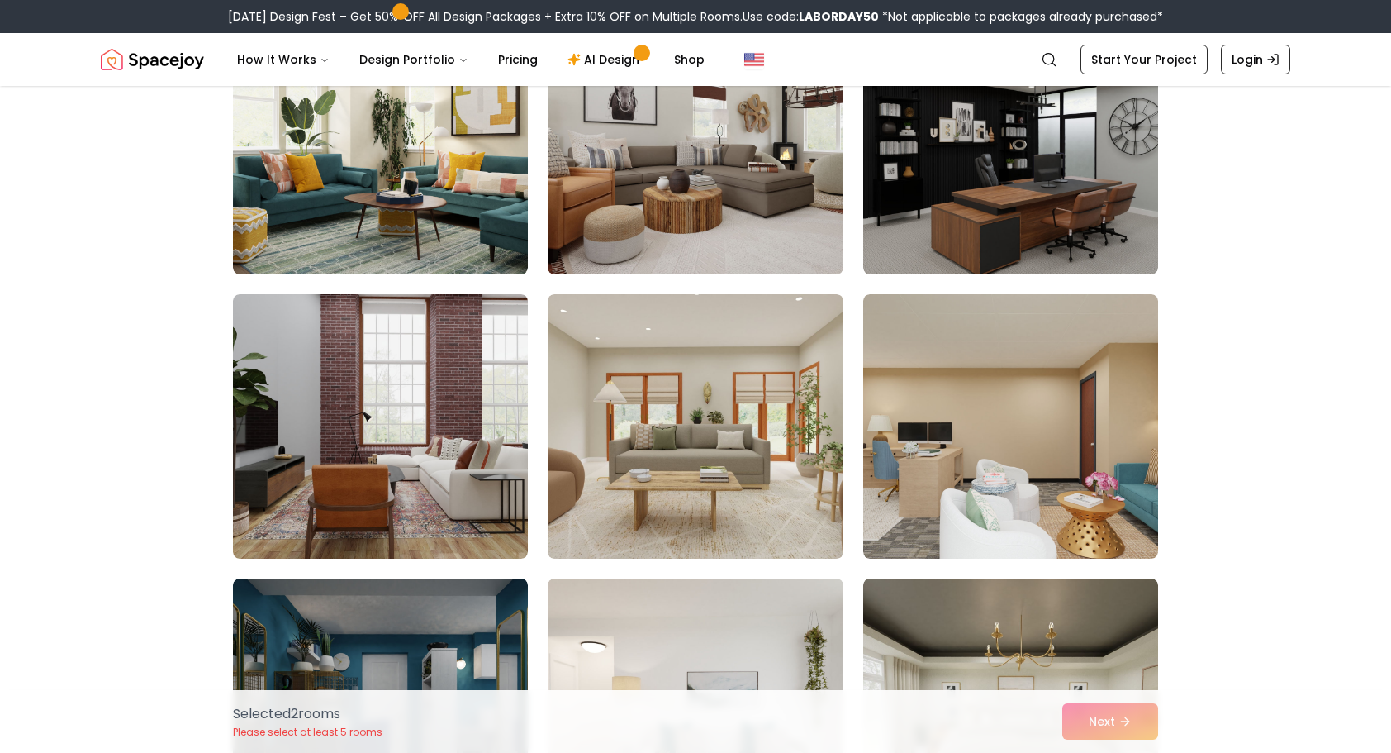
scroll to position [2892, 0]
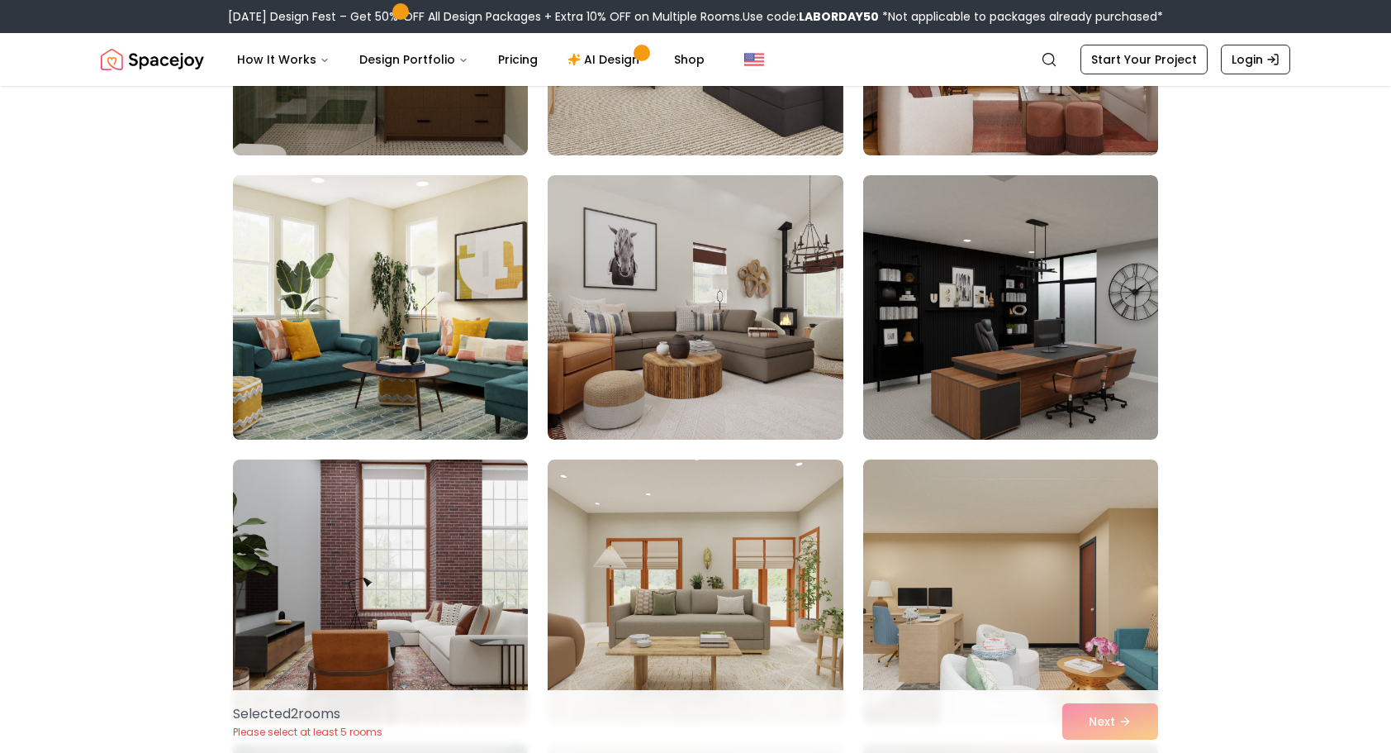
click at [391, 359] on img at bounding box center [381, 308] width 310 height 278
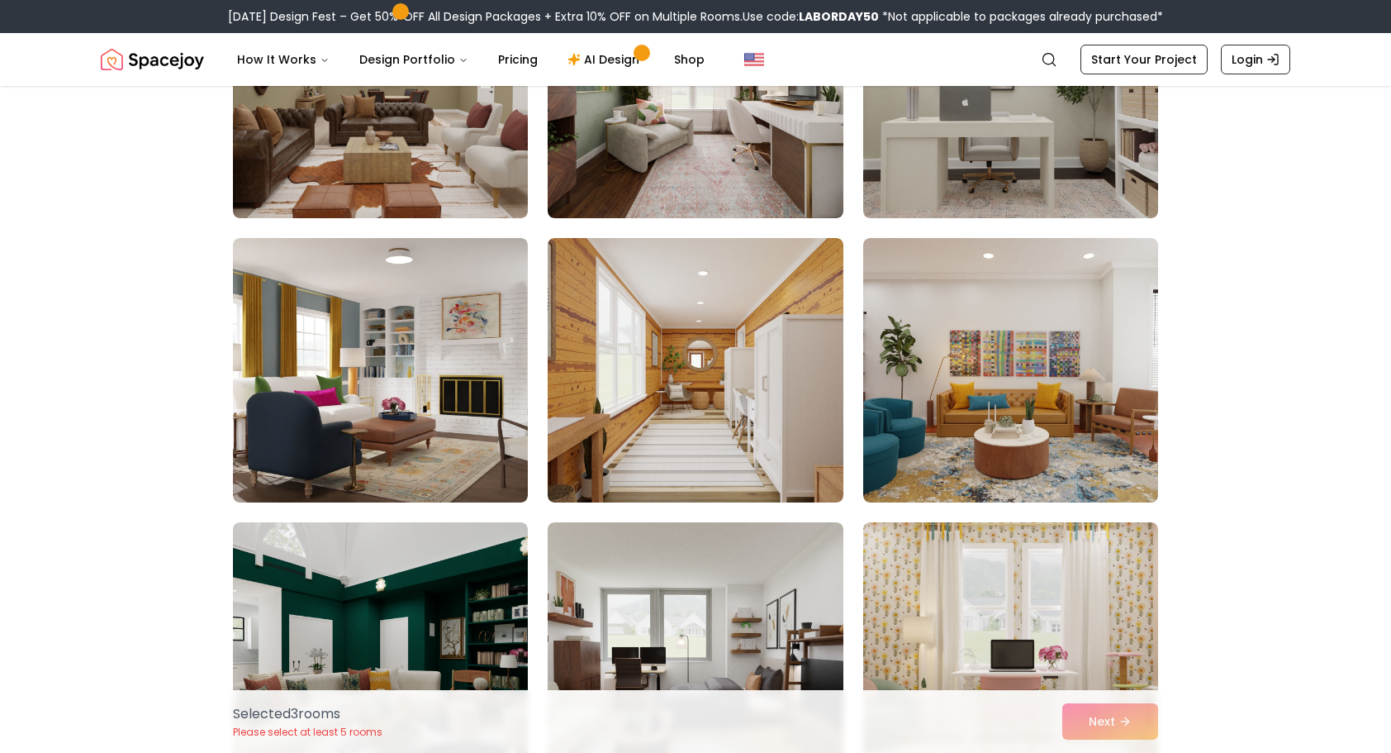
scroll to position [8593, 0]
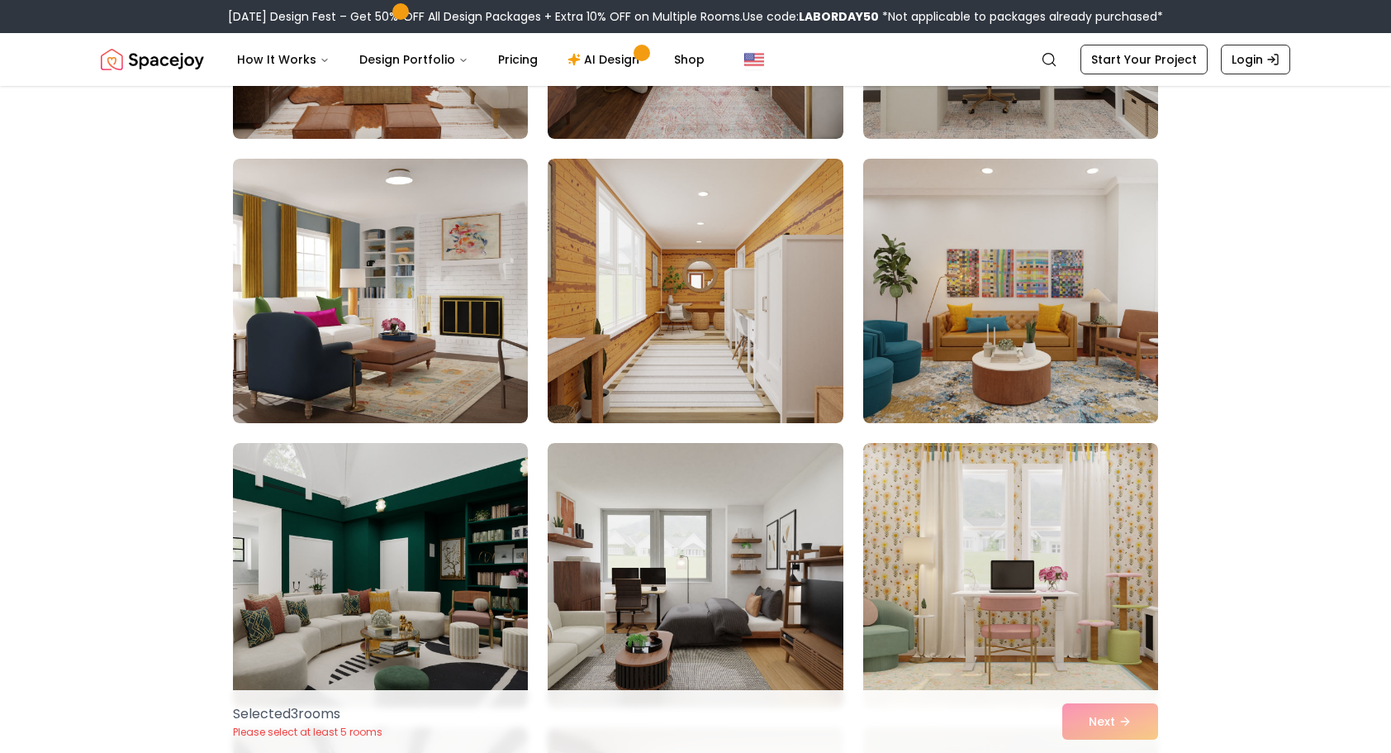
click at [1029, 294] on img at bounding box center [1011, 291] width 310 height 278
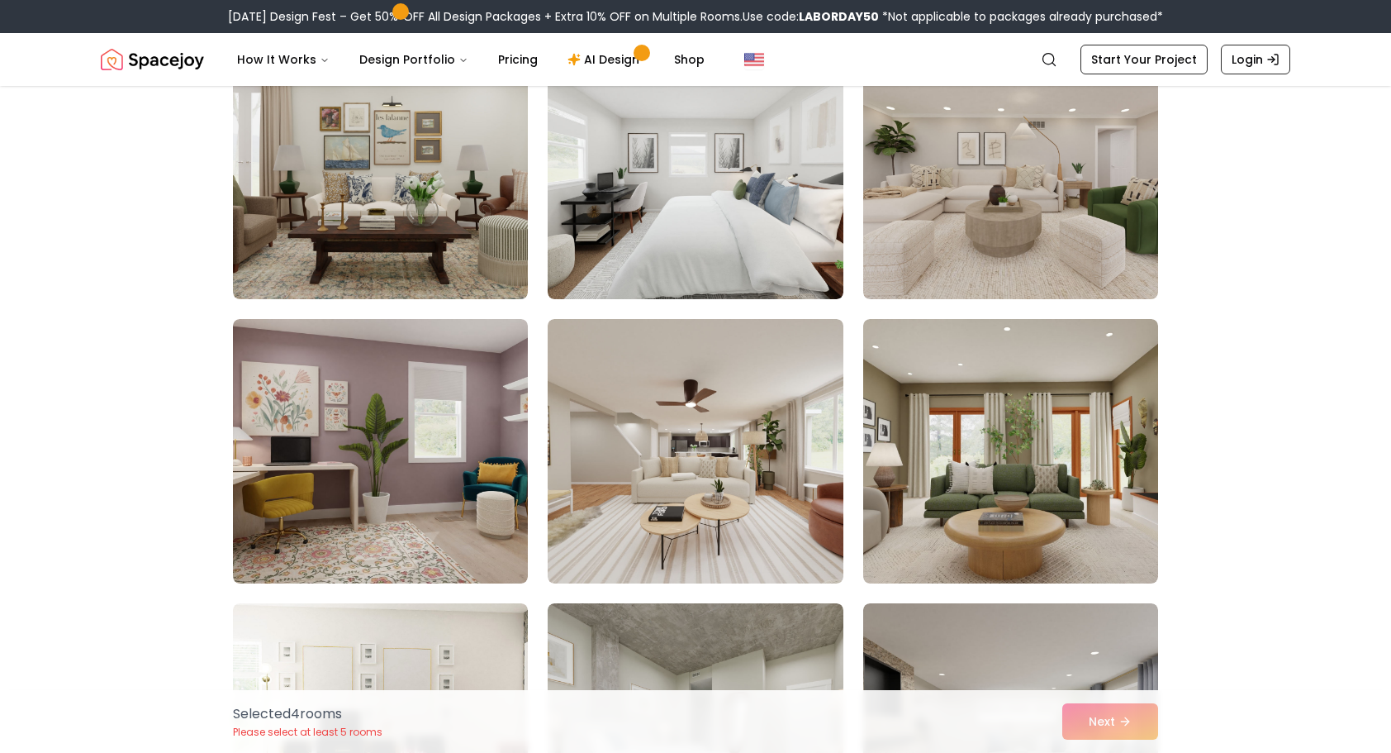
scroll to position [165, 0]
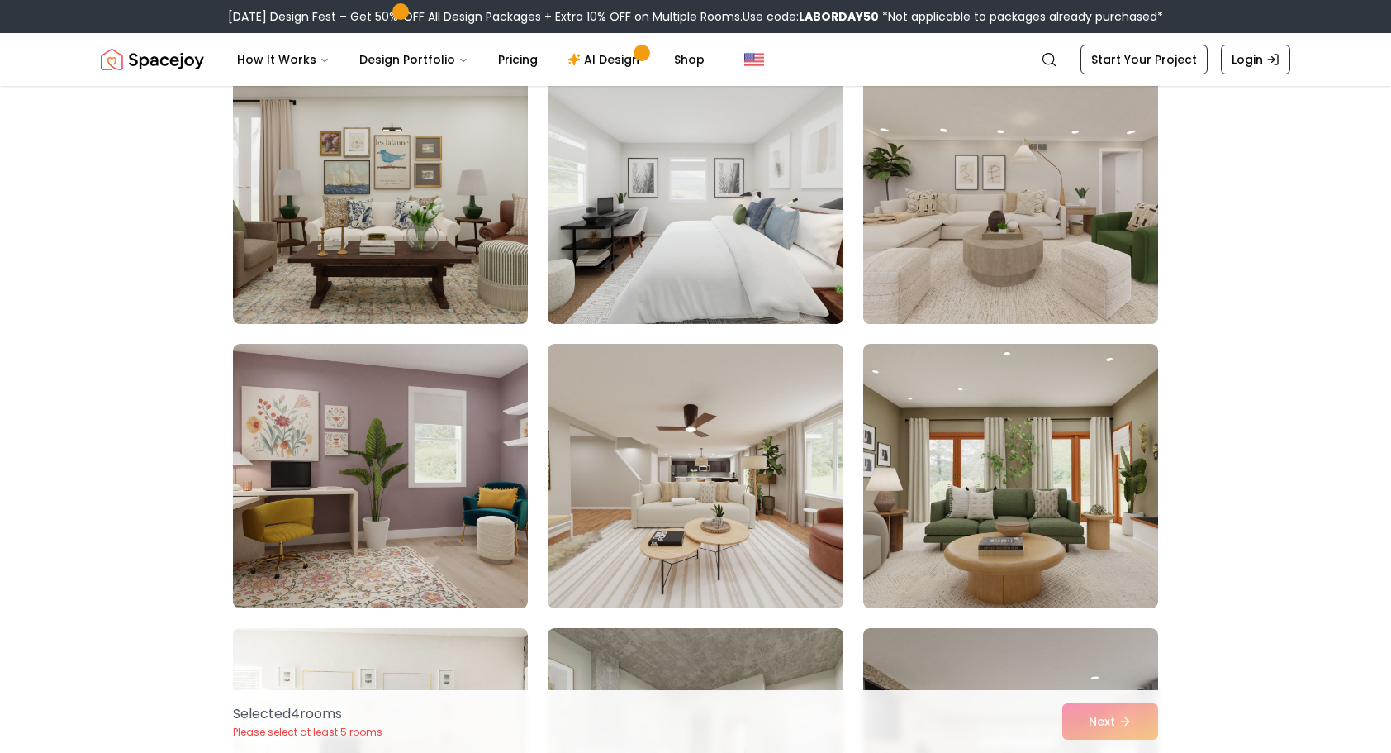
click at [1041, 234] on img at bounding box center [1011, 192] width 310 height 278
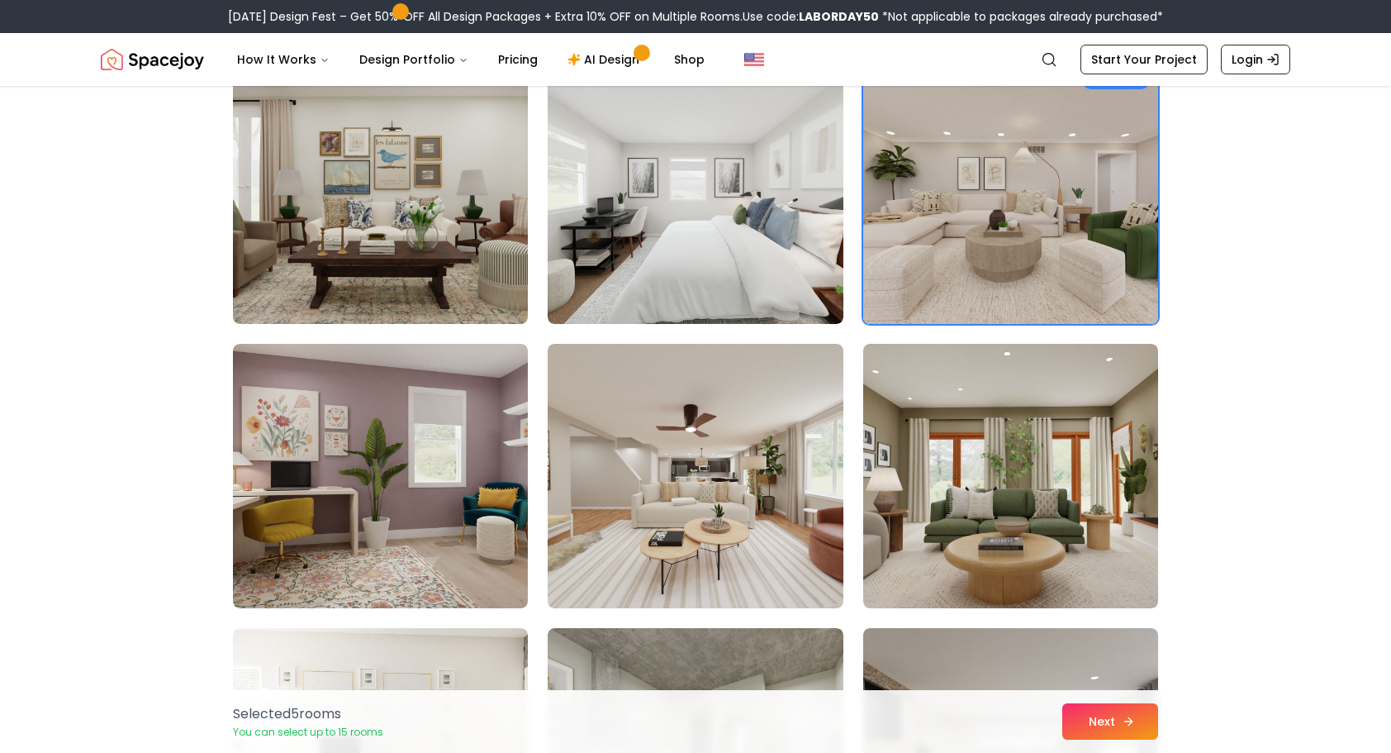
click at [1125, 725] on icon at bounding box center [1128, 721] width 13 height 13
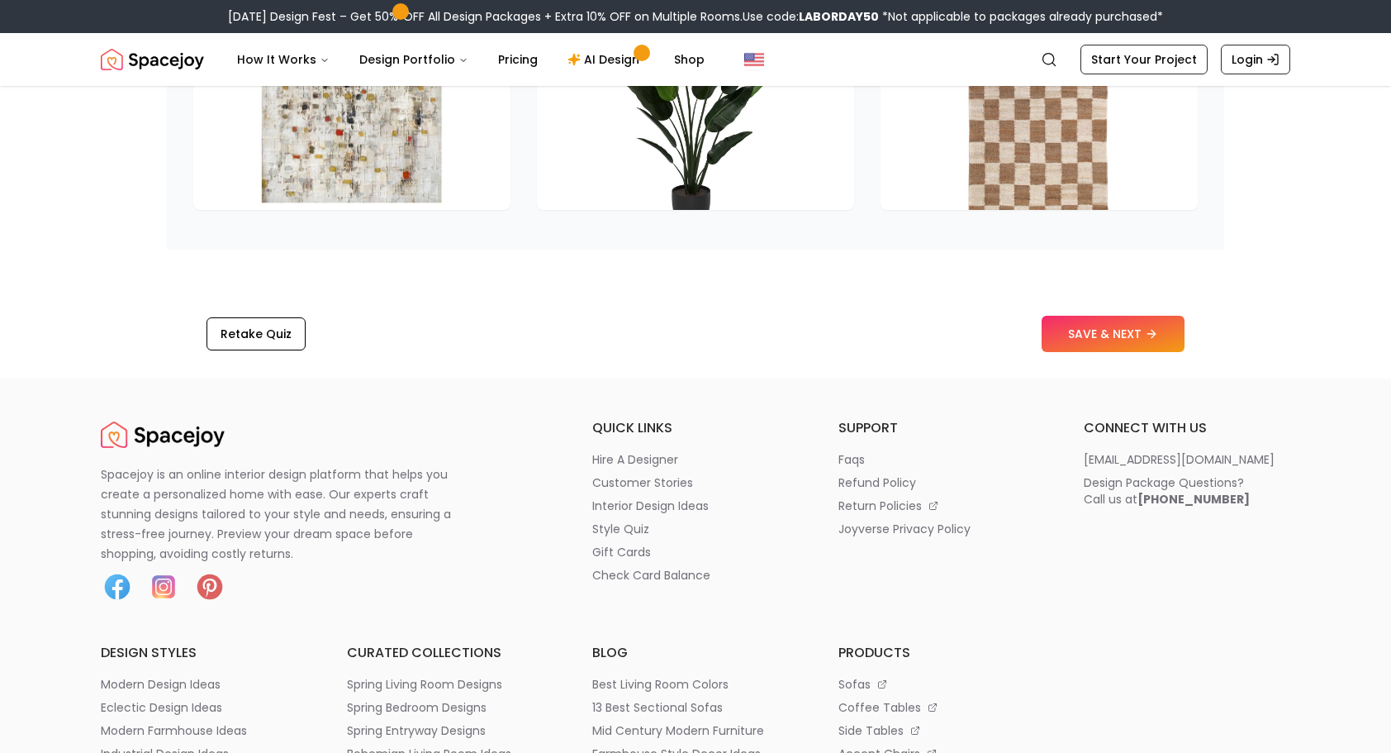
scroll to position [2644, 0]
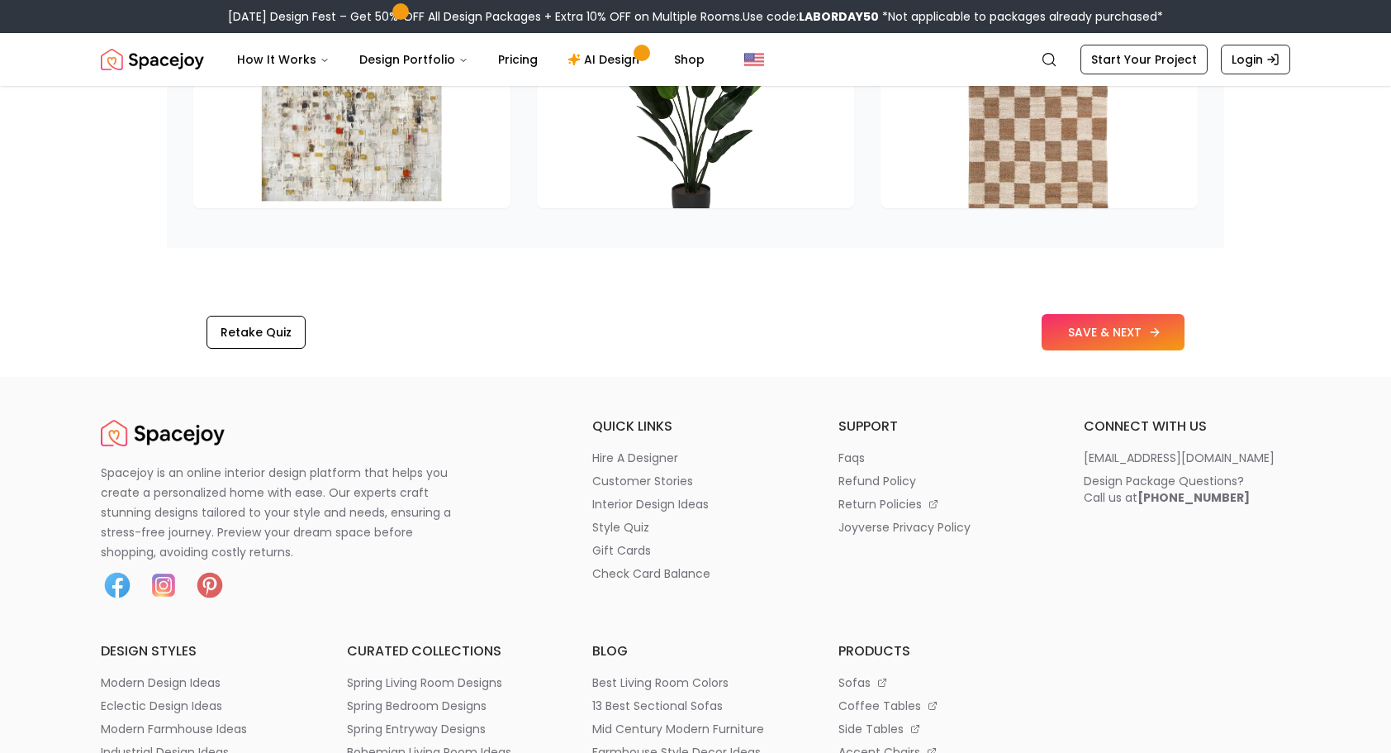
click at [1071, 340] on button "SAVE & NEXT" at bounding box center [1113, 332] width 143 height 36
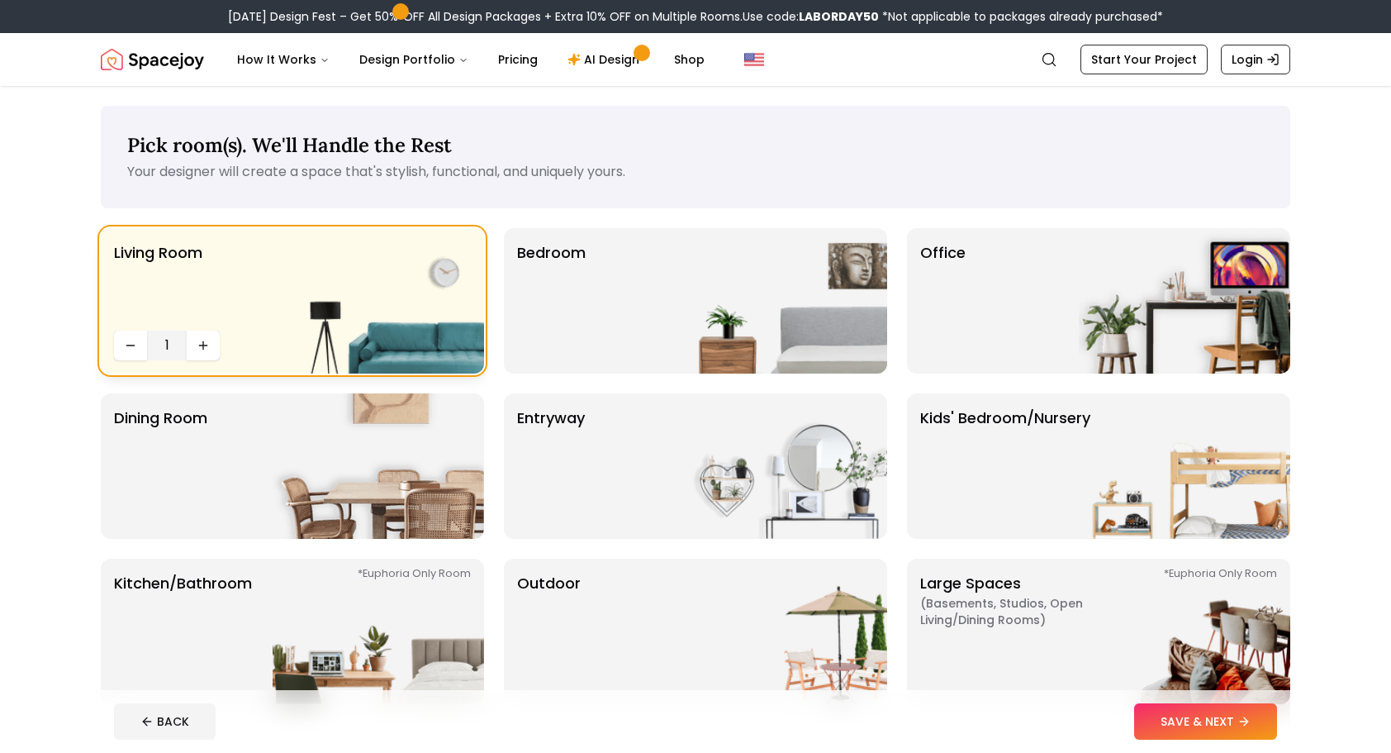
click at [263, 280] on div "Living Room 1" at bounding box center [292, 300] width 383 height 145
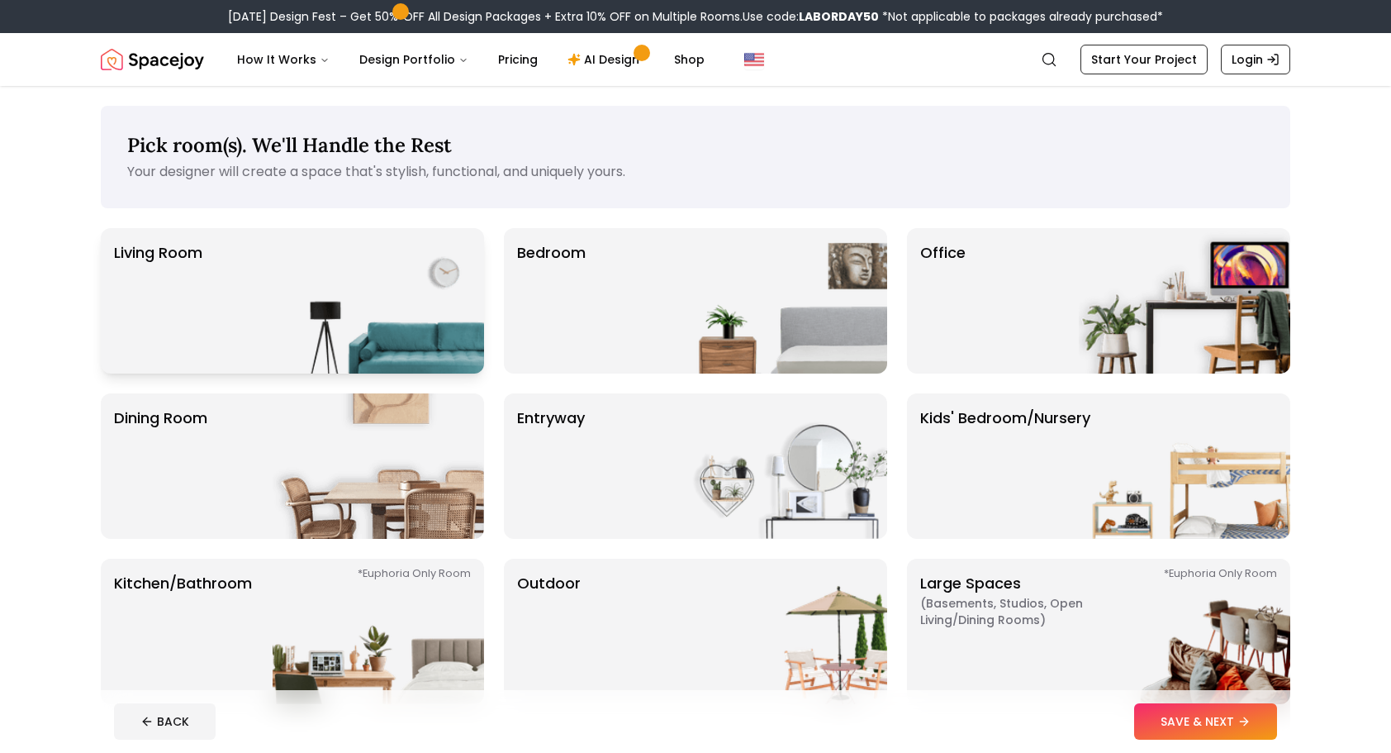
click at [326, 286] on img at bounding box center [379, 300] width 212 height 145
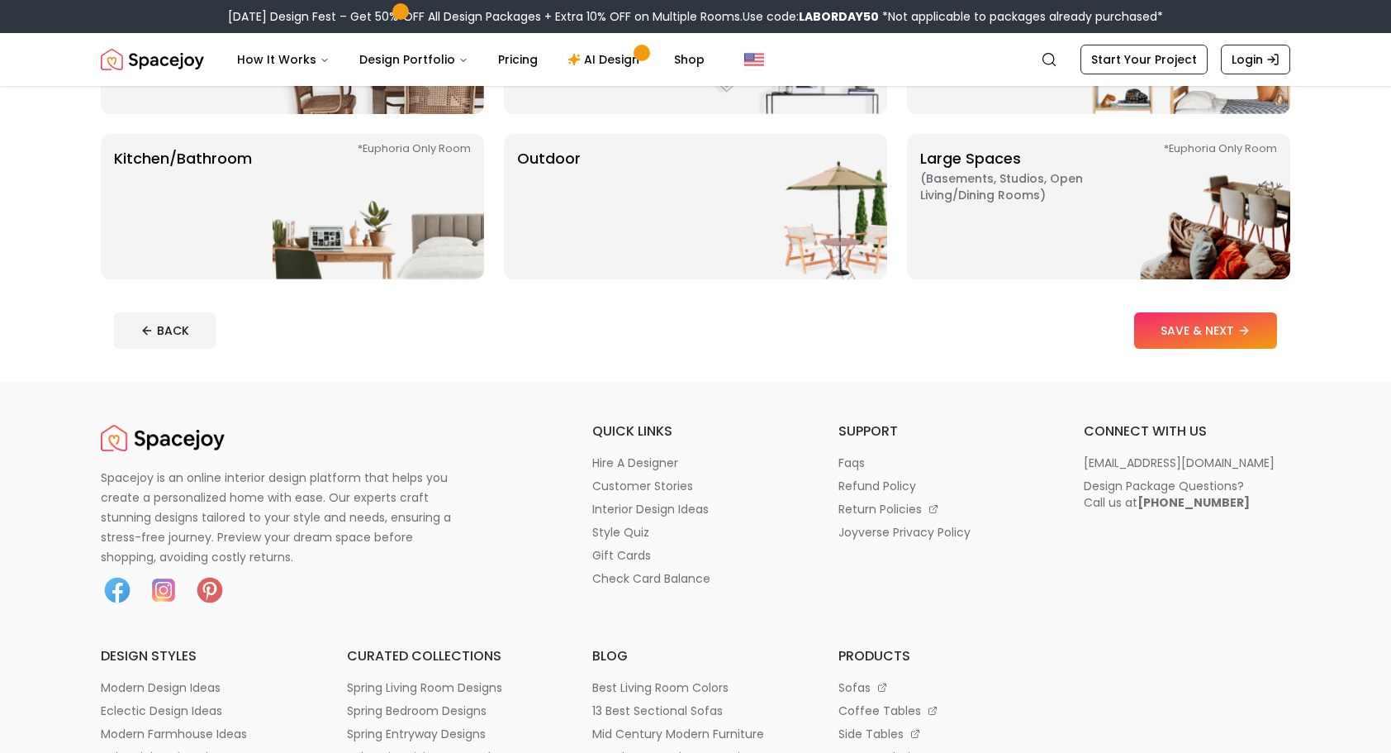
scroll to position [496, 0]
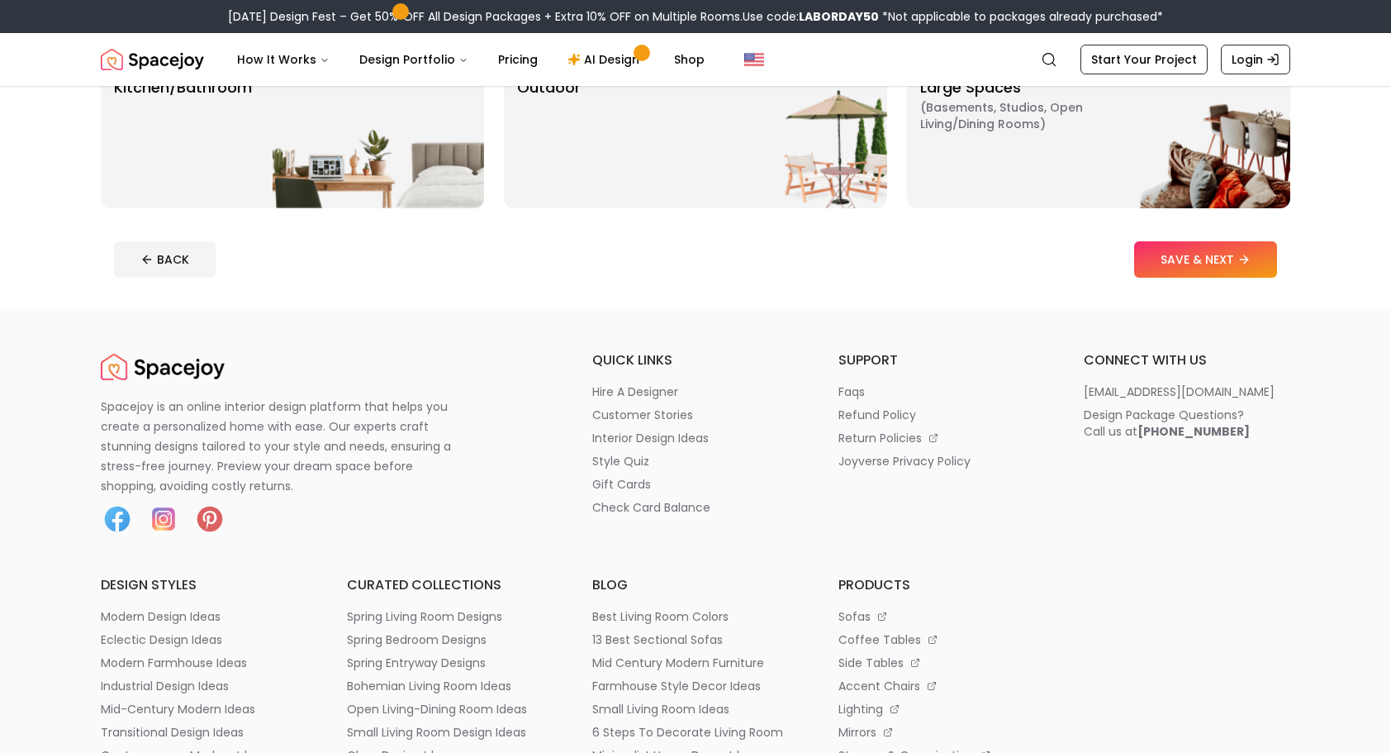
click at [1190, 265] on button "SAVE & NEXT" at bounding box center [1205, 259] width 143 height 36
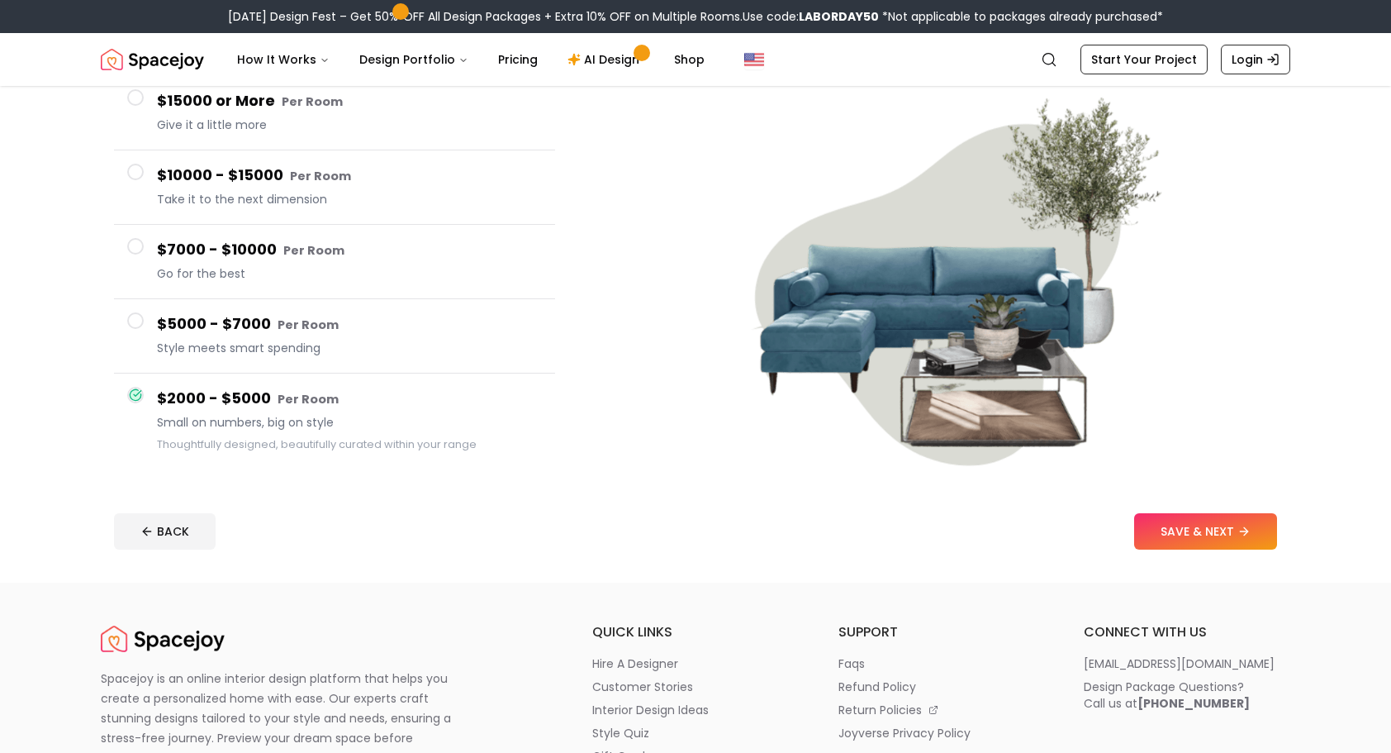
scroll to position [83, 0]
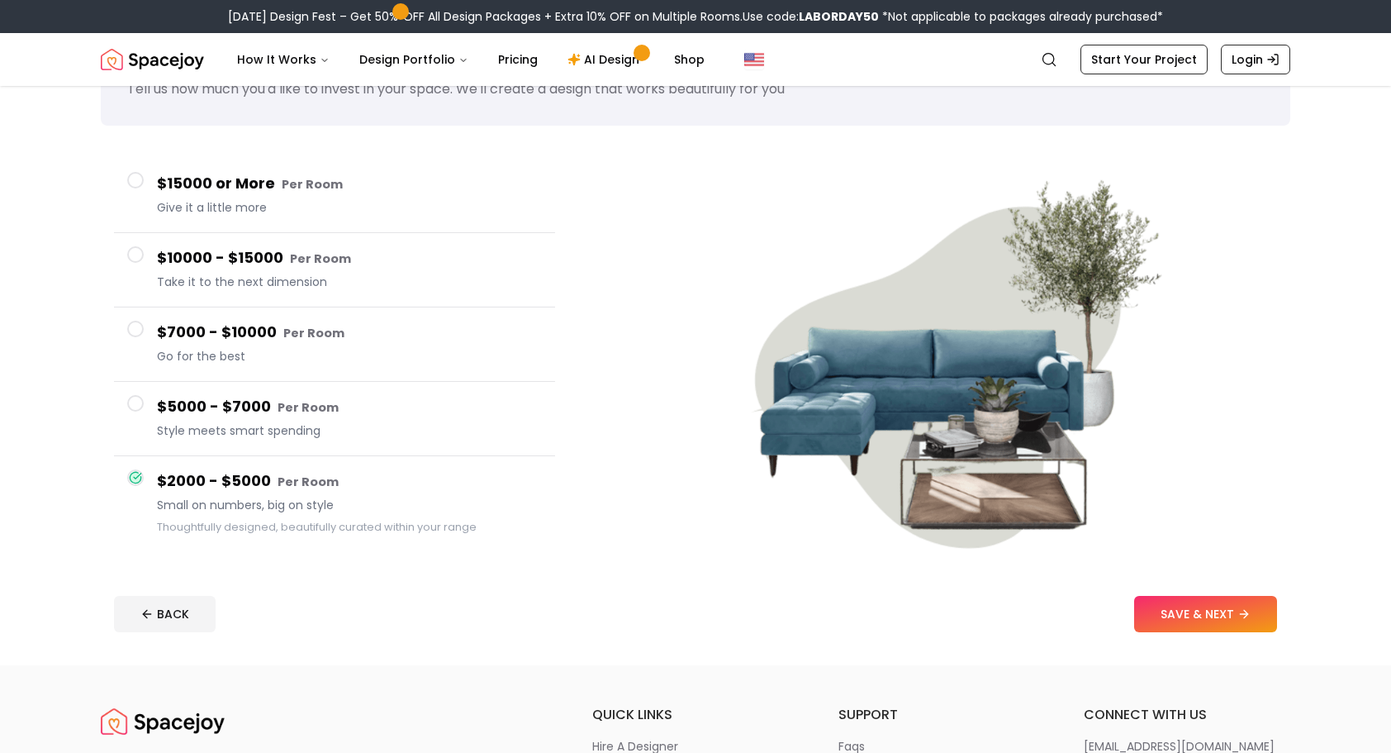
click at [139, 410] on span at bounding box center [135, 403] width 17 height 17
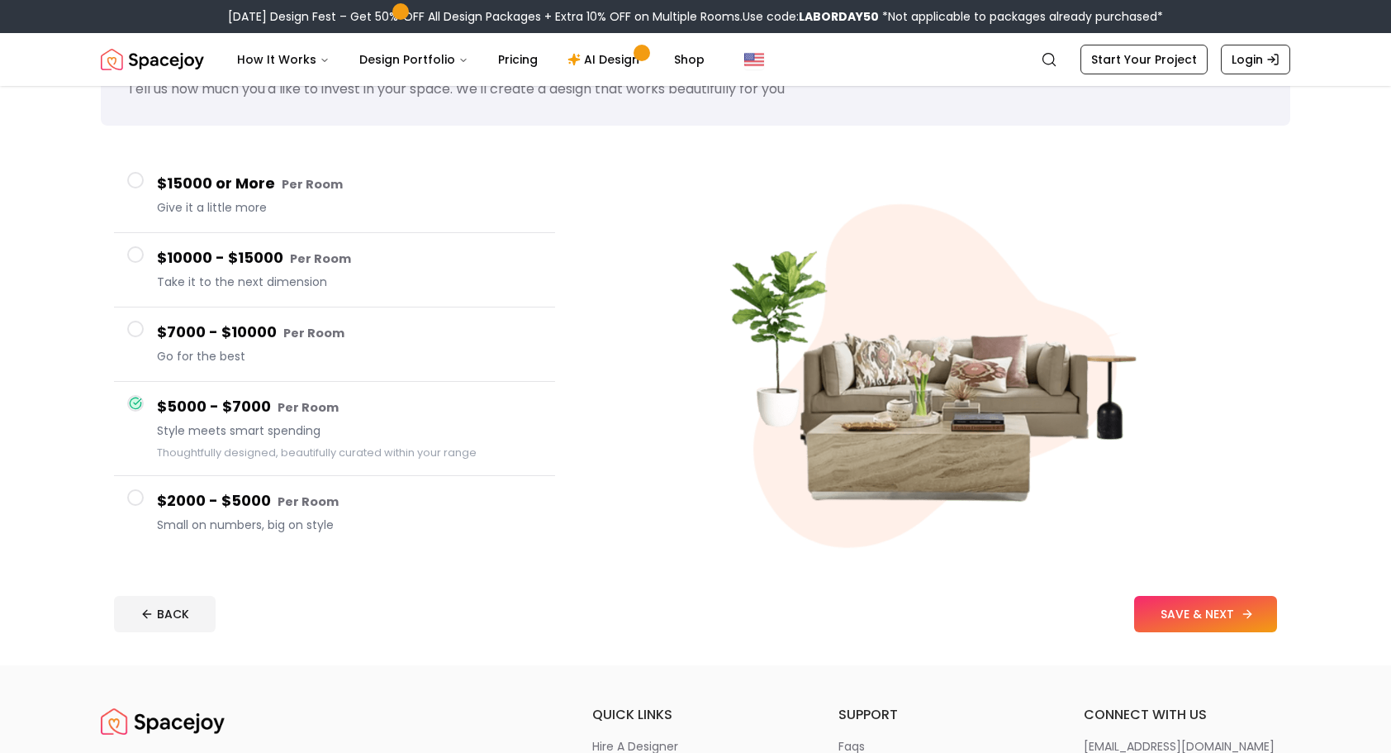
click at [1176, 611] on button "SAVE & NEXT" at bounding box center [1205, 614] width 143 height 36
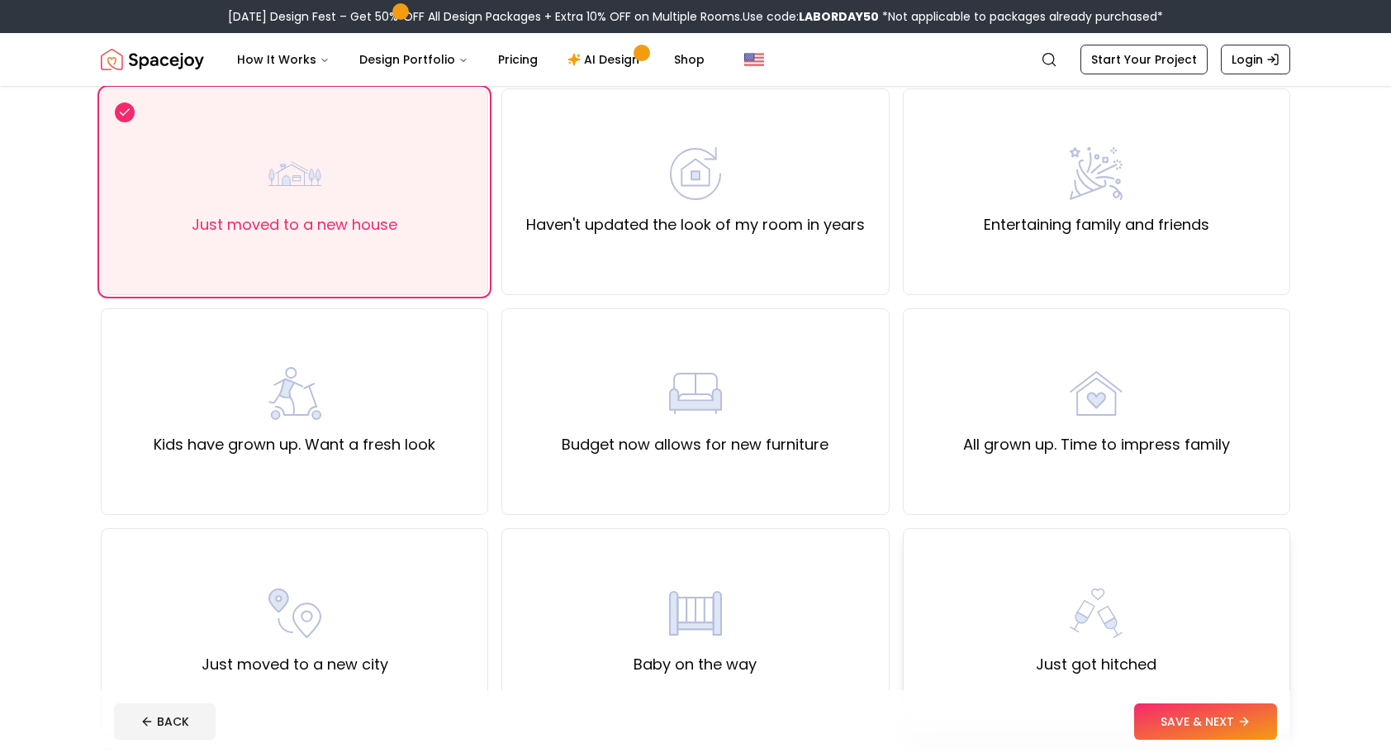
scroll to position [165, 0]
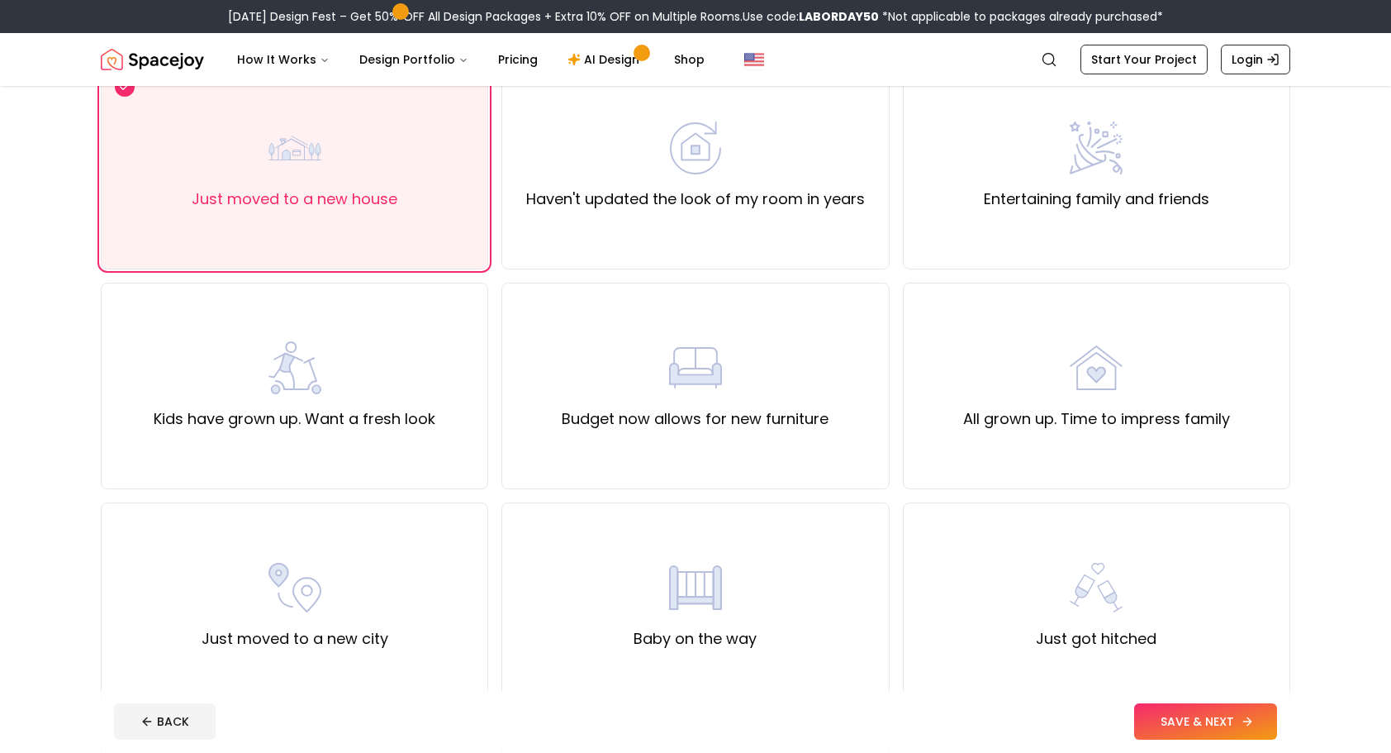
click at [1199, 713] on button "SAVE & NEXT" at bounding box center [1205, 721] width 143 height 36
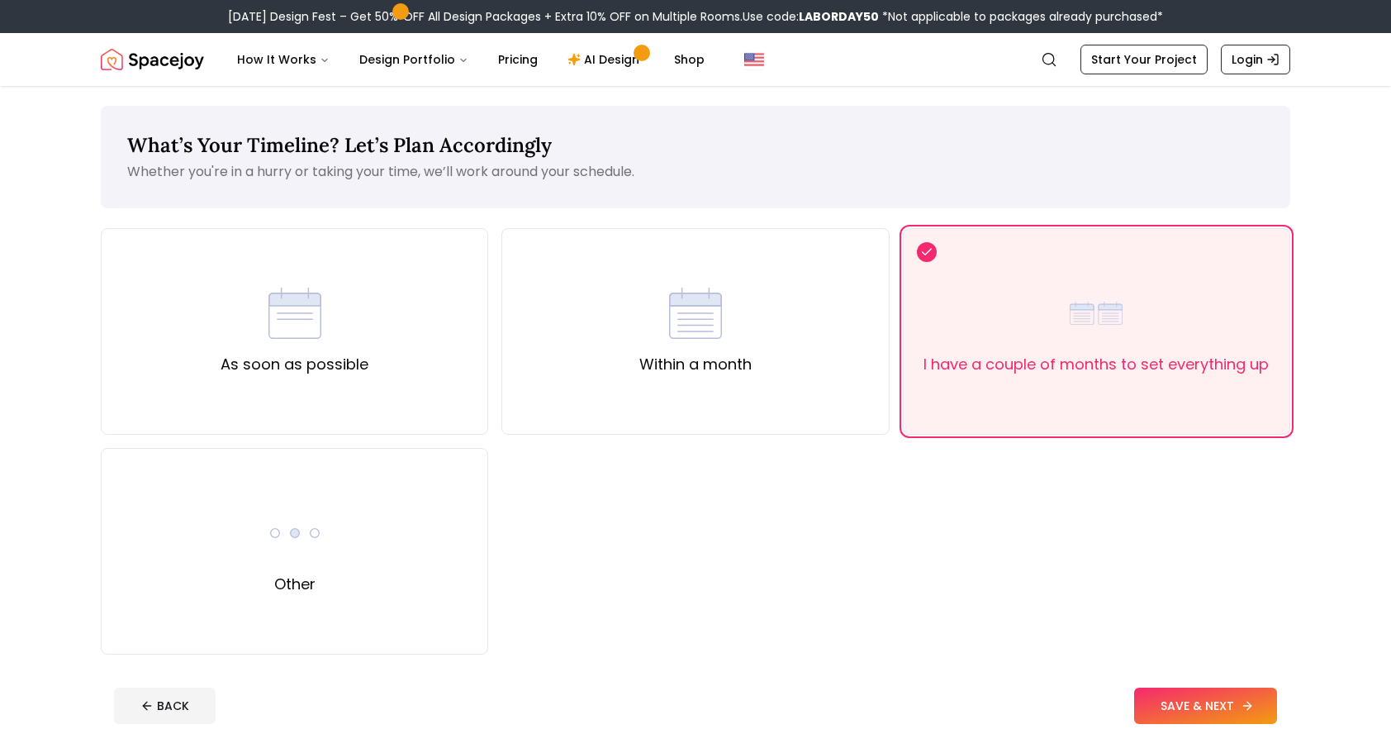
click at [1199, 713] on button "SAVE & NEXT" at bounding box center [1205, 705] width 143 height 36
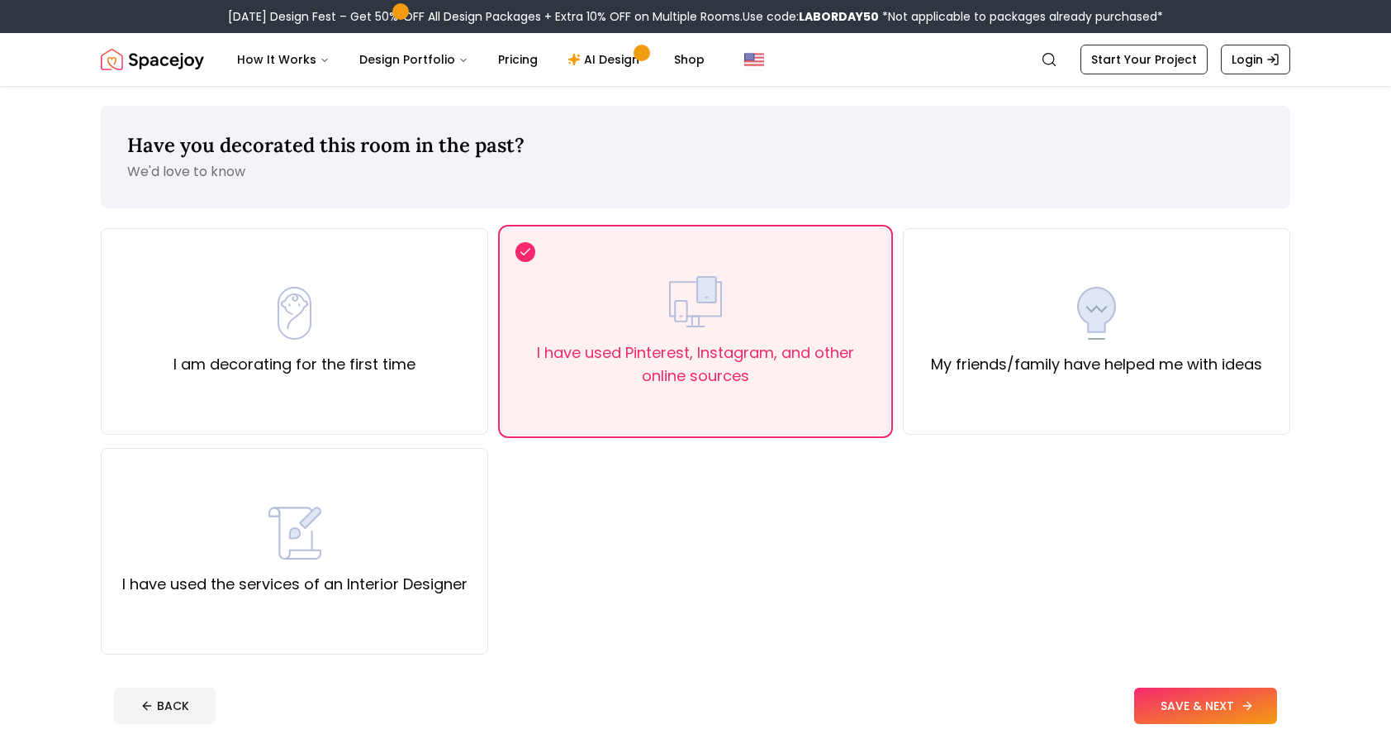
click at [1199, 713] on button "SAVE & NEXT" at bounding box center [1205, 705] width 143 height 36
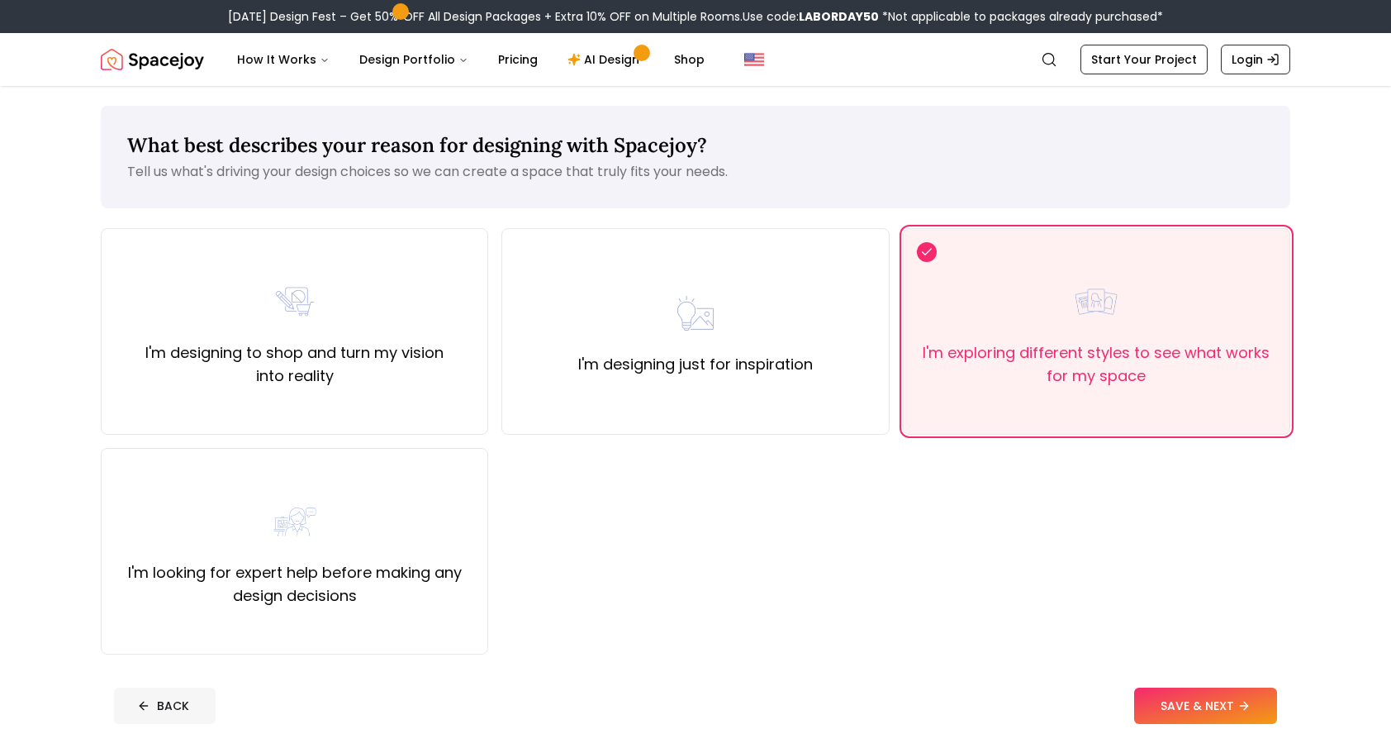
click at [172, 713] on button "BACK" at bounding box center [165, 705] width 102 height 36
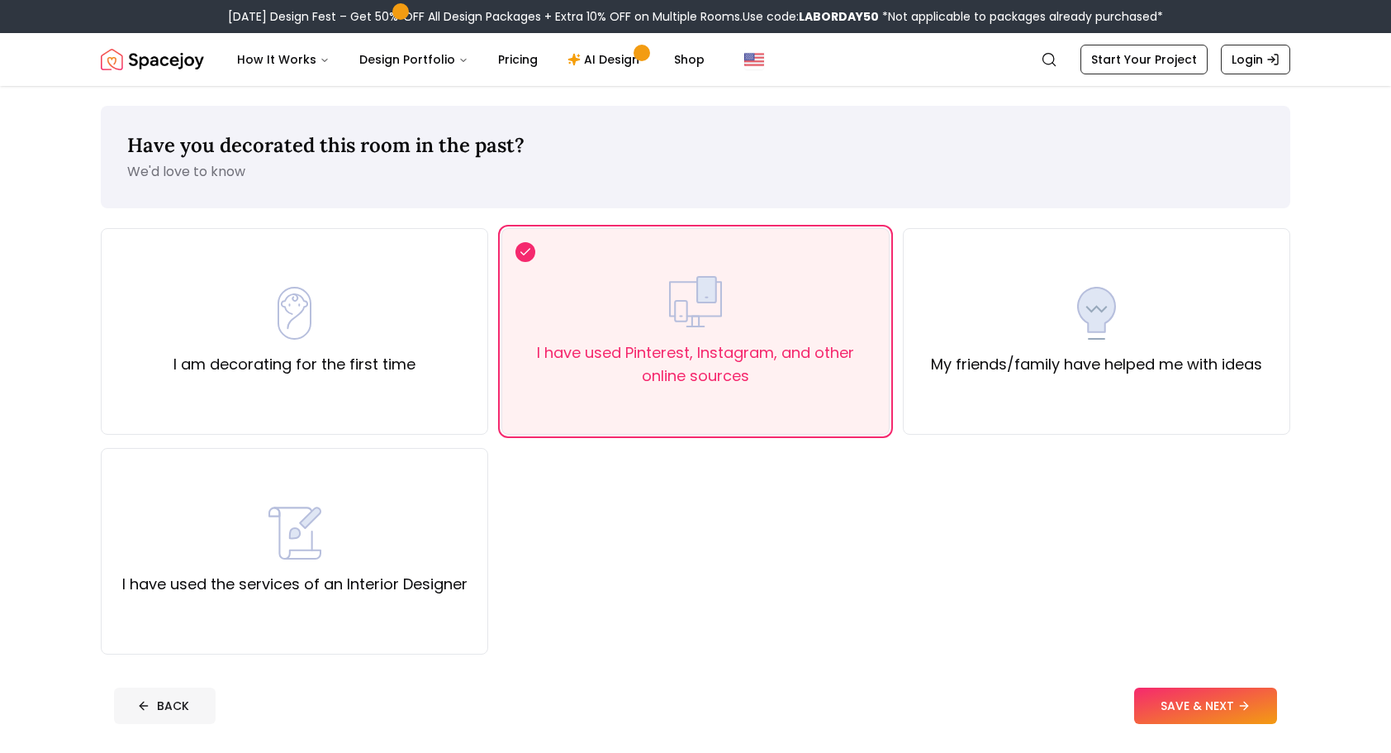
click at [172, 713] on button "BACK" at bounding box center [165, 705] width 102 height 36
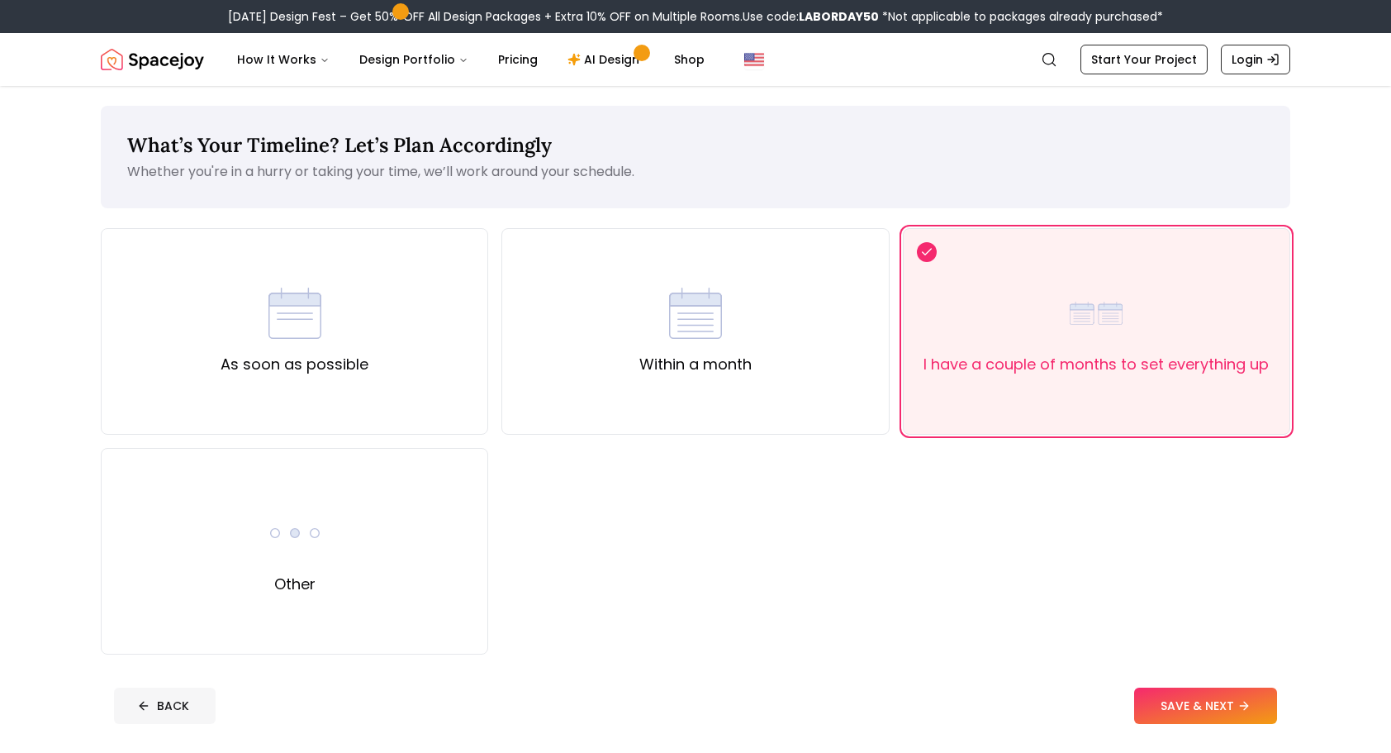
click at [172, 713] on button "BACK" at bounding box center [165, 705] width 102 height 36
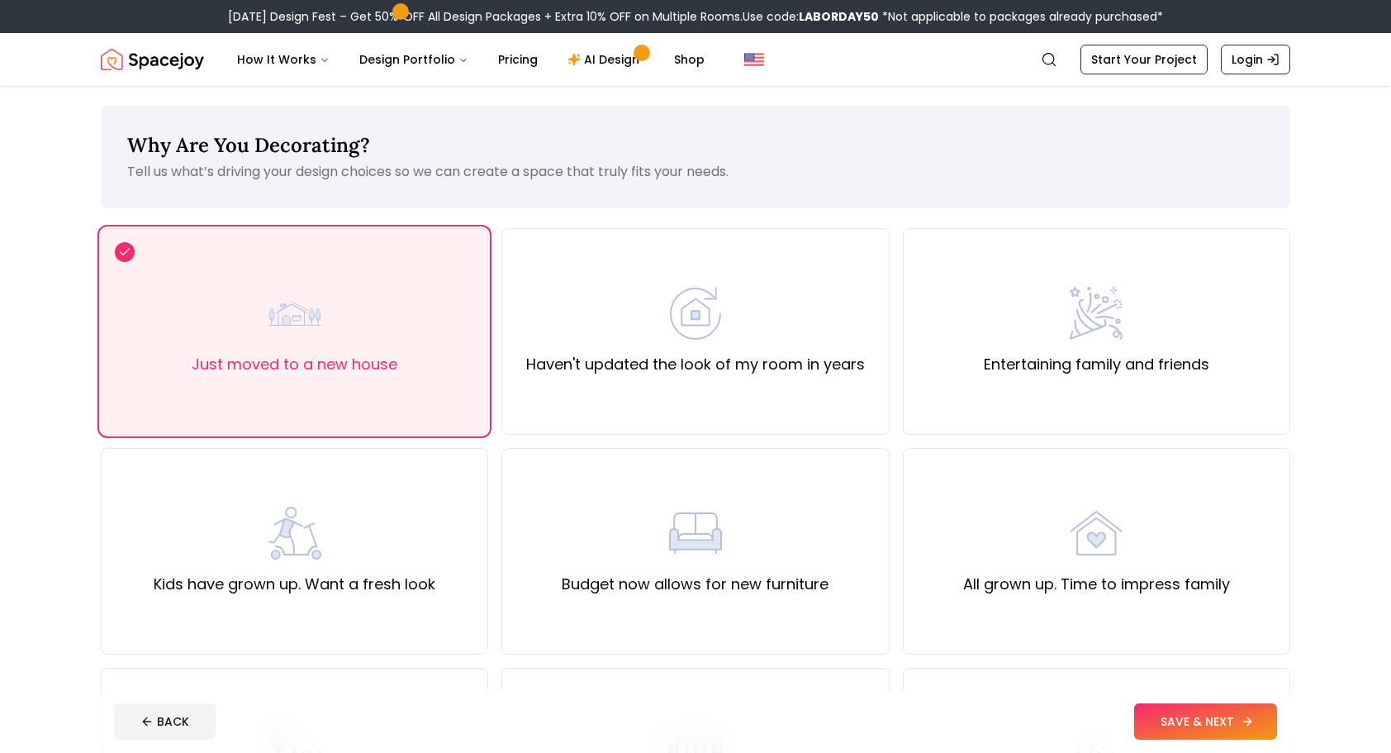
click at [1167, 712] on button "SAVE & NEXT" at bounding box center [1205, 721] width 143 height 36
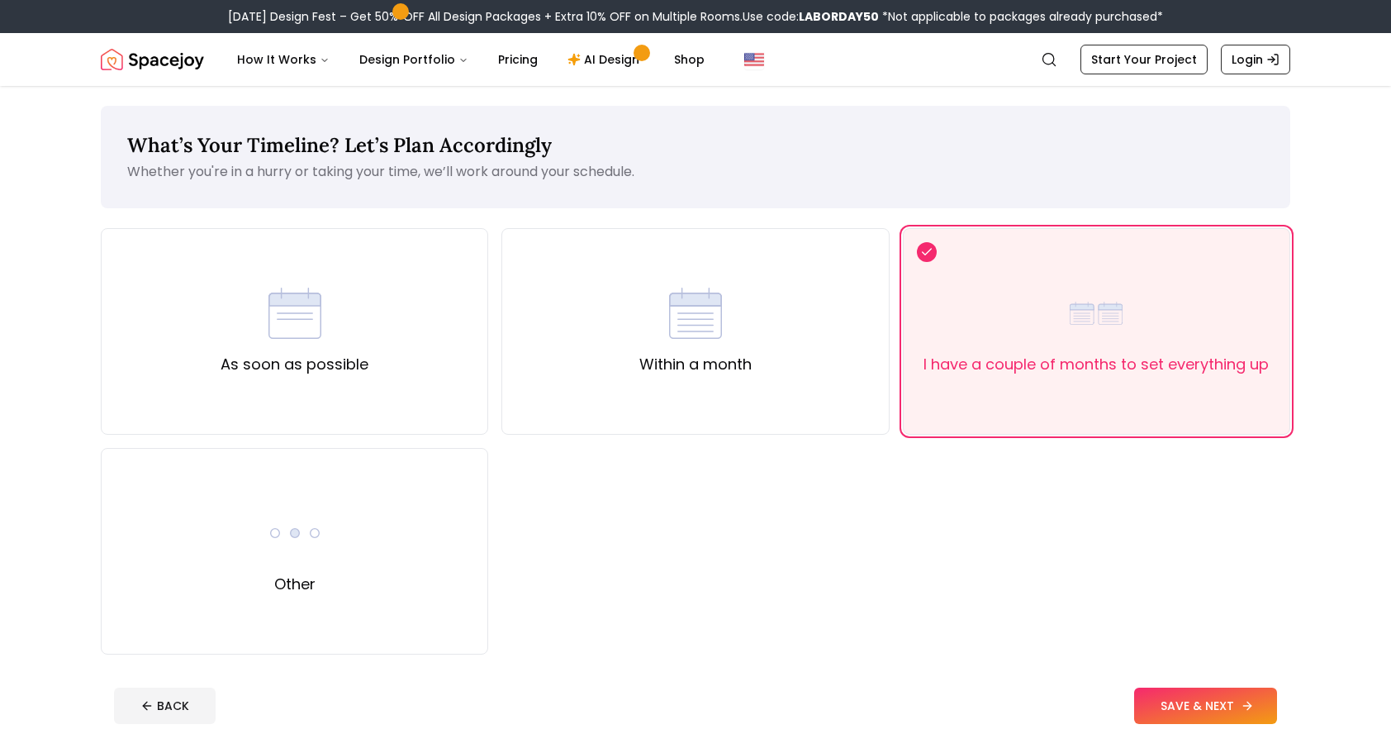
click at [1256, 707] on button "SAVE & NEXT" at bounding box center [1205, 705] width 143 height 36
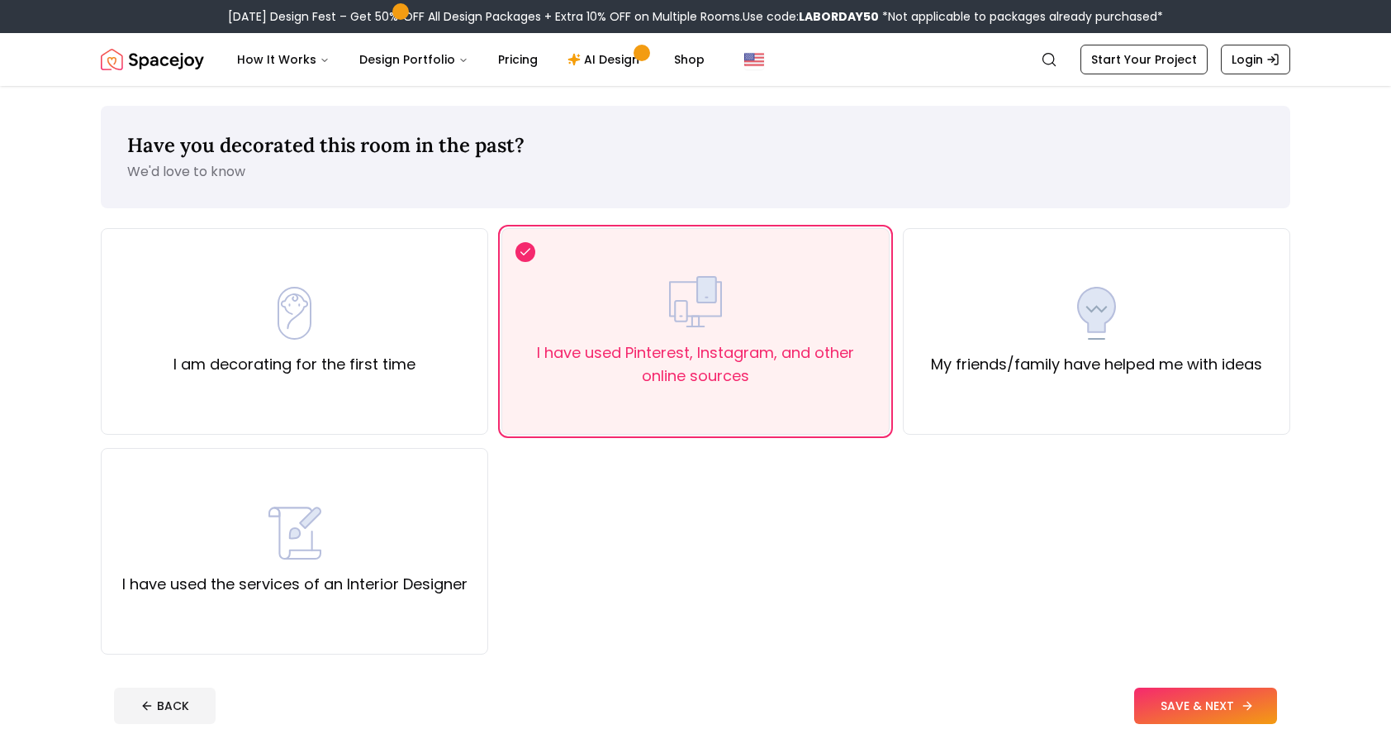
click at [1203, 715] on button "SAVE & NEXT" at bounding box center [1205, 705] width 143 height 36
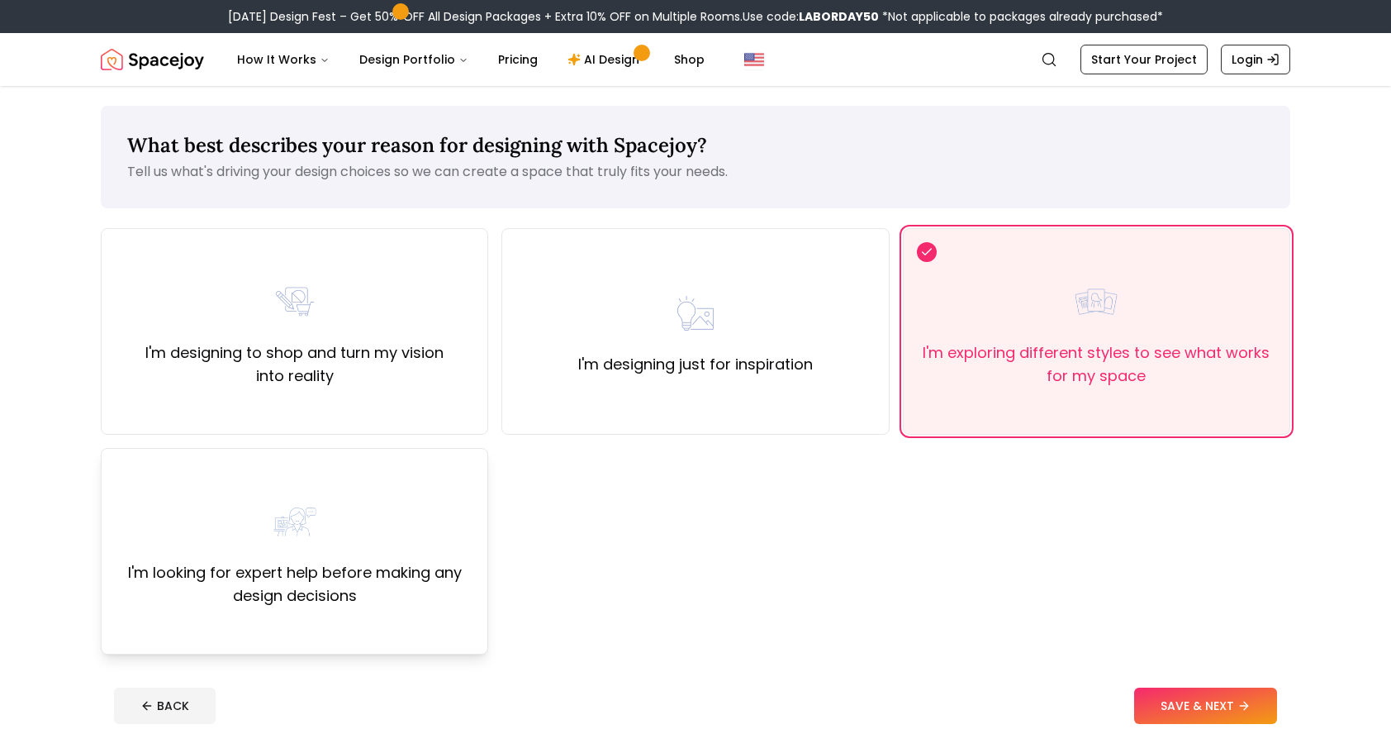
click at [321, 576] on label "I'm looking for expert help before making any design decisions" at bounding box center [294, 584] width 359 height 46
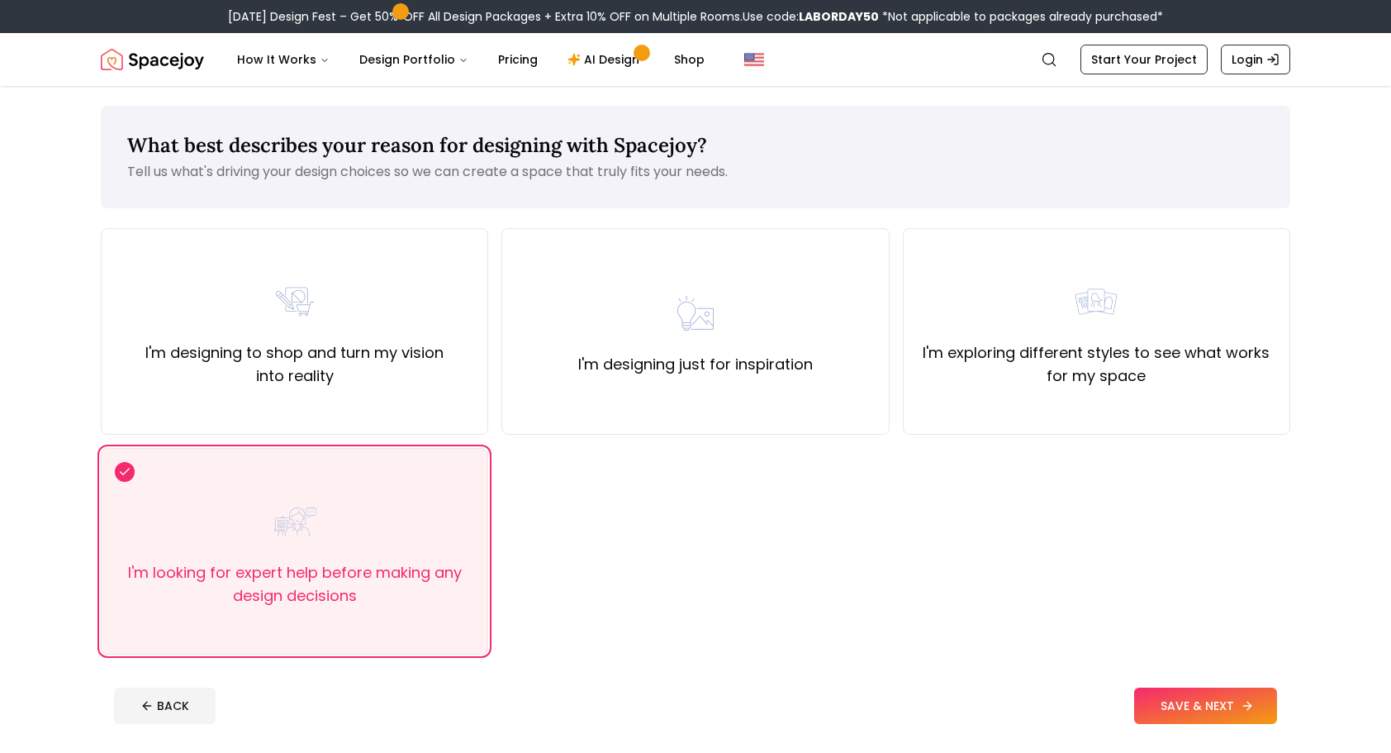
click at [1177, 711] on button "SAVE & NEXT" at bounding box center [1205, 705] width 143 height 36
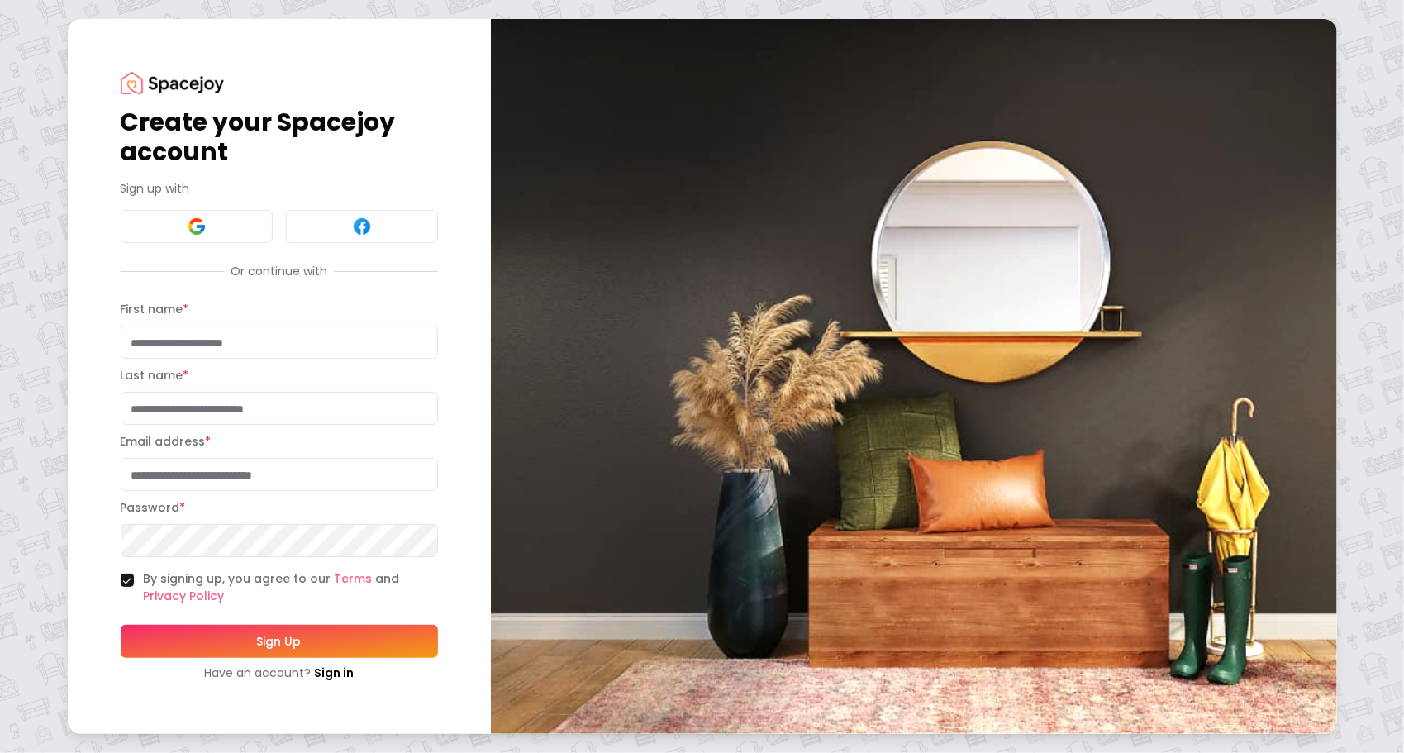
click at [314, 345] on input "First name *" at bounding box center [279, 342] width 317 height 33
type input "*******"
type input "****"
type input "**********"
click at [218, 636] on button "Sign Up" at bounding box center [279, 641] width 317 height 33
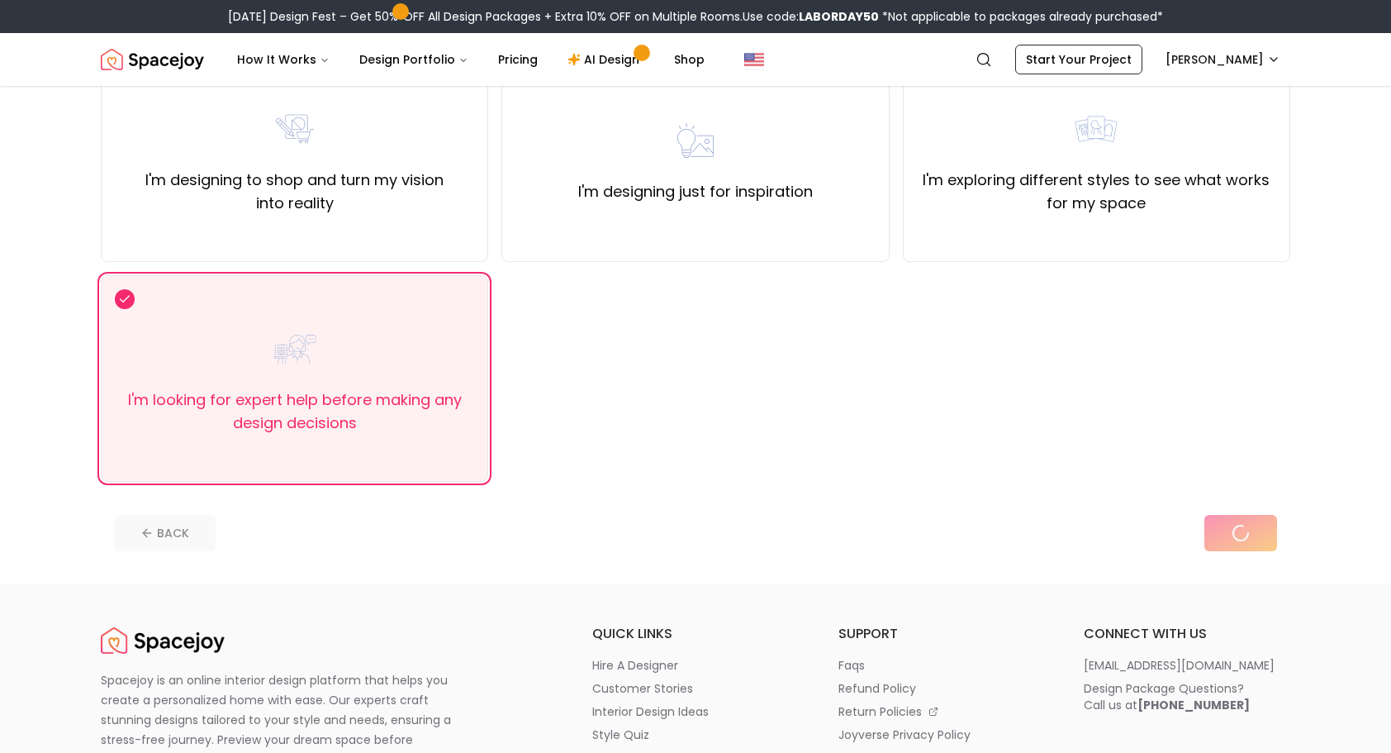
scroll to position [198, 0]
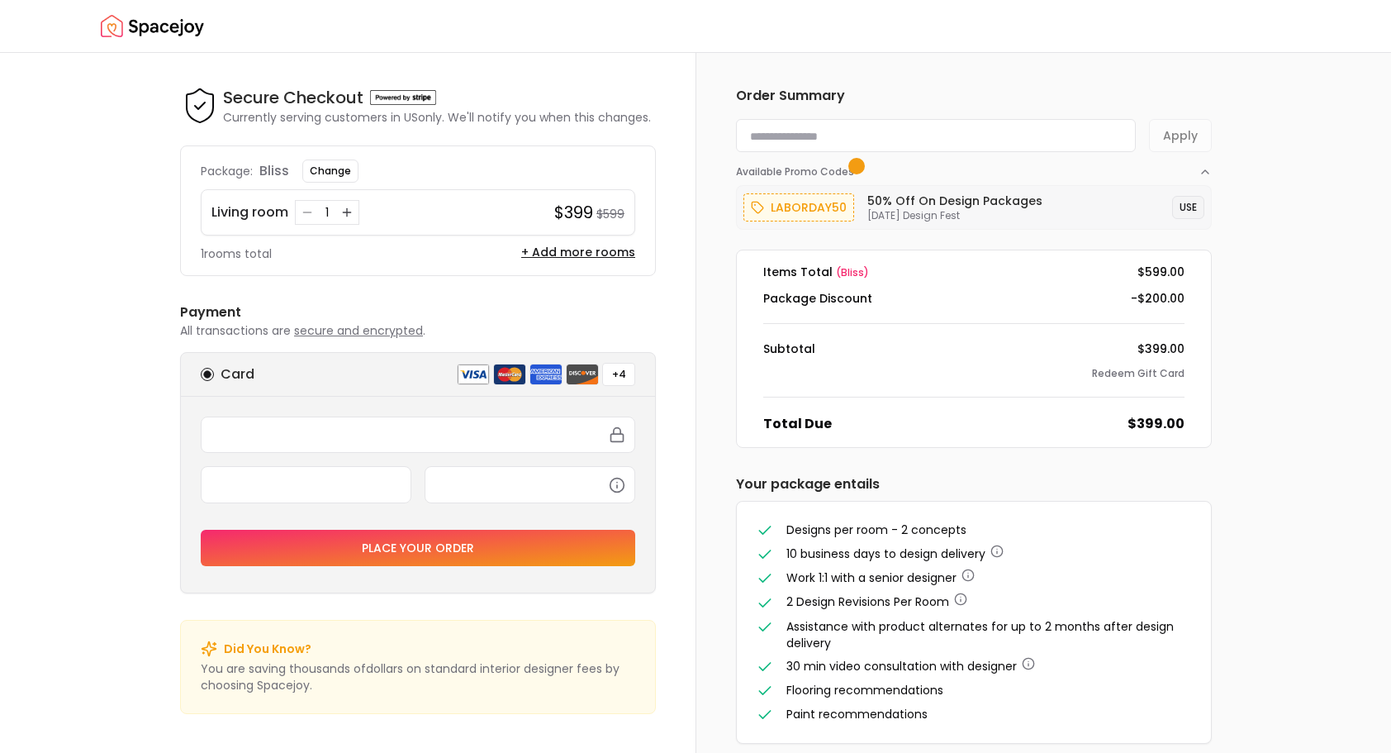
click at [1186, 206] on button "USE" at bounding box center [1188, 207] width 32 height 23
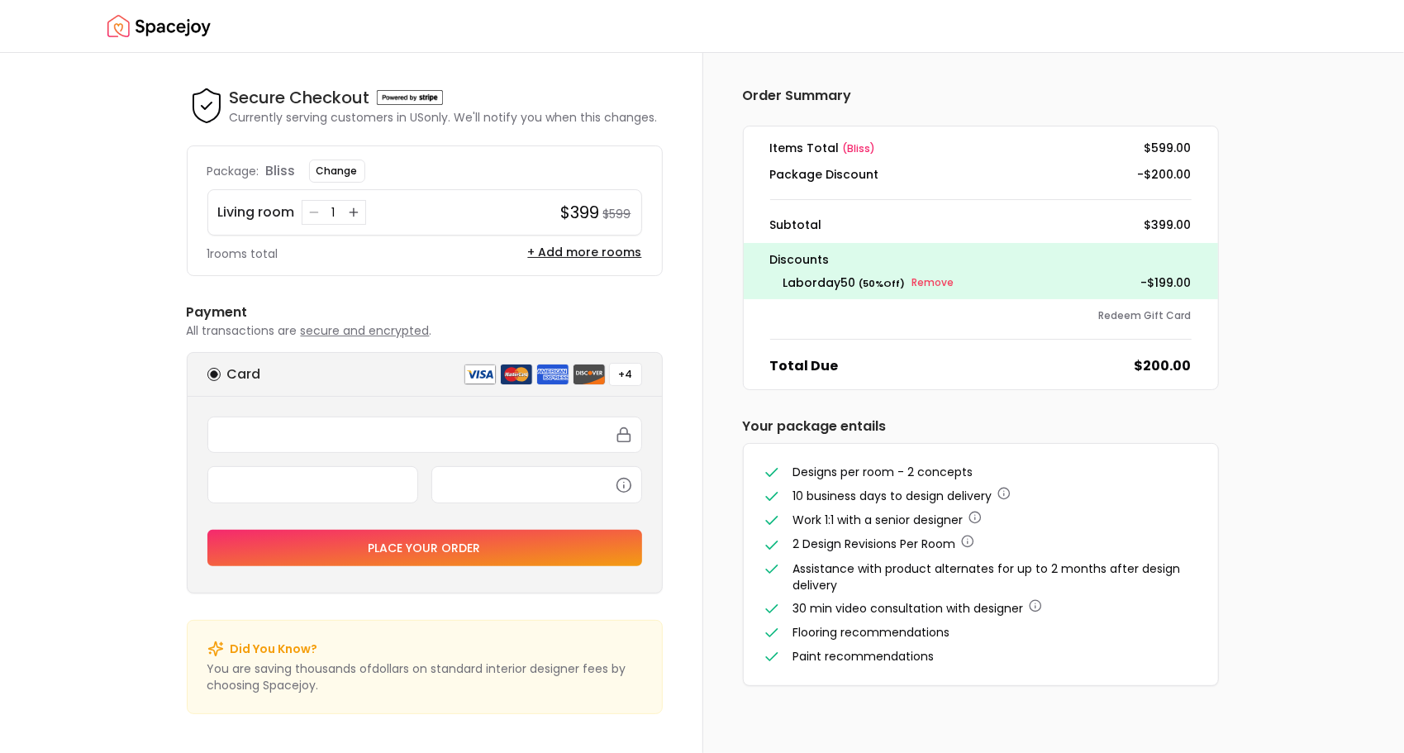
click at [930, 281] on small "Remove" at bounding box center [933, 282] width 42 height 13
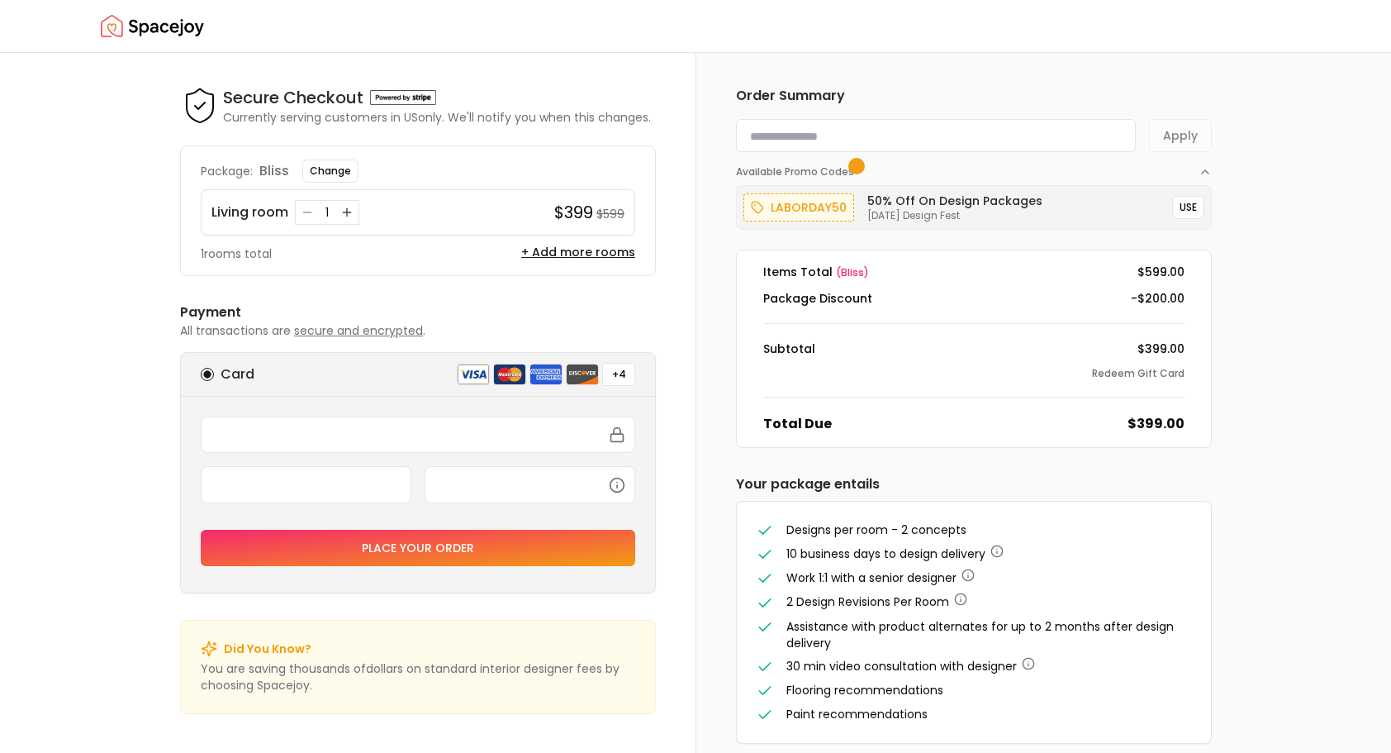
click at [848, 135] on input at bounding box center [936, 135] width 400 height 33
paste input "********"
type input "********"
click at [1181, 144] on button "Apply" at bounding box center [1180, 135] width 63 height 33
click at [1180, 136] on button "Apply" at bounding box center [1180, 135] width 63 height 33
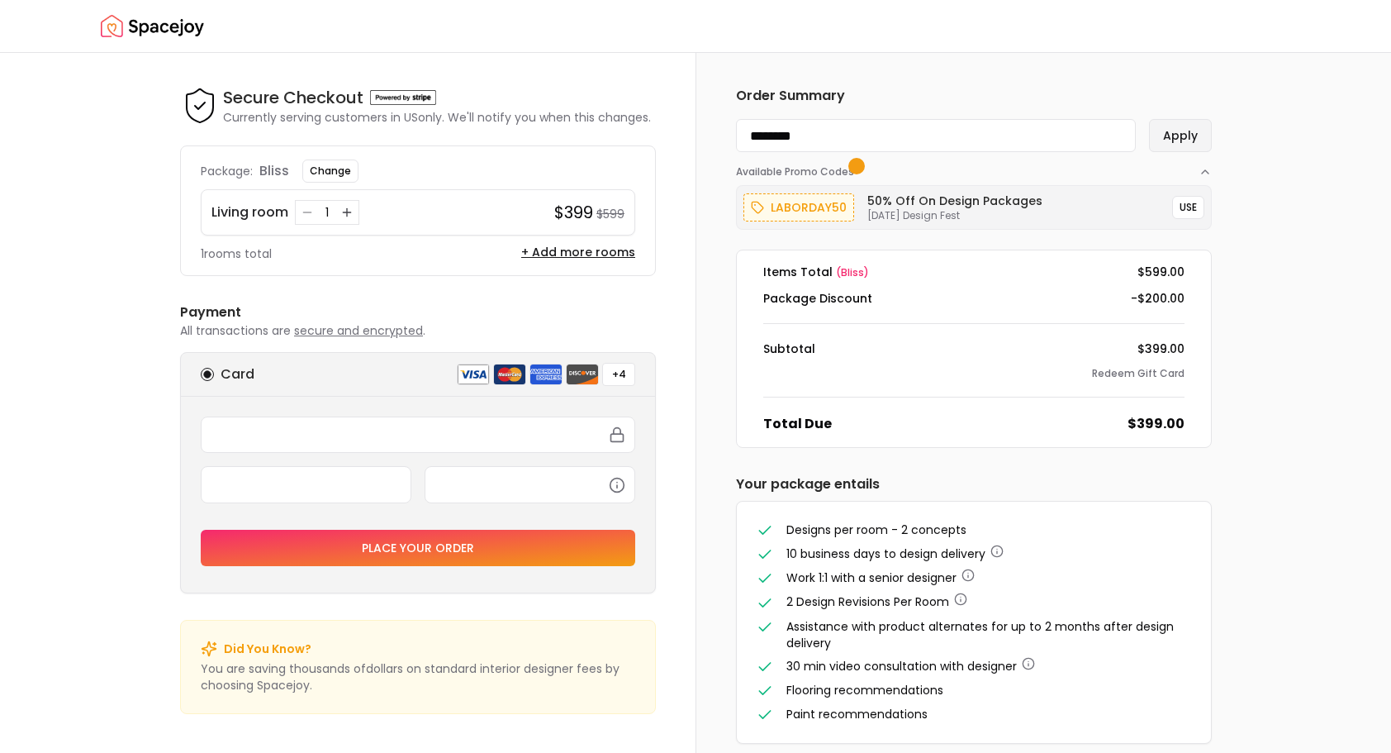
click at [1183, 136] on button "Apply" at bounding box center [1180, 135] width 63 height 33
click at [1183, 208] on button "USE" at bounding box center [1188, 207] width 32 height 23
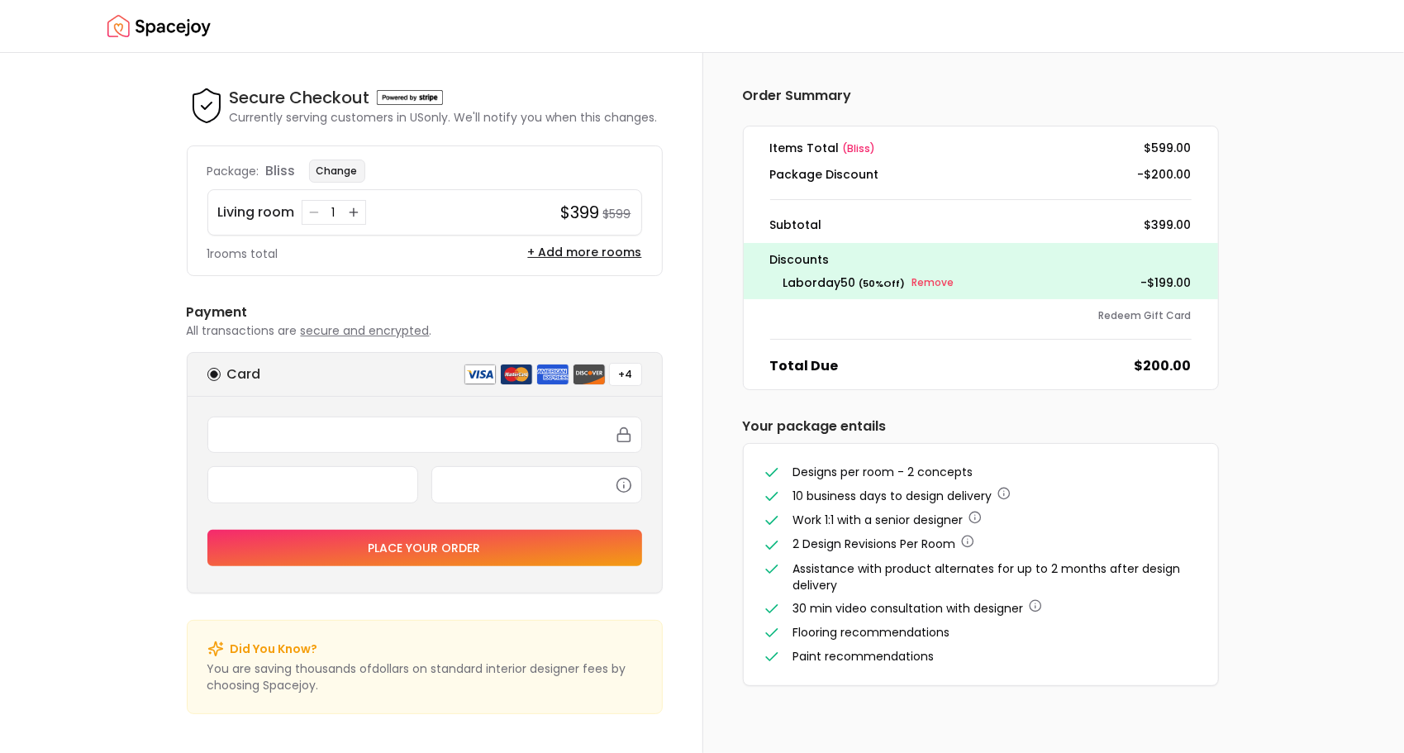
click at [348, 177] on button "Change" at bounding box center [337, 170] width 56 height 23
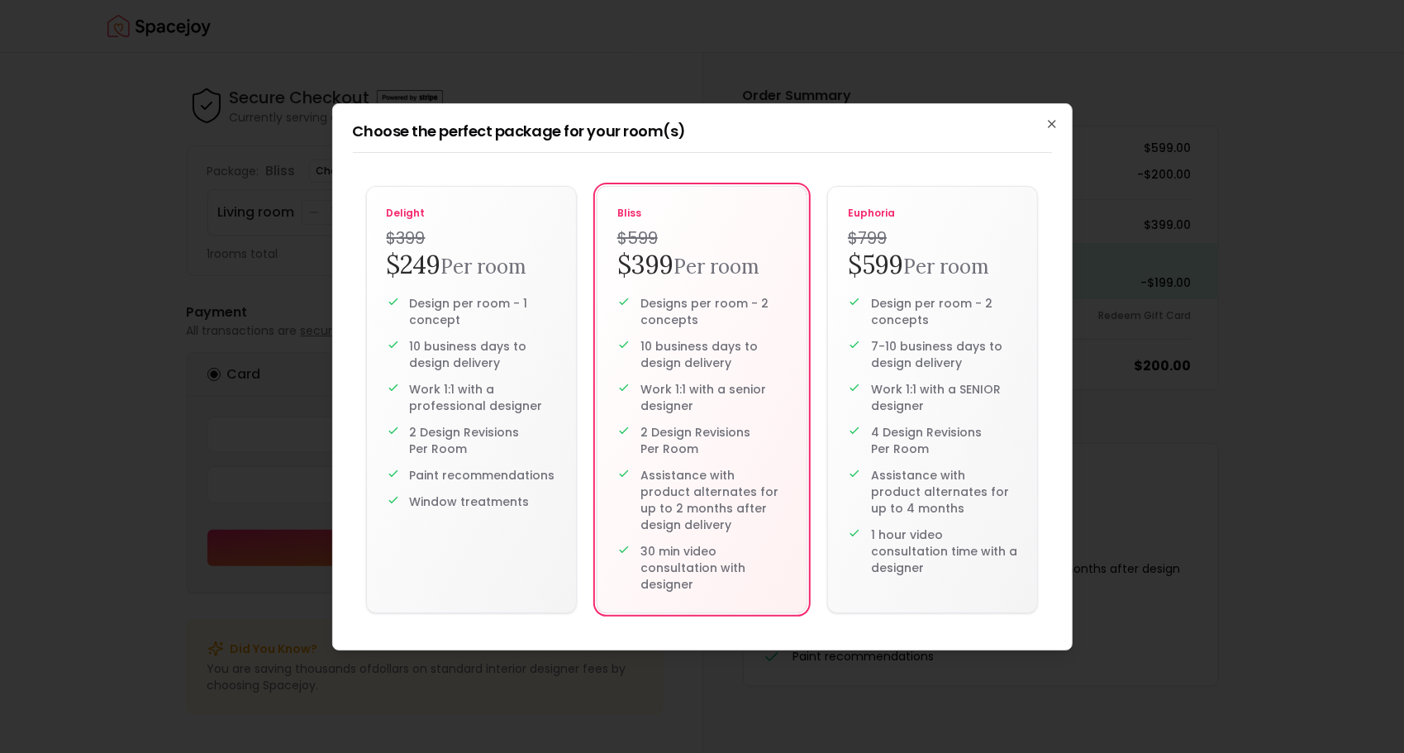
click at [896, 368] on p "7-10 business days to design delivery" at bounding box center [944, 354] width 146 height 33
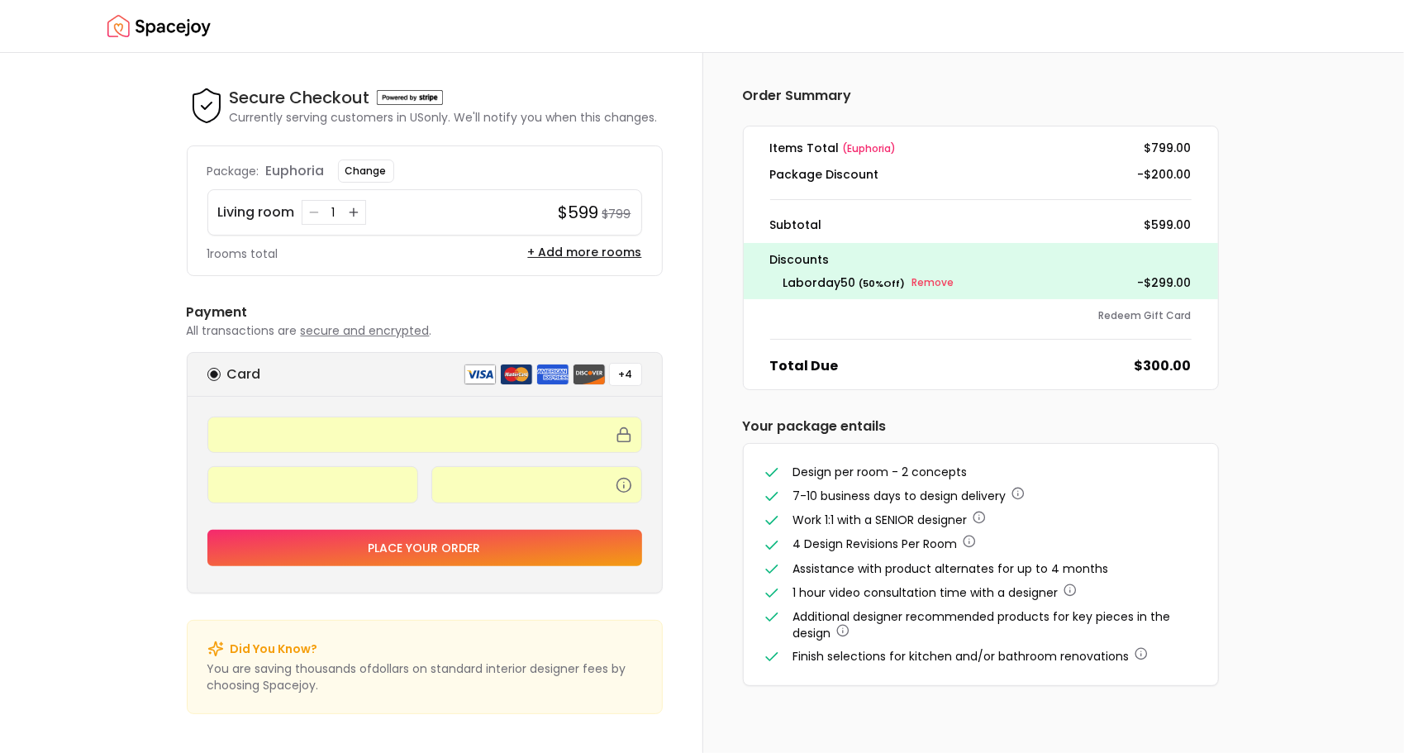
click at [434, 547] on button "Place your order" at bounding box center [424, 548] width 435 height 36
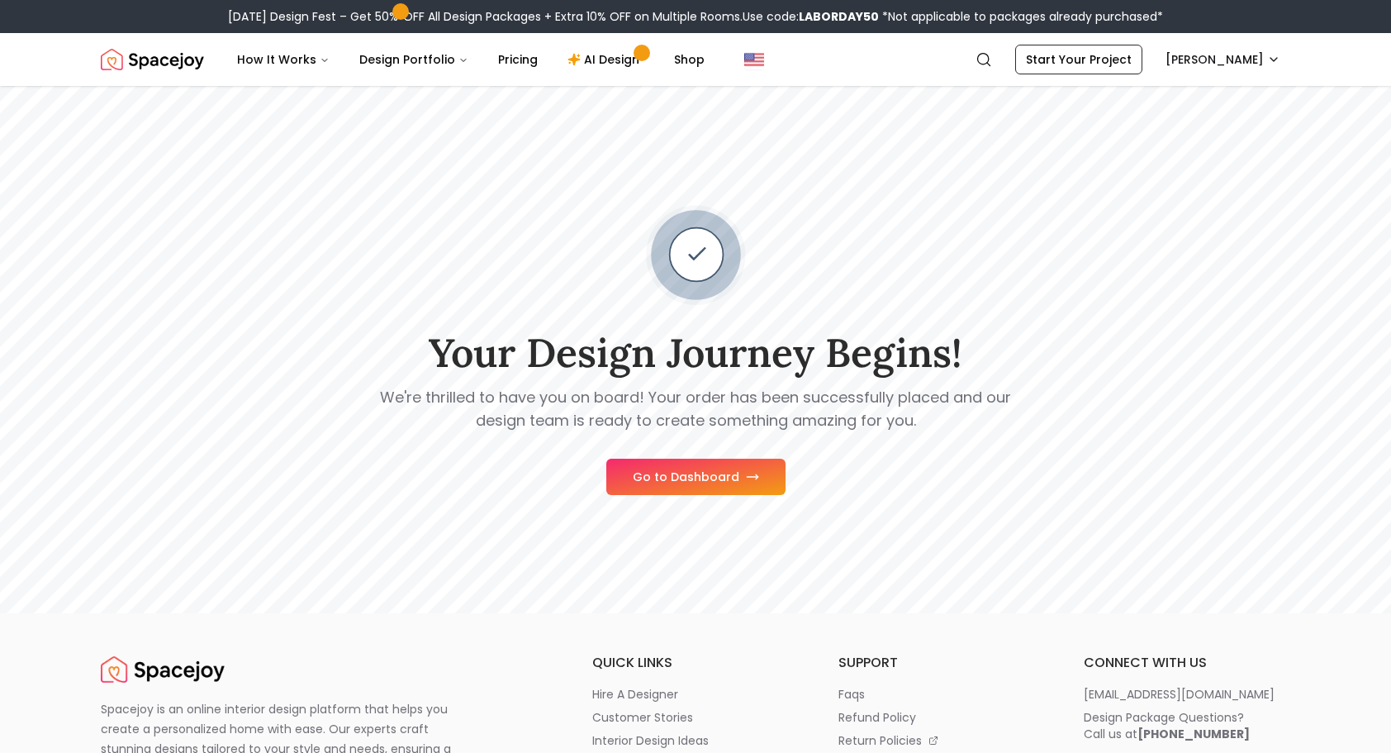
click at [625, 483] on button "Go to Dashboard" at bounding box center [695, 477] width 179 height 36
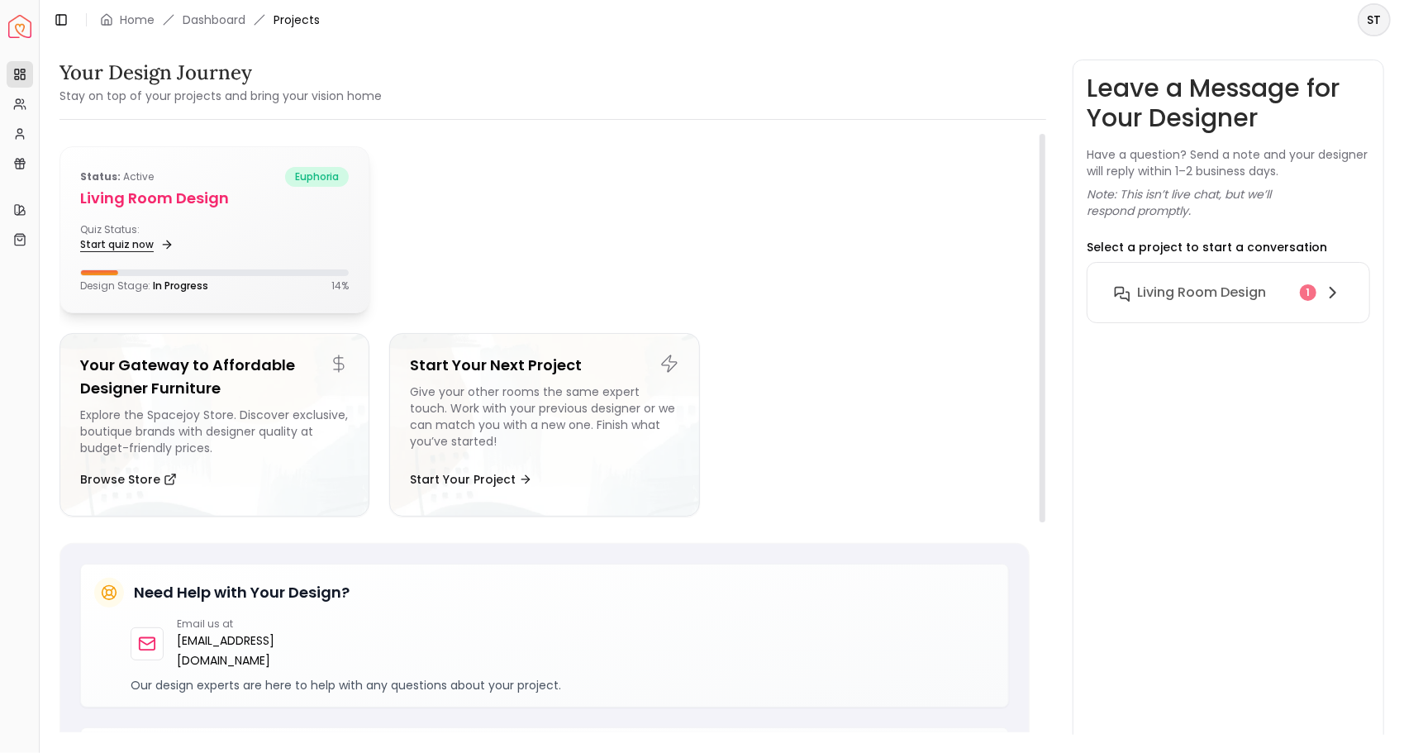
click at [117, 245] on link "Start quiz now" at bounding box center [125, 244] width 90 height 23
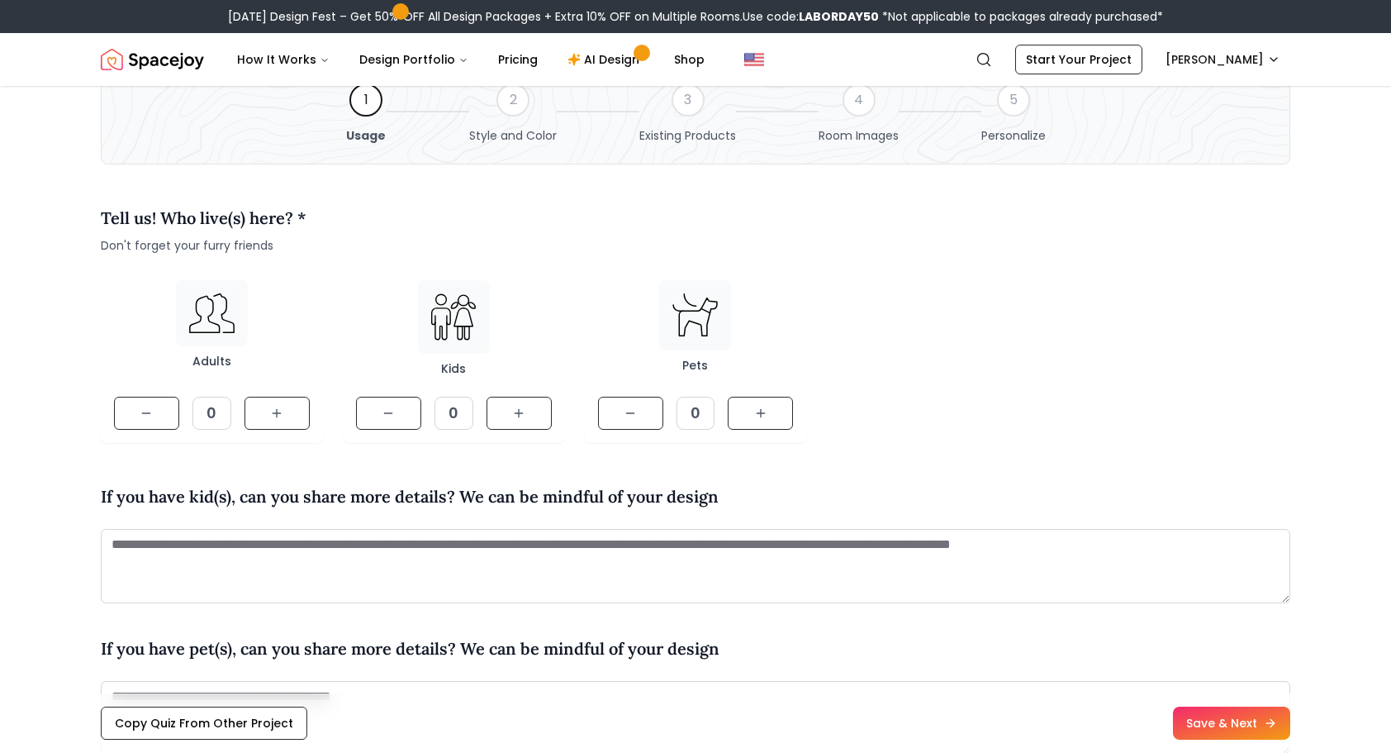
scroll to position [83, 0]
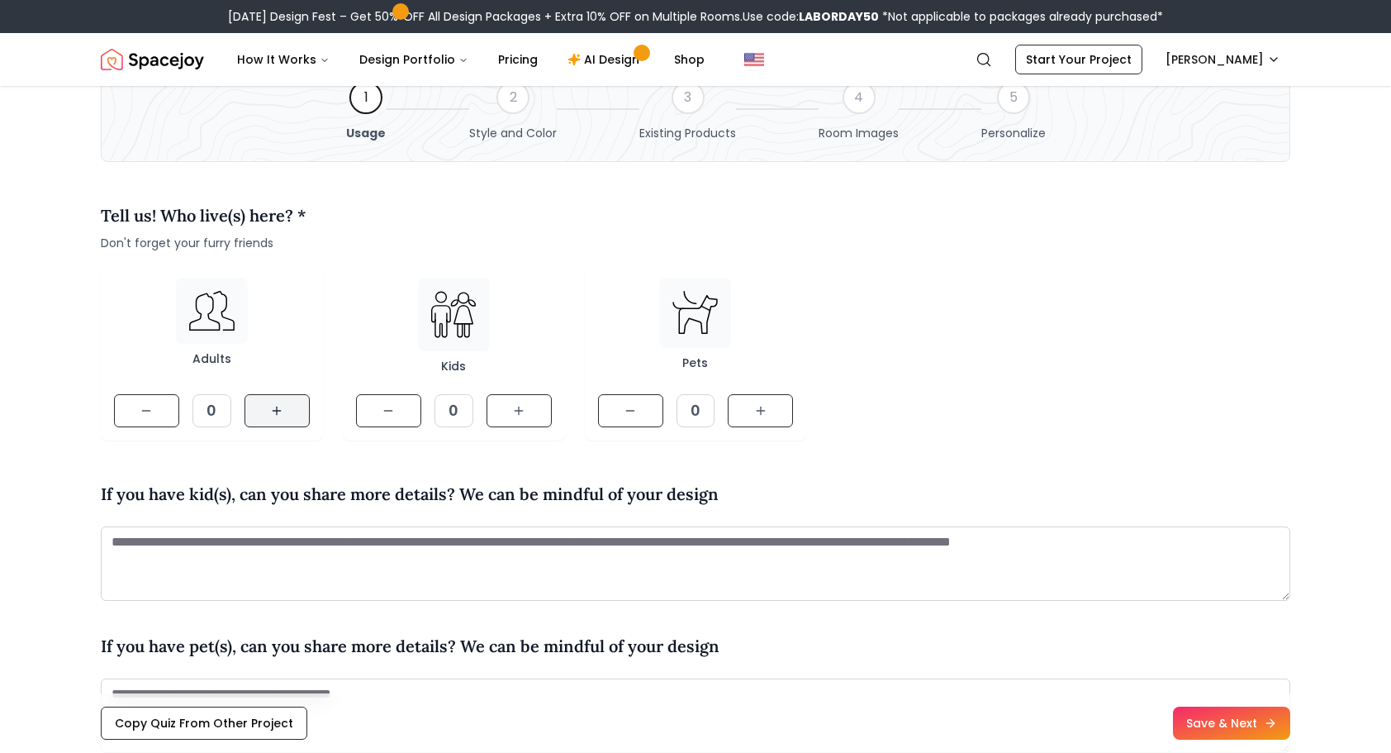
click at [281, 415] on icon at bounding box center [276, 410] width 13 height 13
click at [281, 416] on icon at bounding box center [276, 410] width 13 height 13
click at [773, 413] on button at bounding box center [760, 410] width 65 height 33
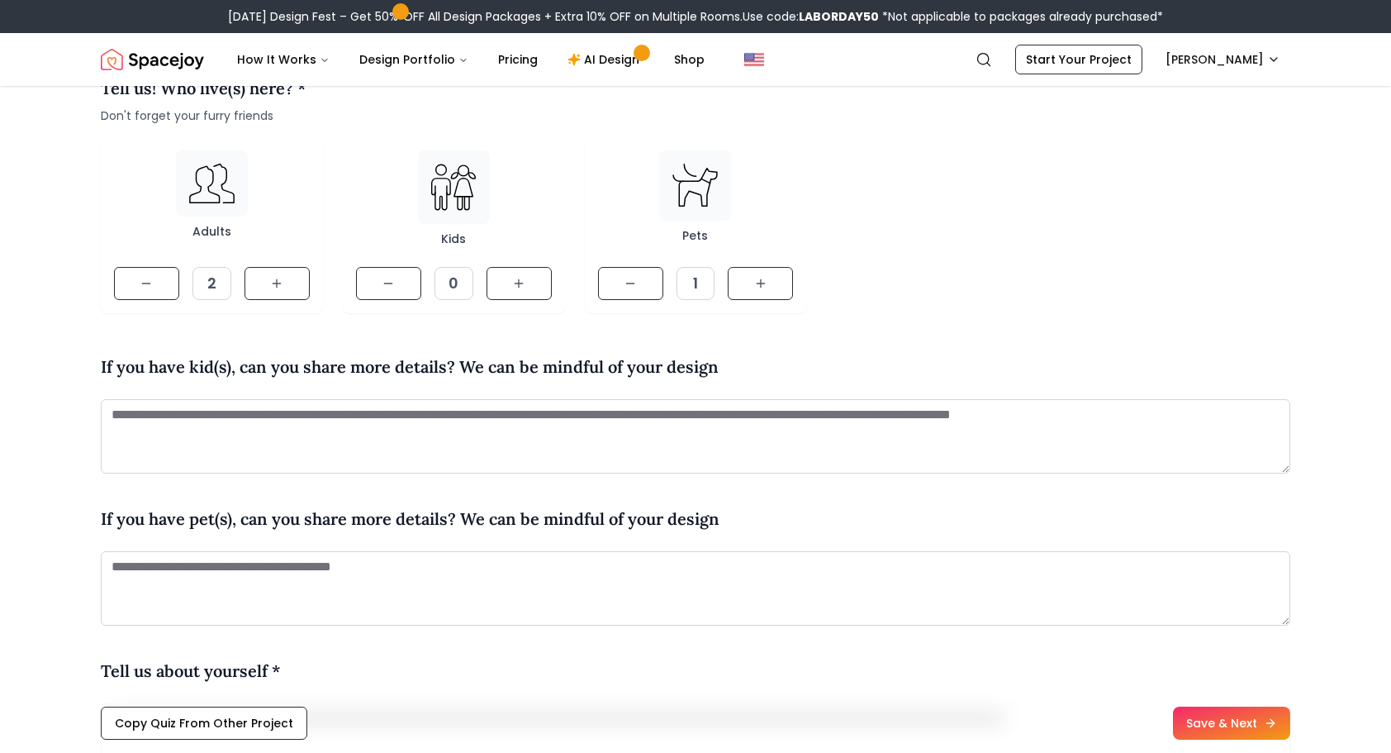
scroll to position [330, 0]
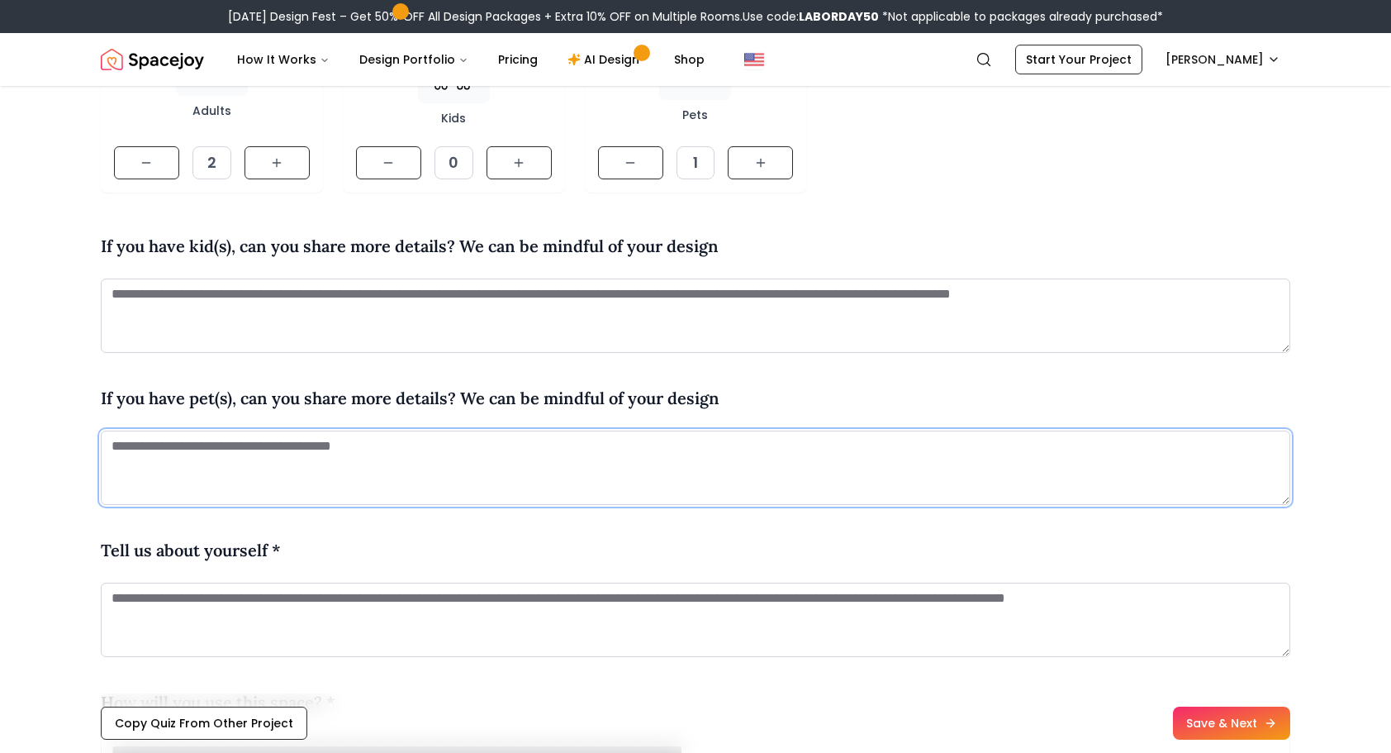
click at [616, 461] on textarea at bounding box center [696, 467] width 1190 height 74
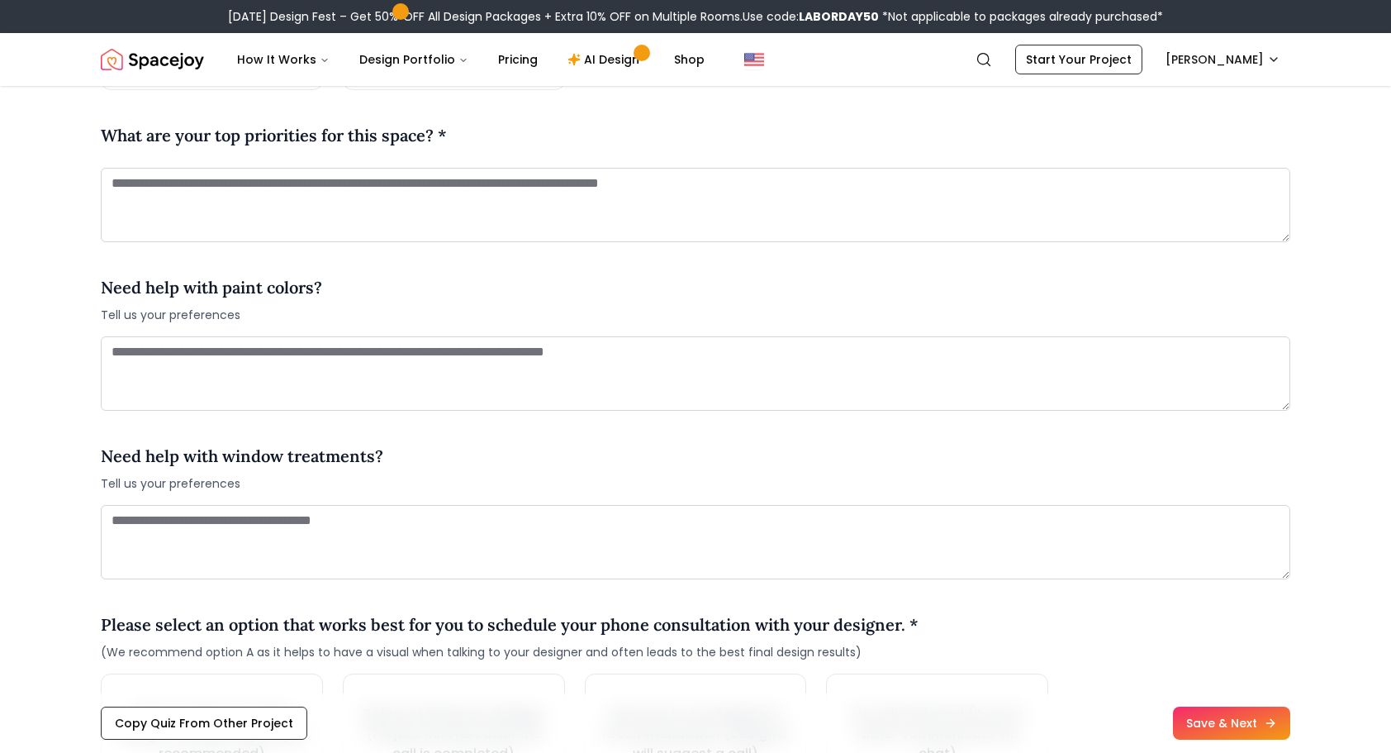
scroll to position [1735, 0]
